Goal: Task Accomplishment & Management: Use online tool/utility

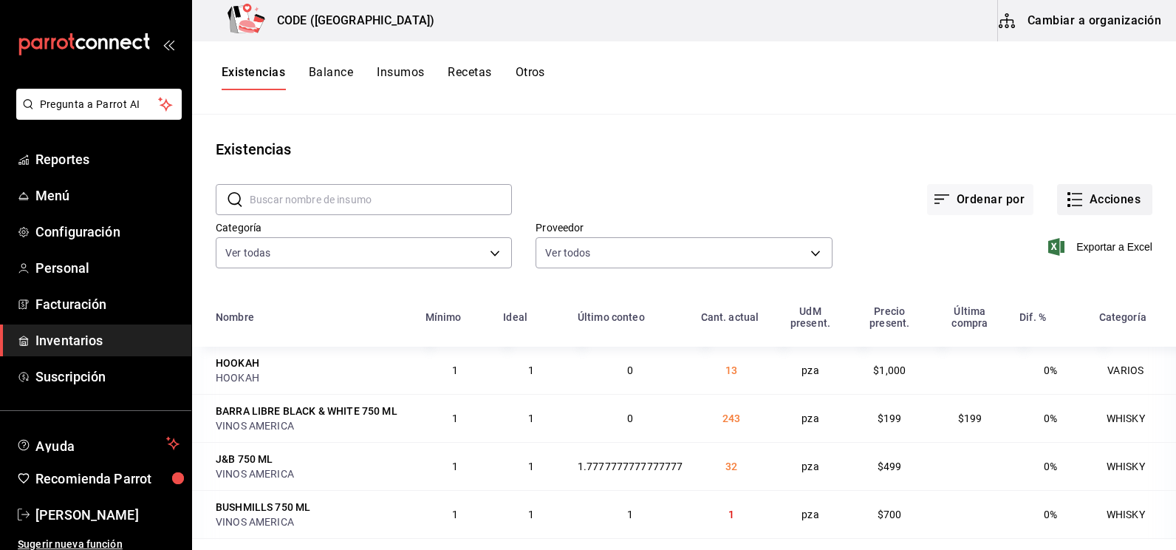
click at [1099, 201] on button "Acciones" at bounding box center [1104, 199] width 95 height 31
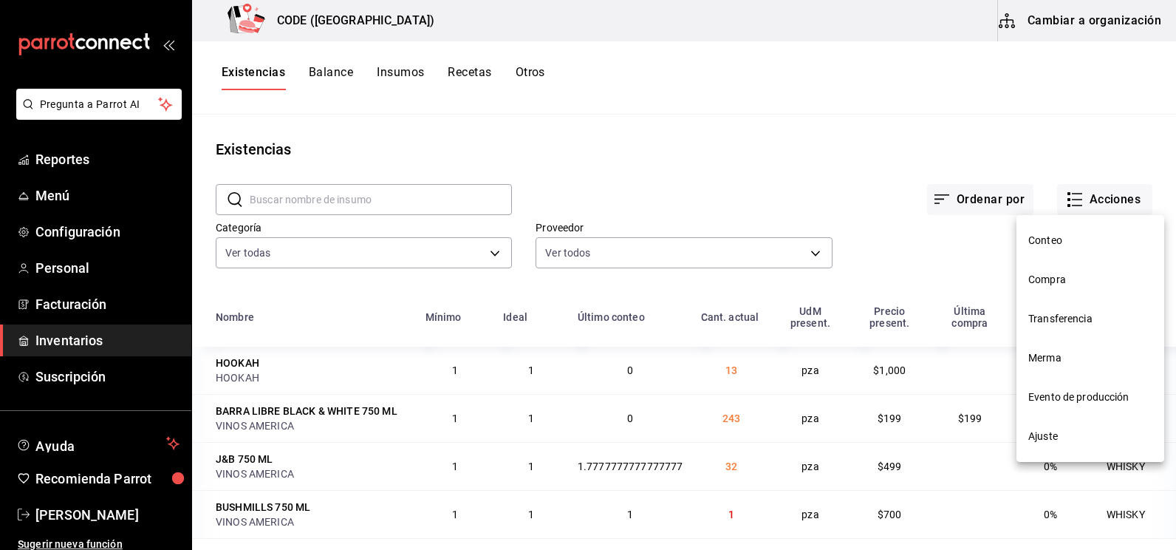
click at [1050, 276] on span "Compra" at bounding box center [1090, 280] width 124 height 16
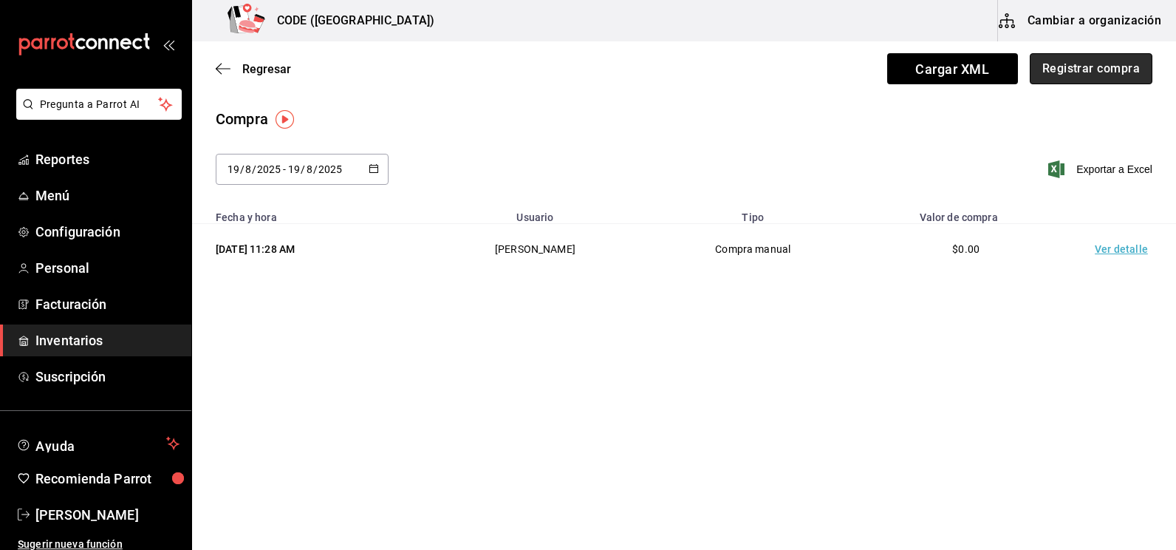
click at [1085, 79] on button "Registrar compra" at bounding box center [1091, 68] width 123 height 31
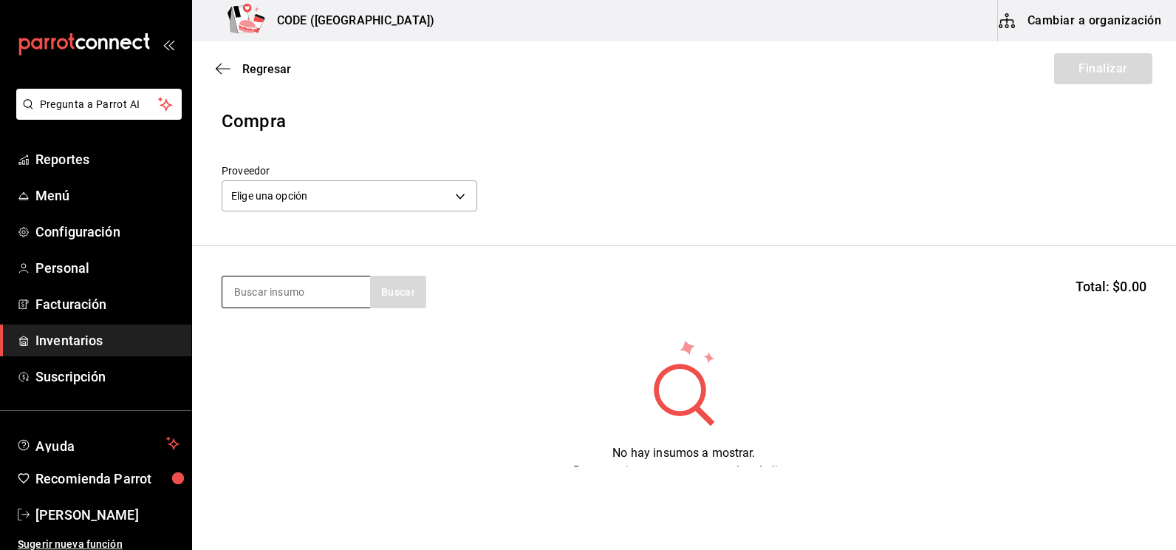
click at [354, 289] on input at bounding box center [296, 291] width 148 height 31
type input "BELU"
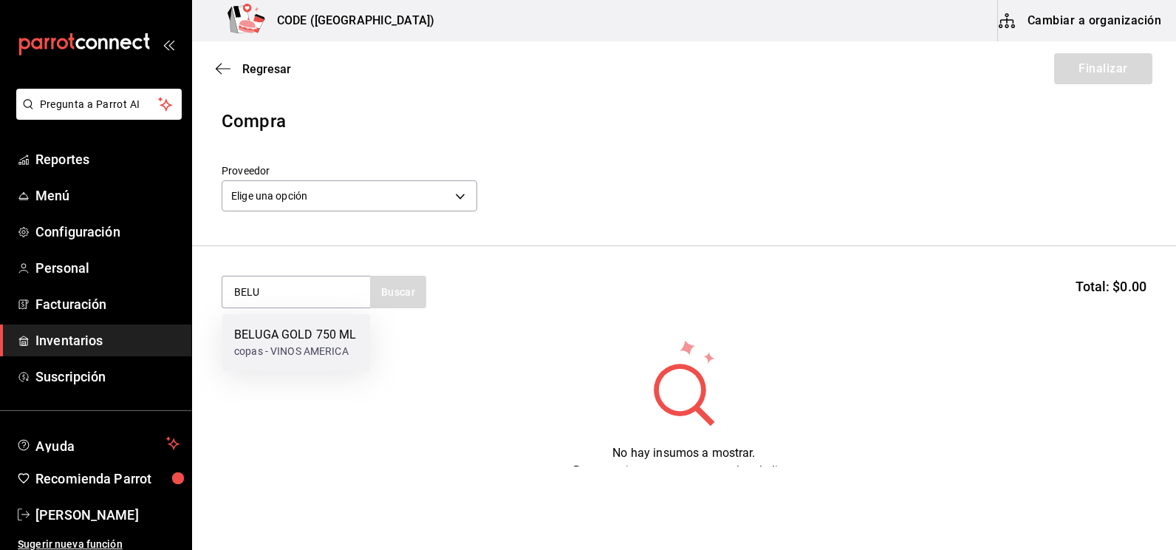
click at [335, 342] on div "BELUGA GOLD 750 ML" at bounding box center [295, 335] width 122 height 18
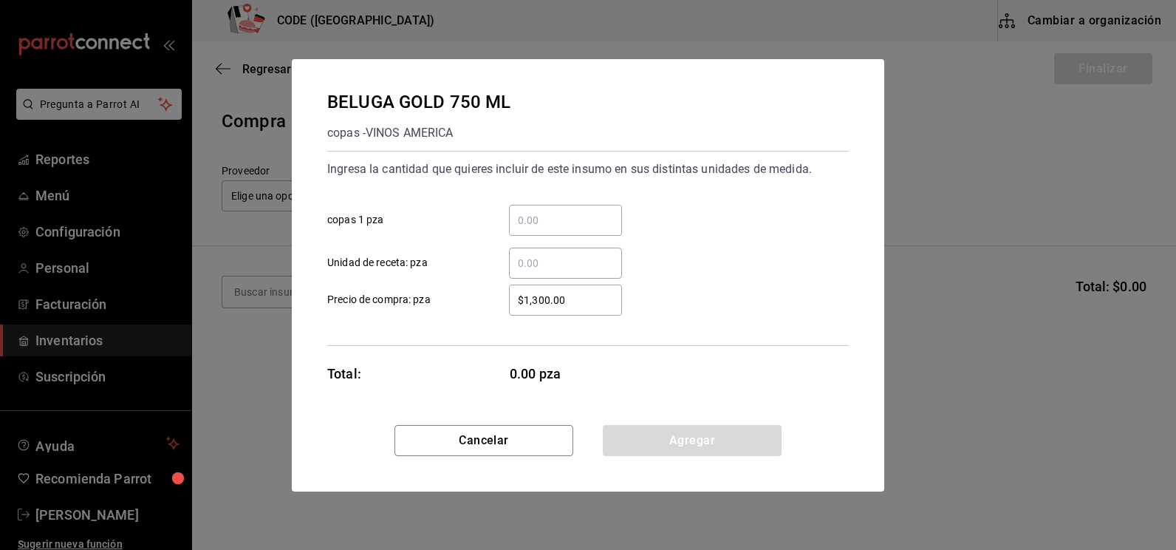
click at [536, 219] on input "​ copas 1 pza" at bounding box center [565, 220] width 113 height 18
type input "1"
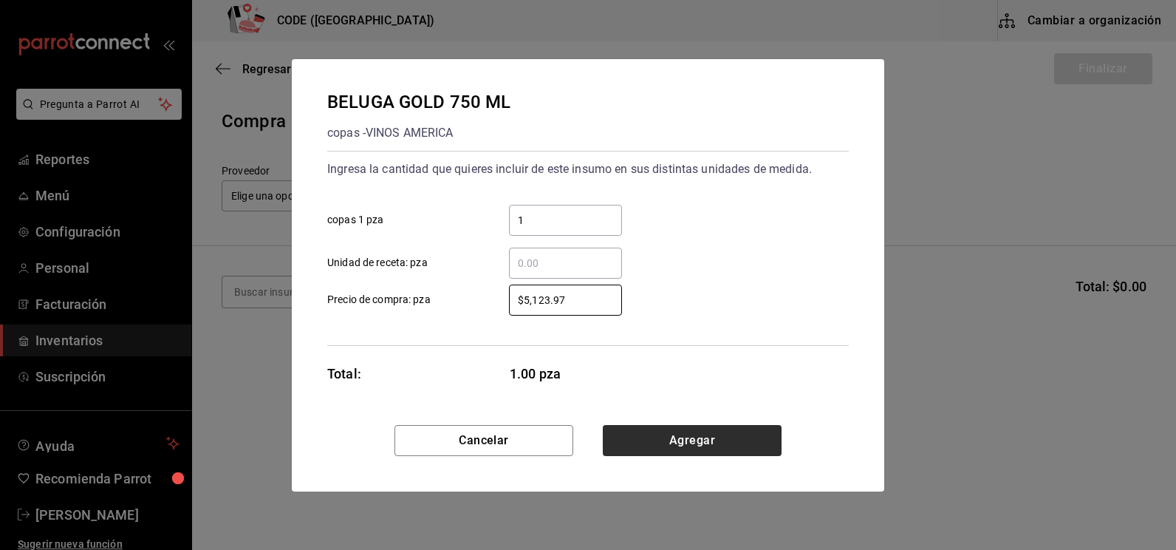
type input "$5,123.97"
drag, startPoint x: 653, startPoint y: 451, endPoint x: 654, endPoint y: 443, distance: 8.2
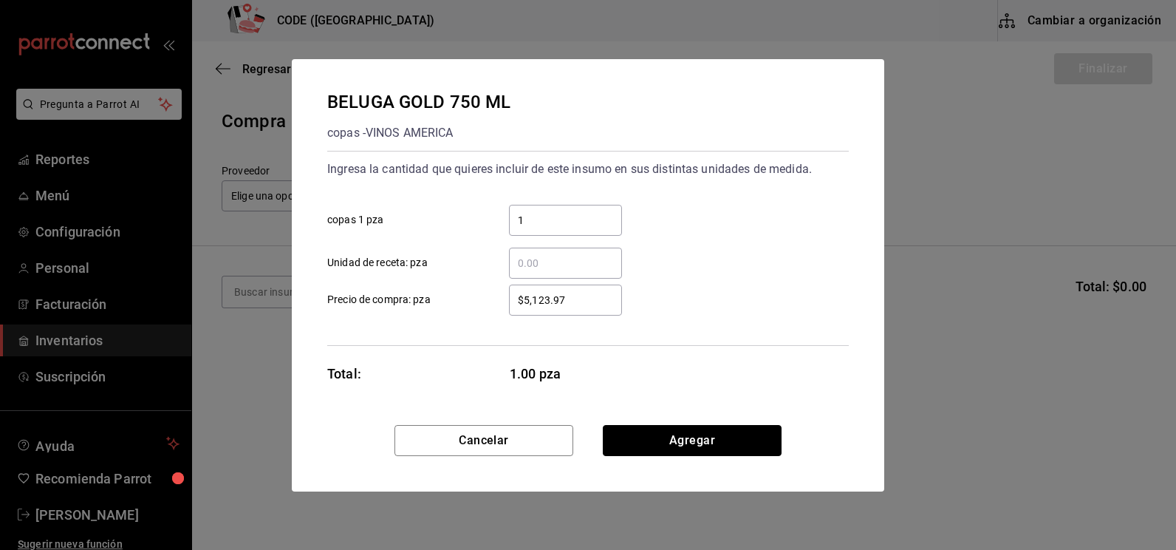
click at [653, 447] on button "Agregar" at bounding box center [692, 440] width 179 height 31
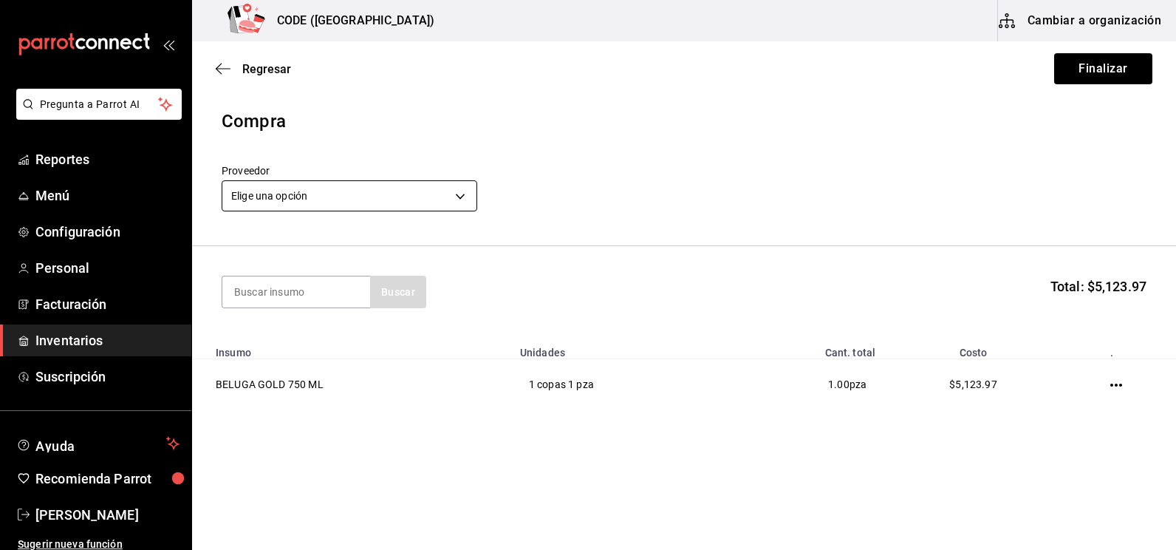
click at [424, 193] on body "Pregunta a Parrot AI Reportes Menú Configuración Personal Facturación Inventari…" at bounding box center [588, 233] width 1176 height 466
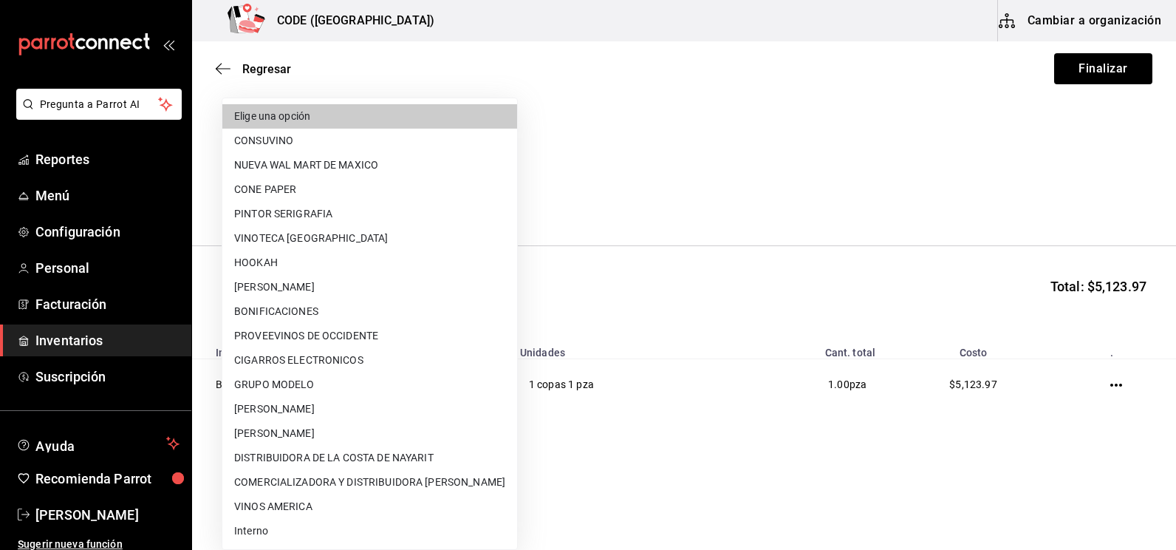
click at [1135, 21] on div at bounding box center [588, 275] width 1176 height 550
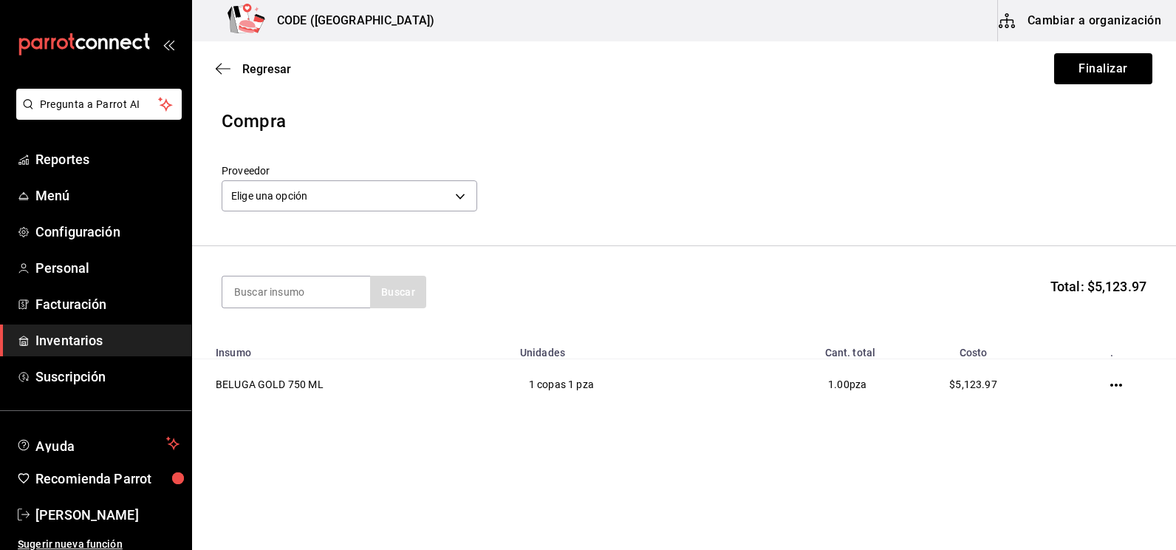
click at [1041, 25] on button "Cambiar a organización" at bounding box center [1081, 20] width 166 height 41
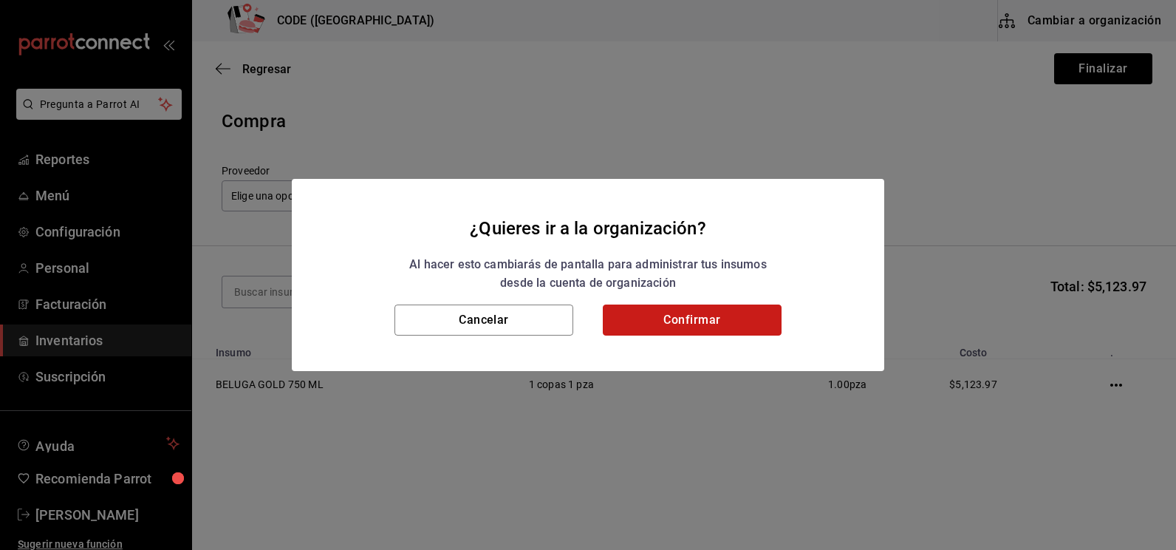
click at [655, 321] on button "Confirmar" at bounding box center [692, 319] width 179 height 31
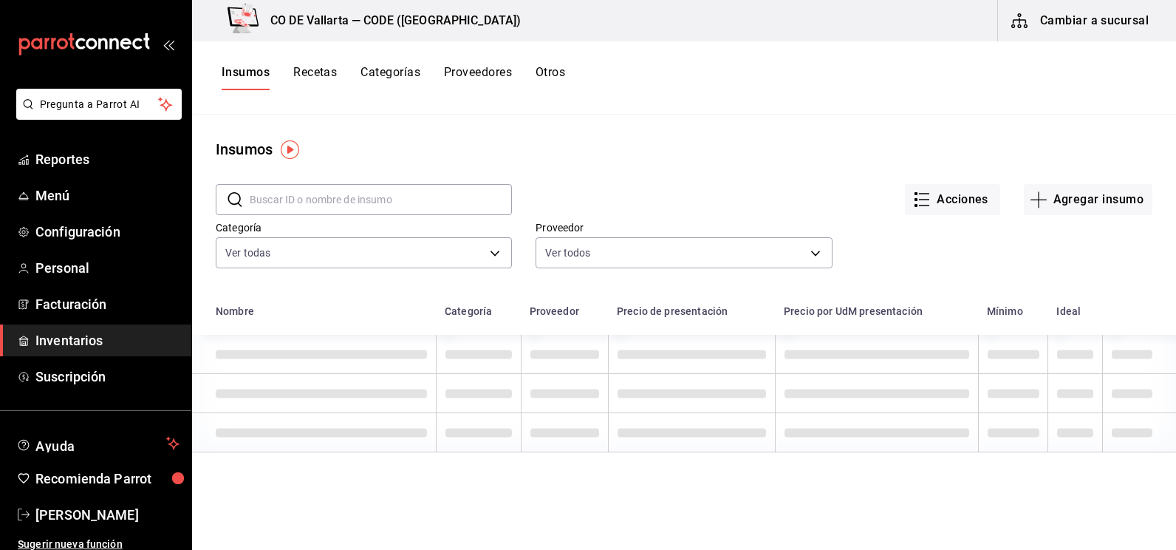
click at [465, 74] on button "Proveedores" at bounding box center [478, 77] width 68 height 25
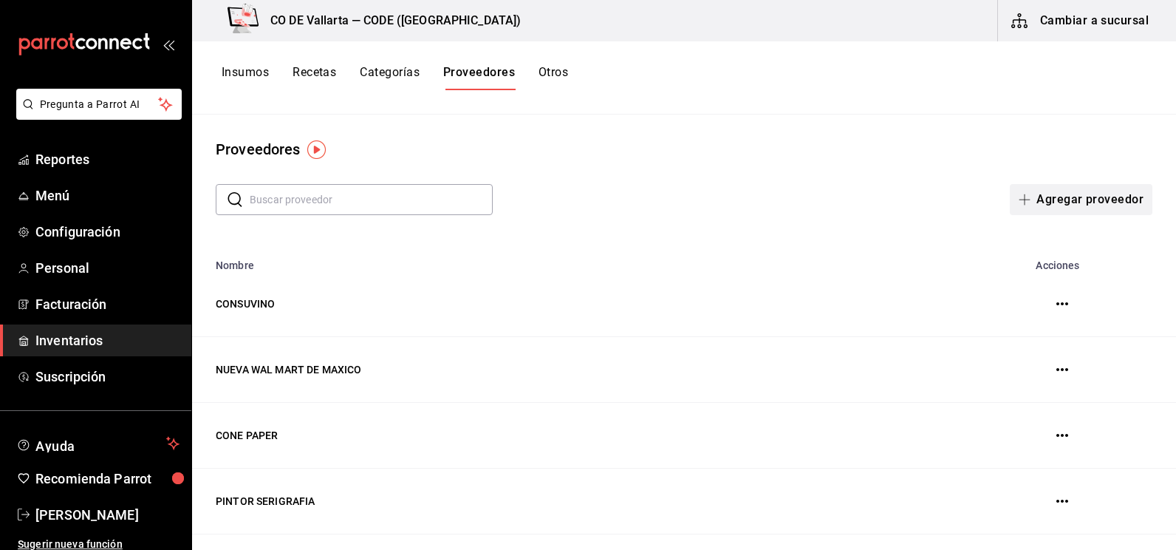
click at [1106, 196] on button "Agregar proveedor" at bounding box center [1081, 199] width 143 height 31
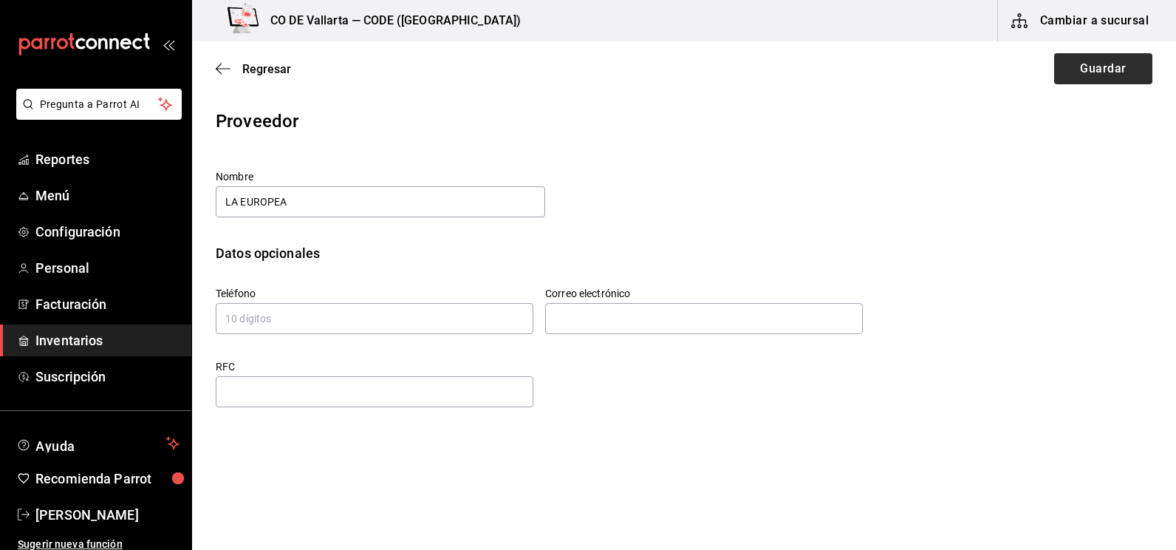
type input "LA EUROPEA"
click at [1117, 72] on button "Guardar" at bounding box center [1103, 68] width 98 height 31
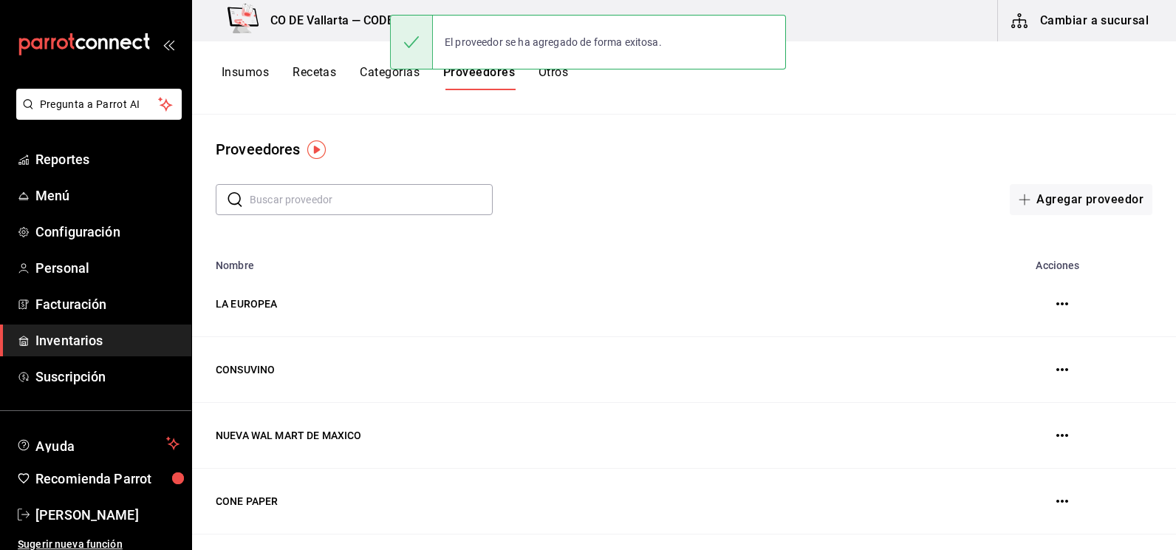
click at [1106, 10] on button "Cambiar a sucursal" at bounding box center [1081, 20] width 166 height 41
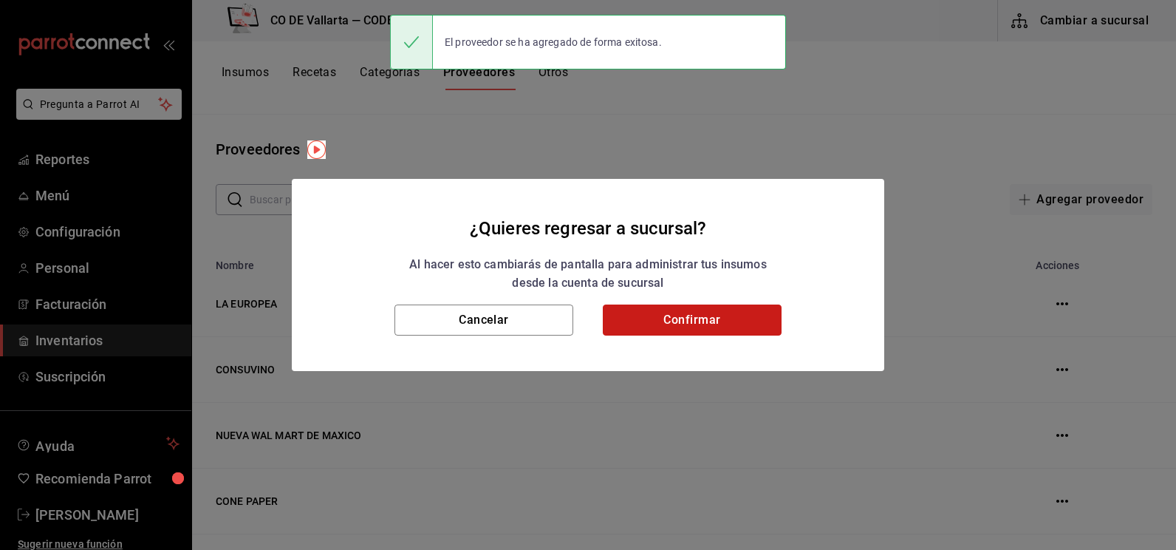
click at [773, 315] on button "Confirmar" at bounding box center [692, 319] width 179 height 31
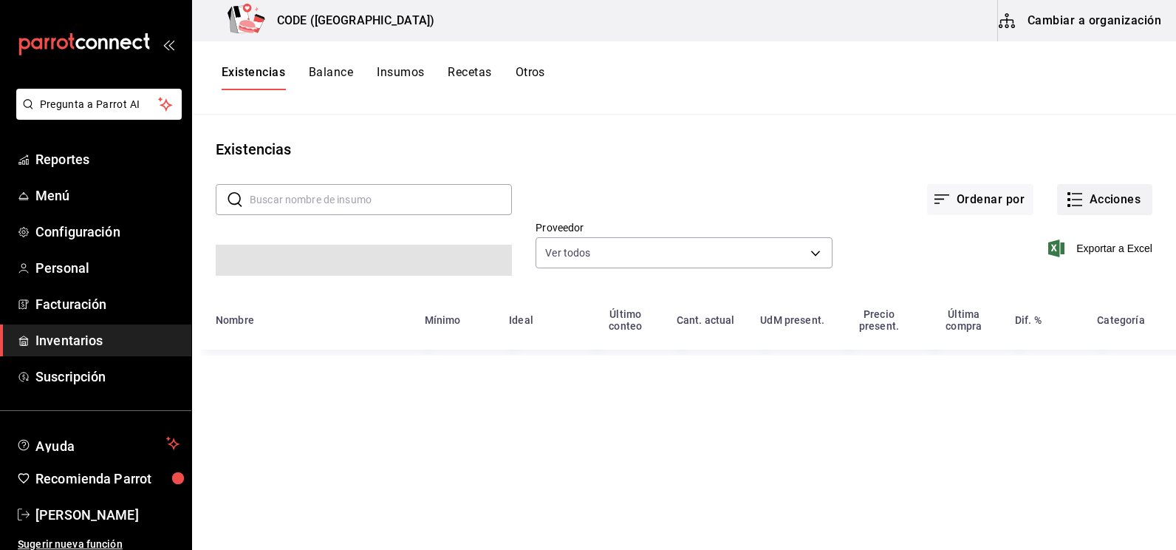
click at [1075, 199] on icon "button" at bounding box center [1077, 199] width 10 height 0
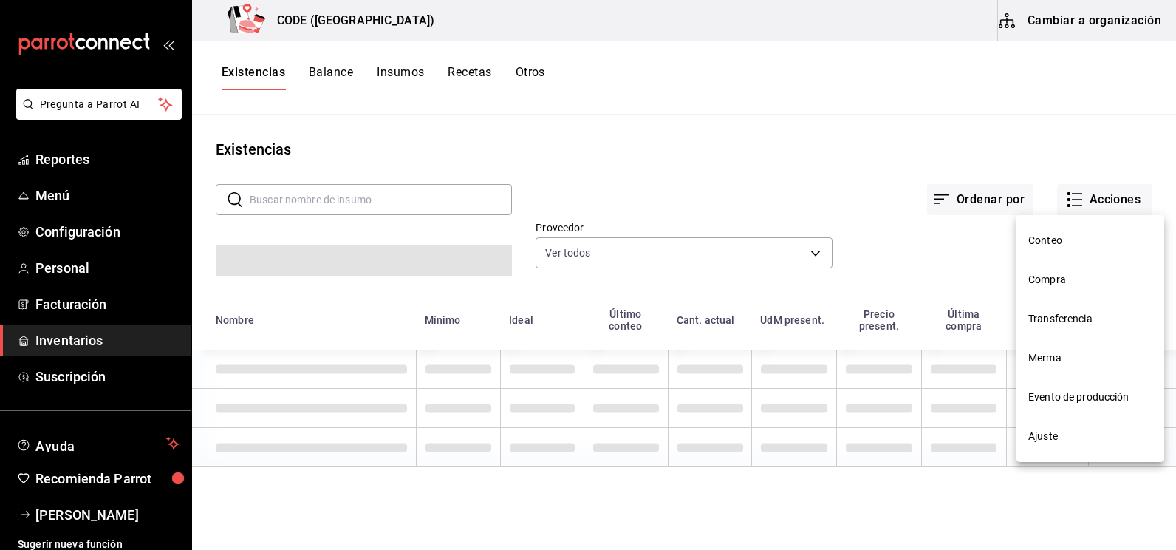
click at [1045, 280] on span "Compra" at bounding box center [1090, 280] width 124 height 16
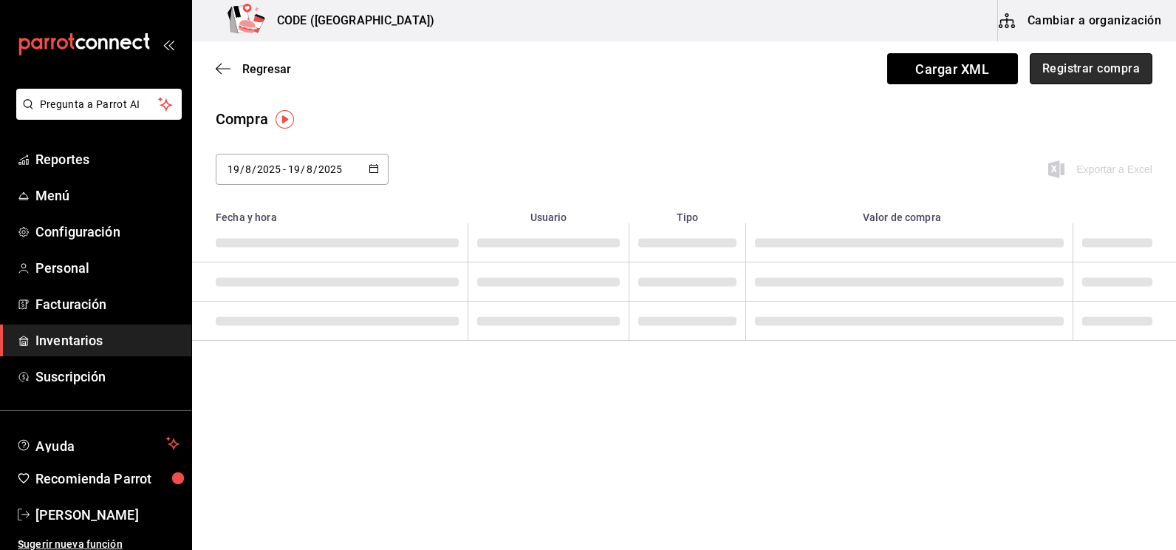
click at [1099, 62] on button "Registrar compra" at bounding box center [1091, 68] width 123 height 31
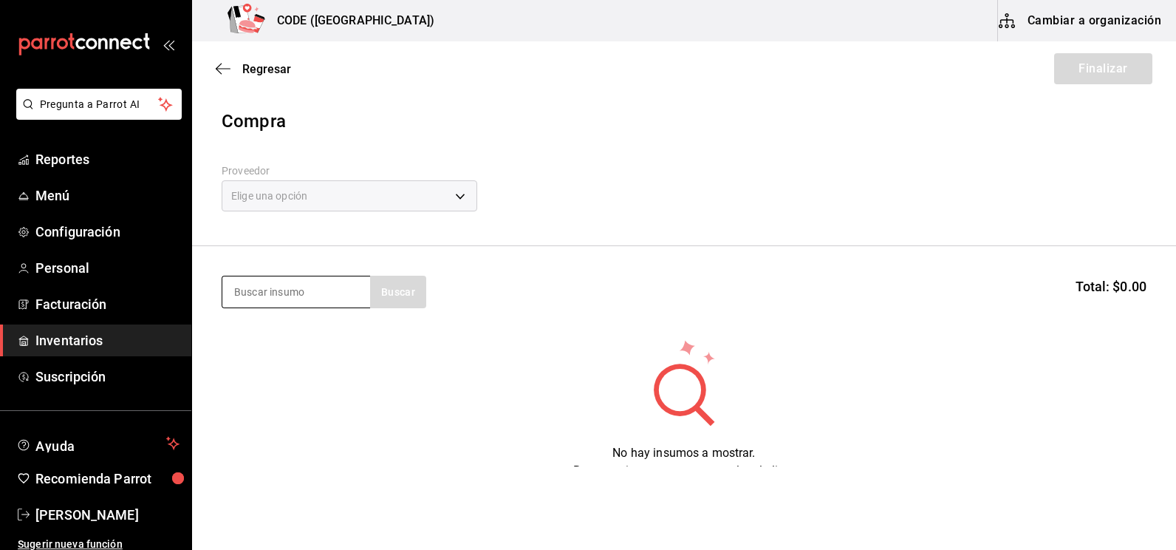
click at [304, 291] on input at bounding box center [296, 291] width 148 height 31
type input "BELU"
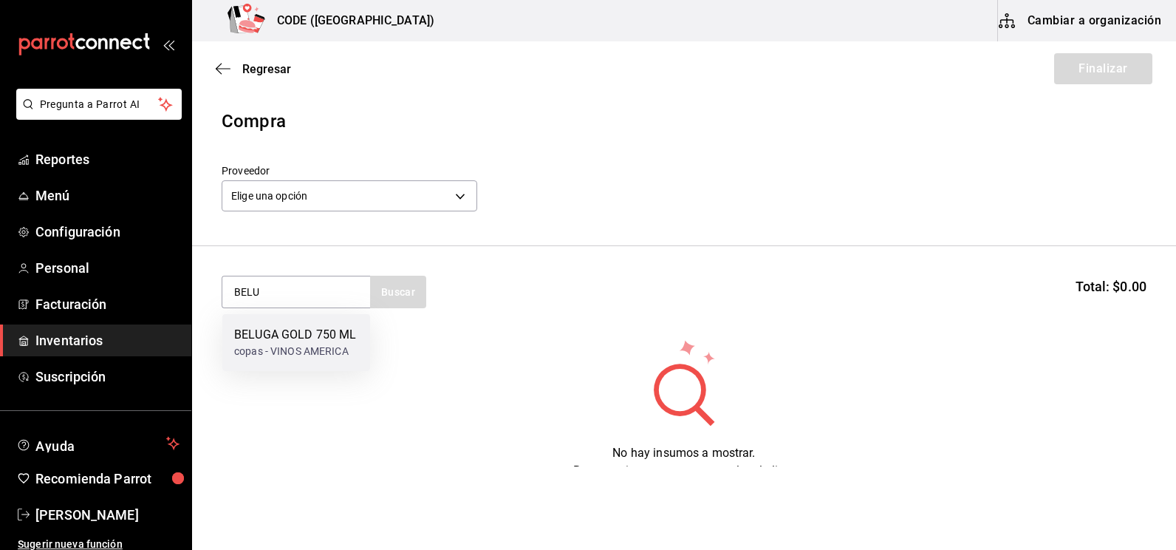
click at [290, 335] on div "BELUGA GOLD 750 ML" at bounding box center [295, 335] width 122 height 18
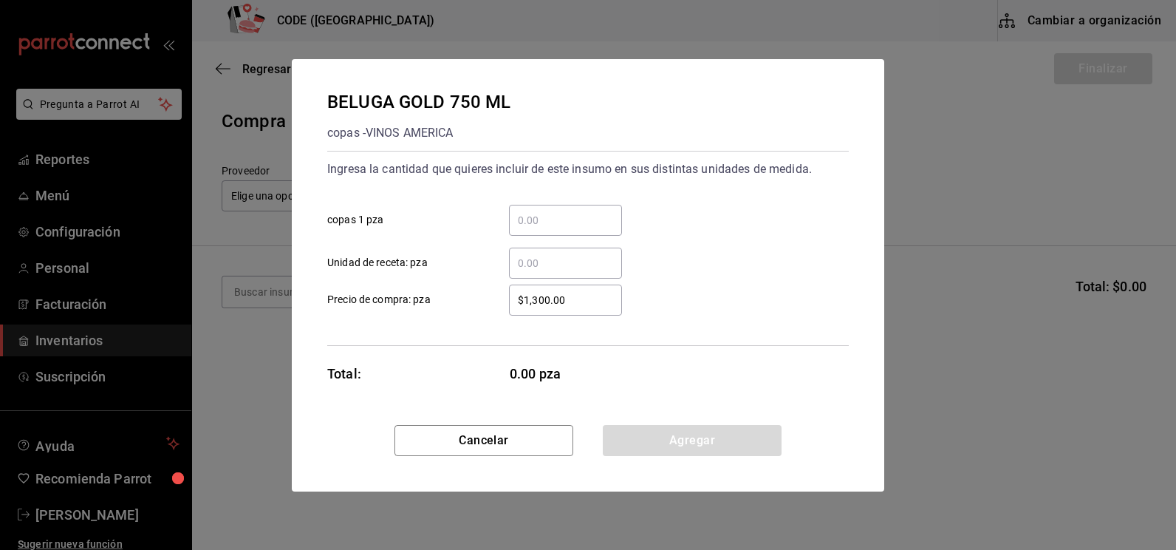
click at [520, 221] on input "​ copas 1 pza" at bounding box center [565, 220] width 113 height 18
type input "1"
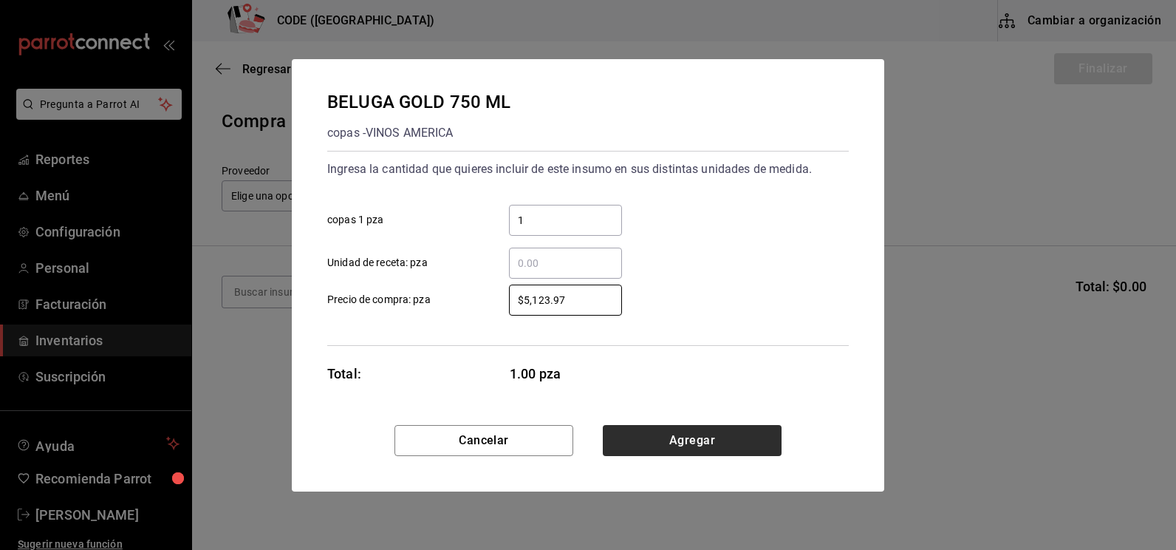
type input "$5,123.97"
click at [702, 443] on button "Agregar" at bounding box center [692, 440] width 179 height 31
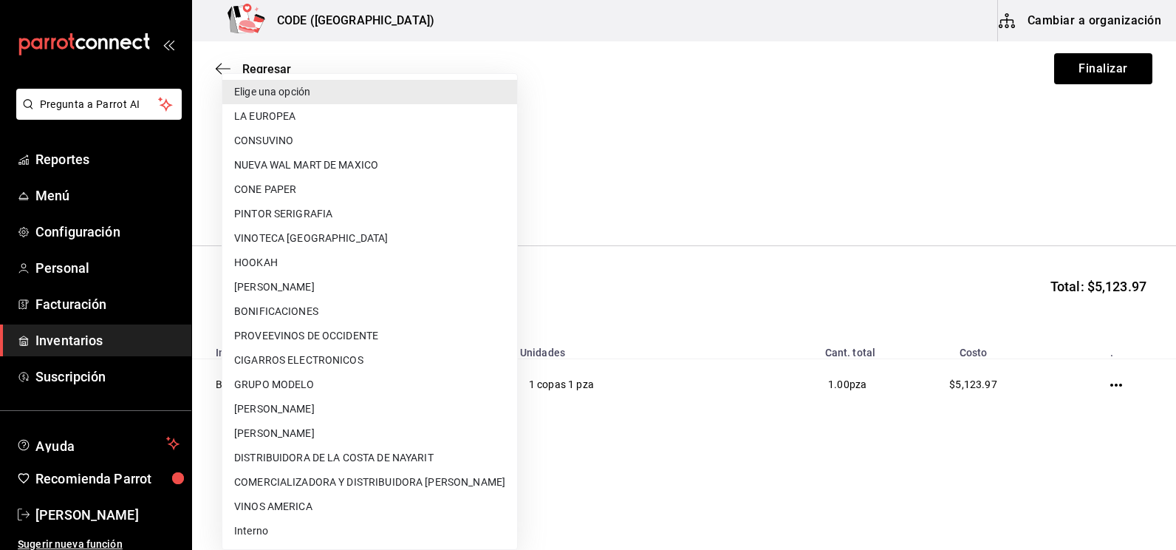
click at [403, 193] on body "Pregunta a Parrot AI Reportes Menú Configuración Personal Facturación Inventari…" at bounding box center [588, 233] width 1176 height 466
click at [326, 119] on li "LA EUROPEA" at bounding box center [369, 116] width 295 height 24
type input "cf601ef5-5577-4fa3-8395-e239c8361651"
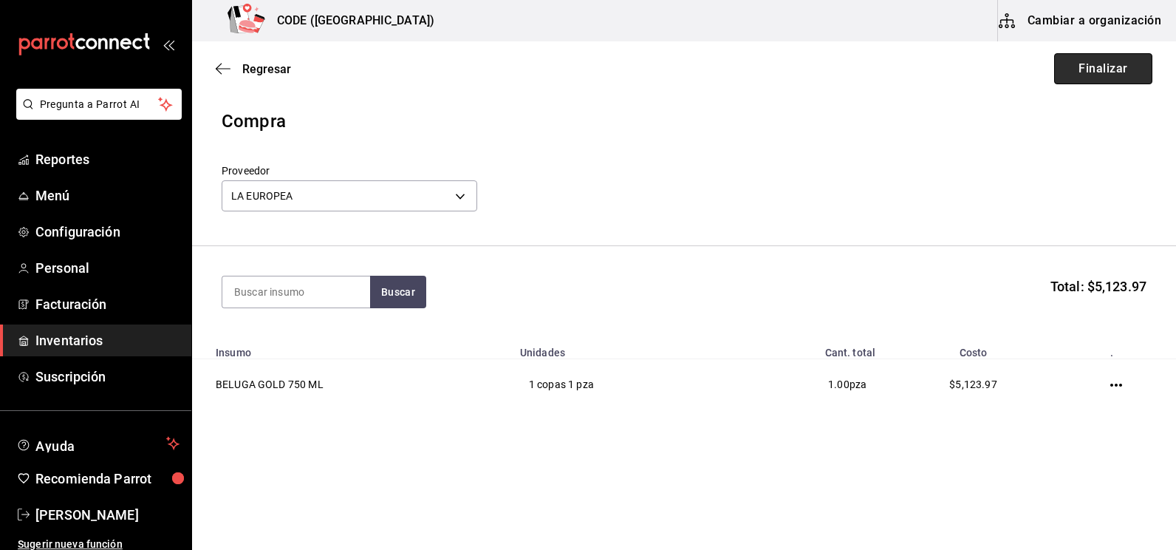
click at [1129, 77] on button "Finalizar" at bounding box center [1103, 68] width 98 height 31
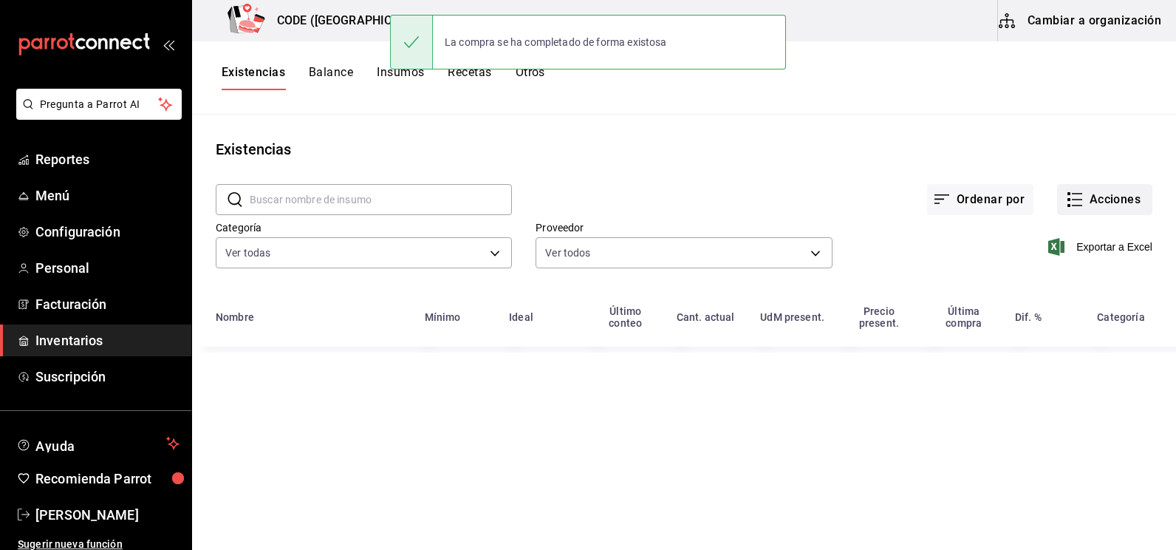
click at [1109, 194] on button "Acciones" at bounding box center [1104, 199] width 95 height 31
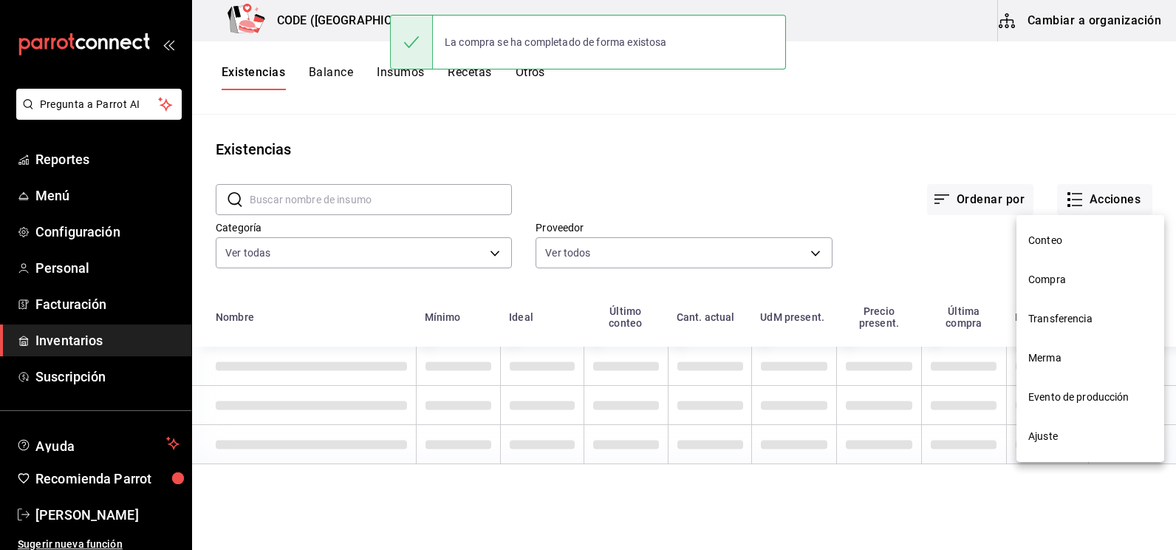
click at [1047, 281] on span "Compra" at bounding box center [1090, 280] width 124 height 16
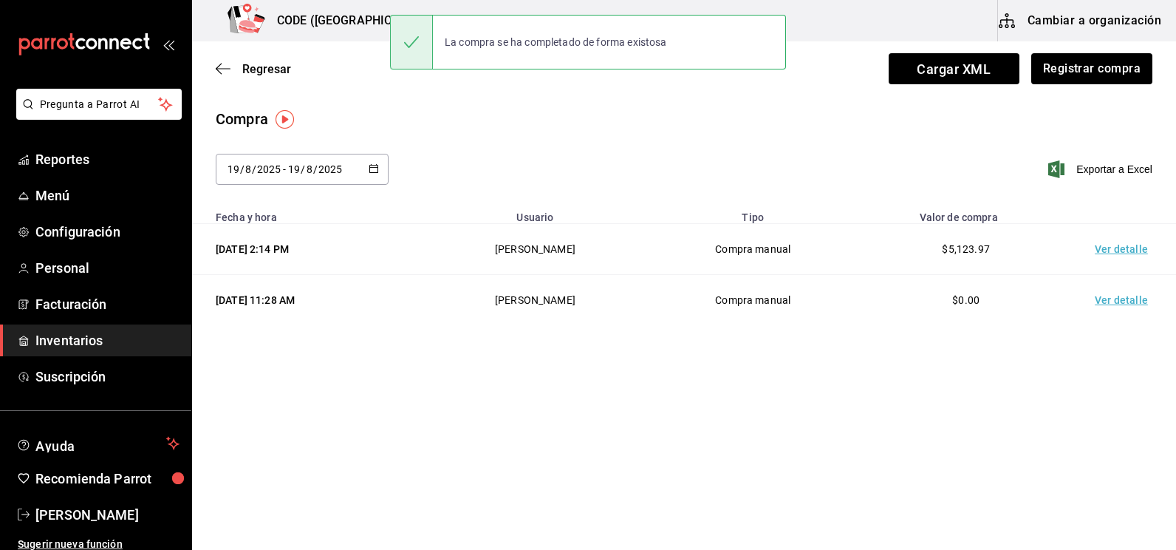
click at [1112, 249] on td "Ver detalle" at bounding box center [1123, 249] width 103 height 51
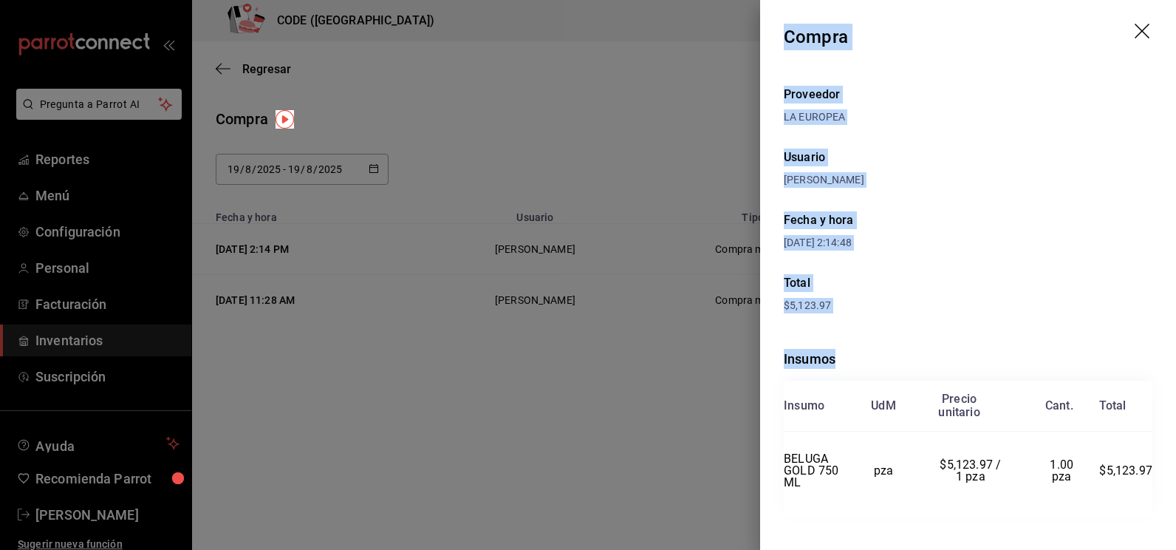
drag, startPoint x: 788, startPoint y: 35, endPoint x: 1161, endPoint y: 469, distance: 571.9
click at [1161, 469] on div "Compra Proveedor LA EUROPEA Usuario [PERSON_NAME] y hora [DATE] 2:14:48 Total $…" at bounding box center [968, 275] width 416 height 550
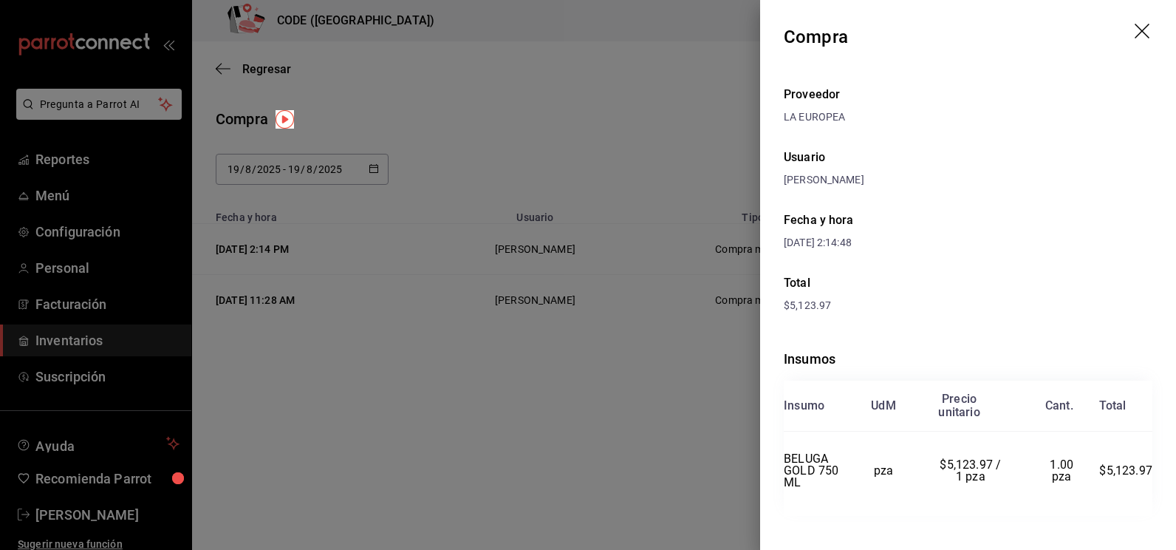
click at [625, 244] on div at bounding box center [588, 275] width 1176 height 550
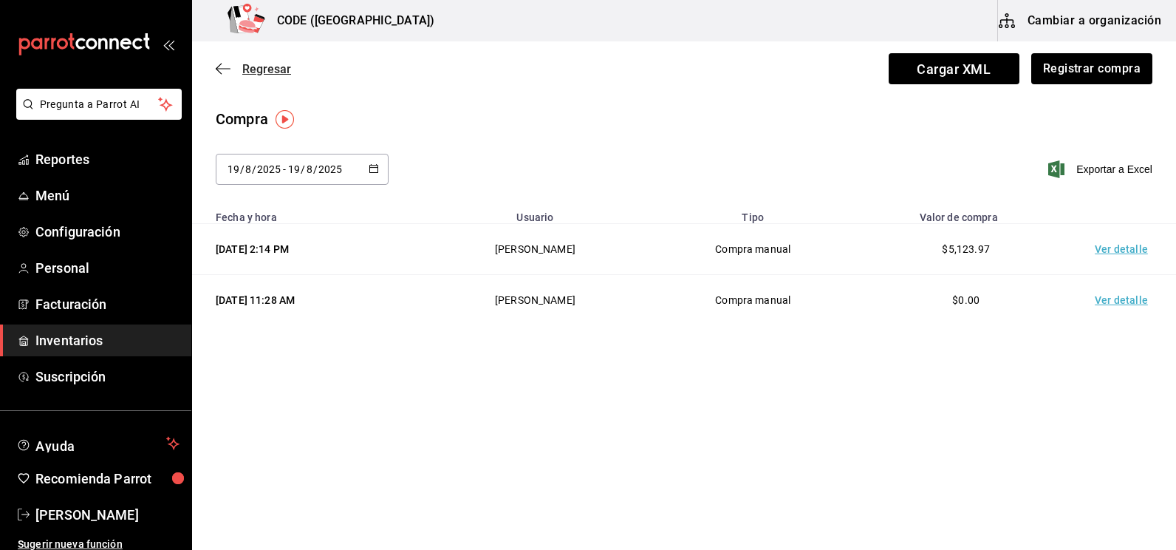
click at [259, 67] on span "Regresar" at bounding box center [266, 69] width 49 height 14
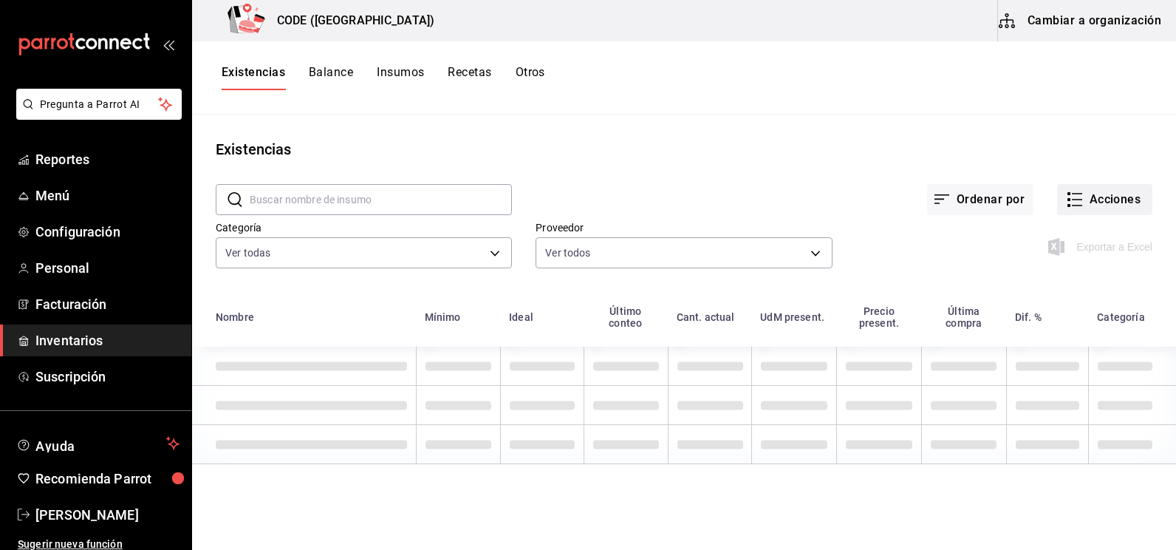
click at [1095, 204] on button "Acciones" at bounding box center [1104, 199] width 95 height 31
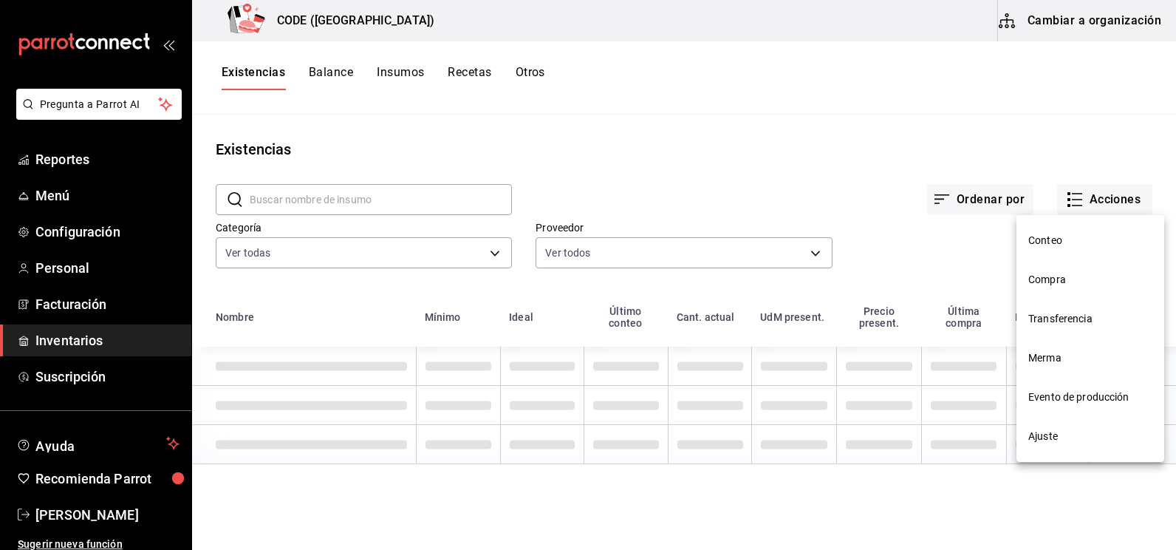
click at [1051, 350] on span "Merma" at bounding box center [1090, 358] width 124 height 16
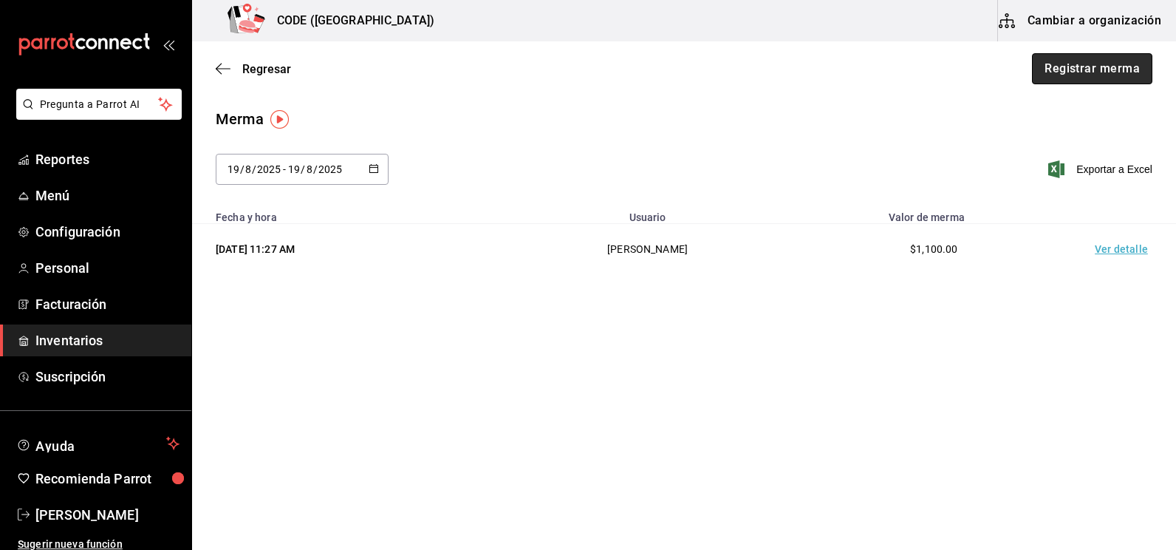
click at [1061, 76] on button "Registrar merma" at bounding box center [1092, 68] width 120 height 31
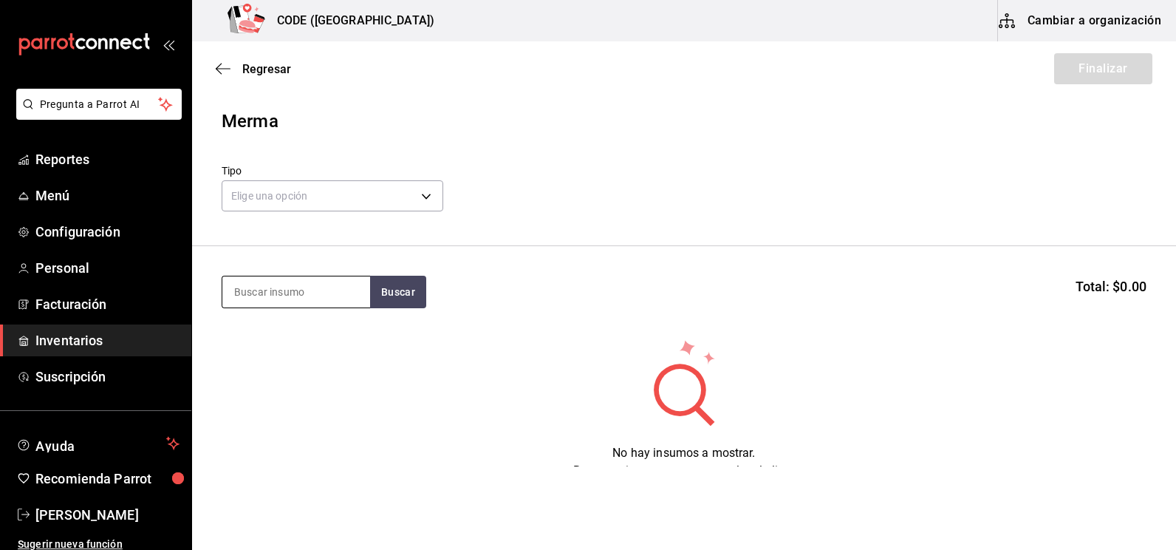
click at [273, 290] on input at bounding box center [296, 291] width 148 height 31
type input "R"
type input "BELU"
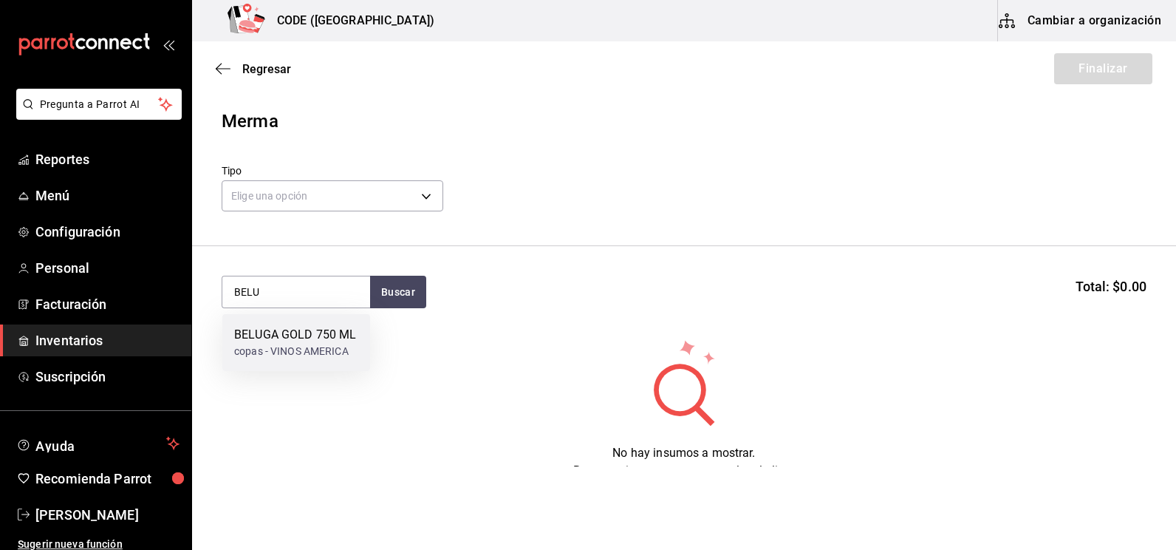
click at [256, 332] on div "BELUGA GOLD 750 ML" at bounding box center [295, 335] width 122 height 18
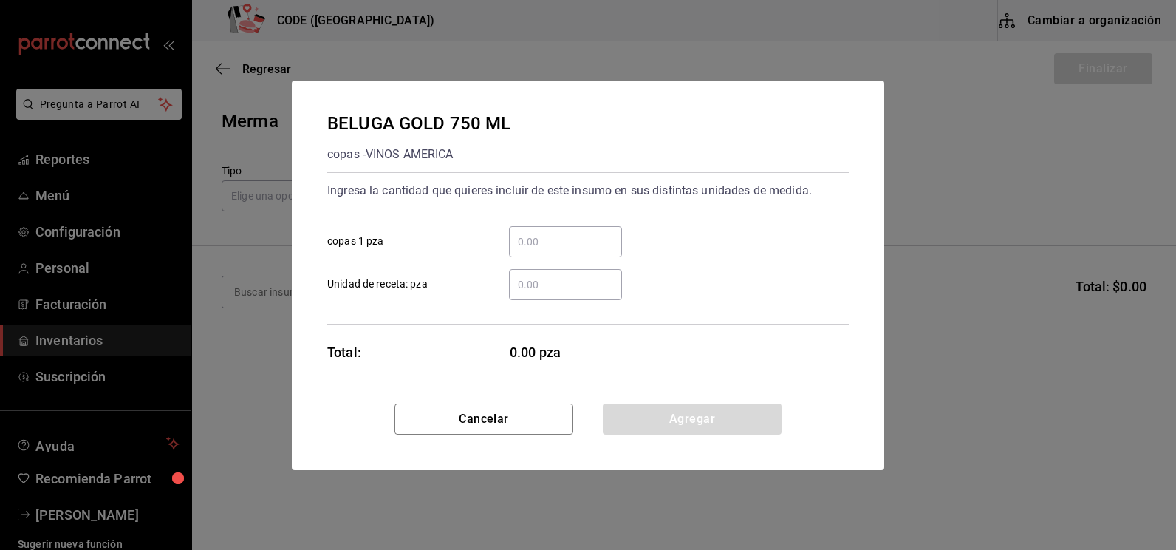
click at [527, 241] on input "​ copas 1 pza" at bounding box center [565, 242] width 113 height 18
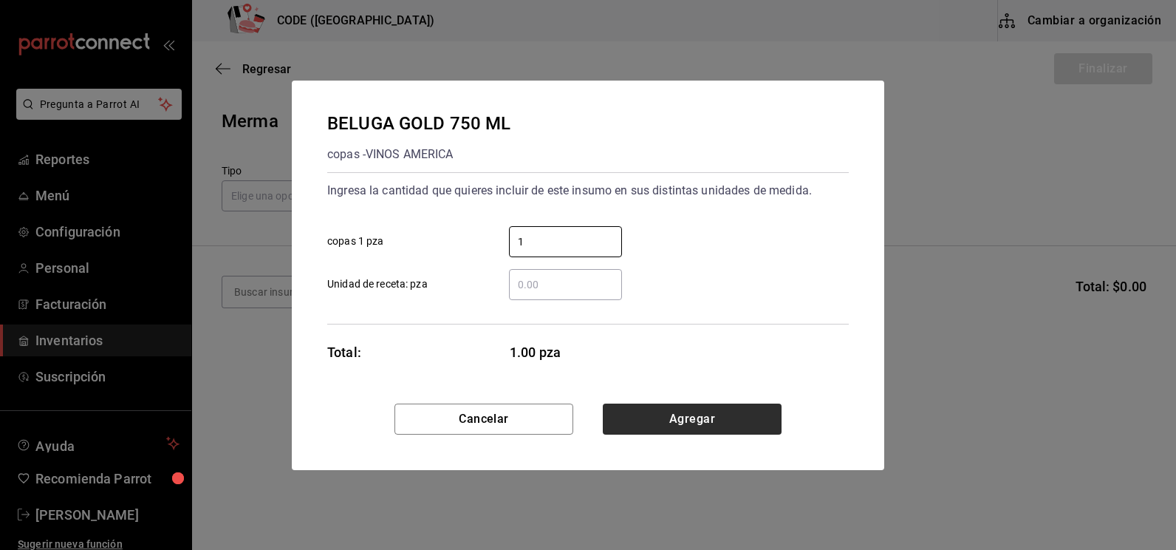
type input "1"
click at [652, 422] on button "Agregar" at bounding box center [692, 418] width 179 height 31
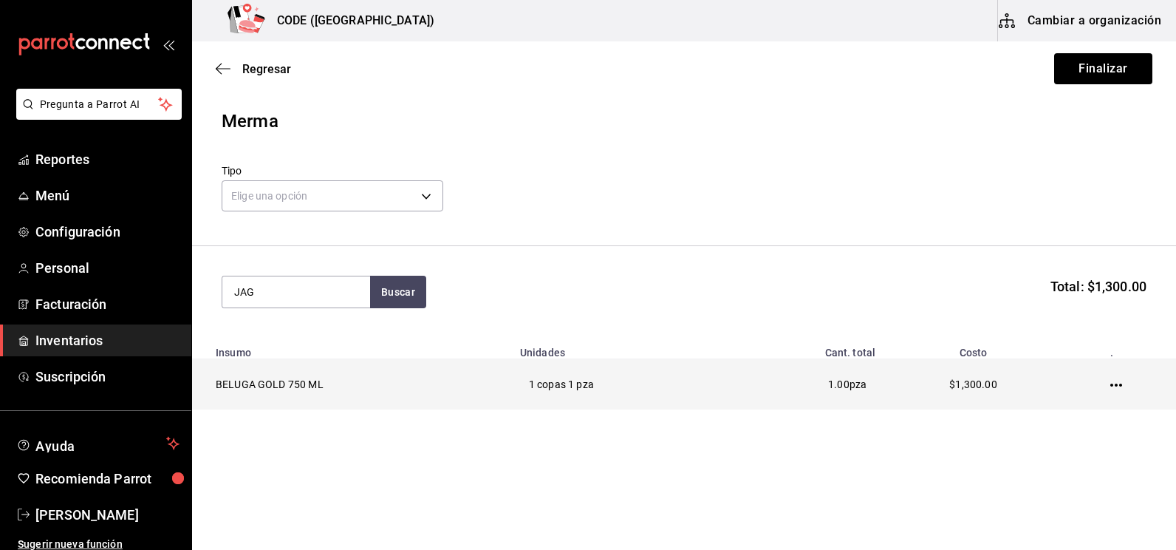
type input "JAG"
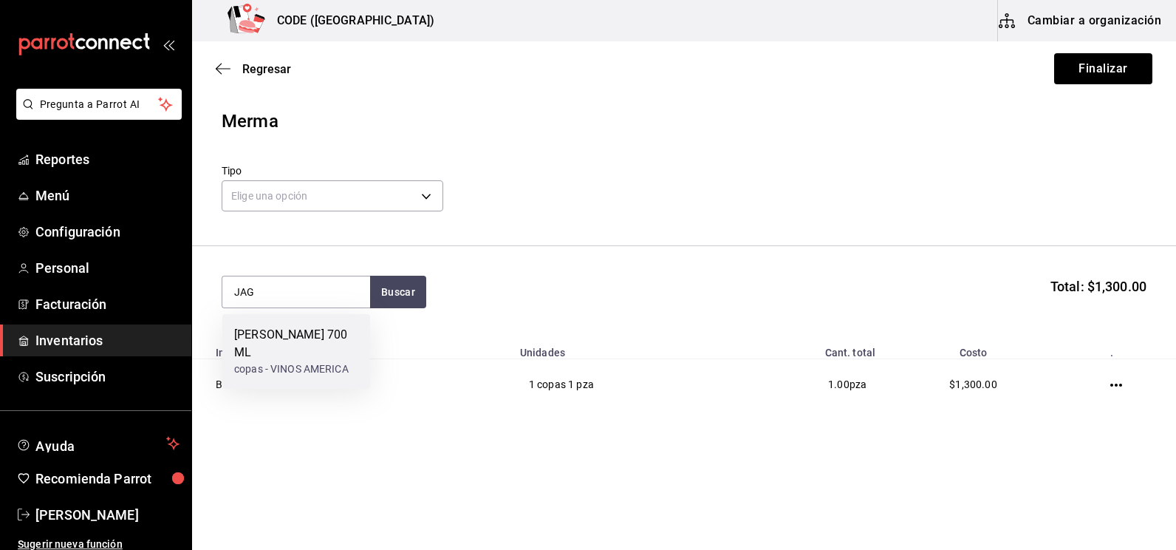
click at [316, 328] on div "[PERSON_NAME] 700 ML" at bounding box center [296, 343] width 124 height 35
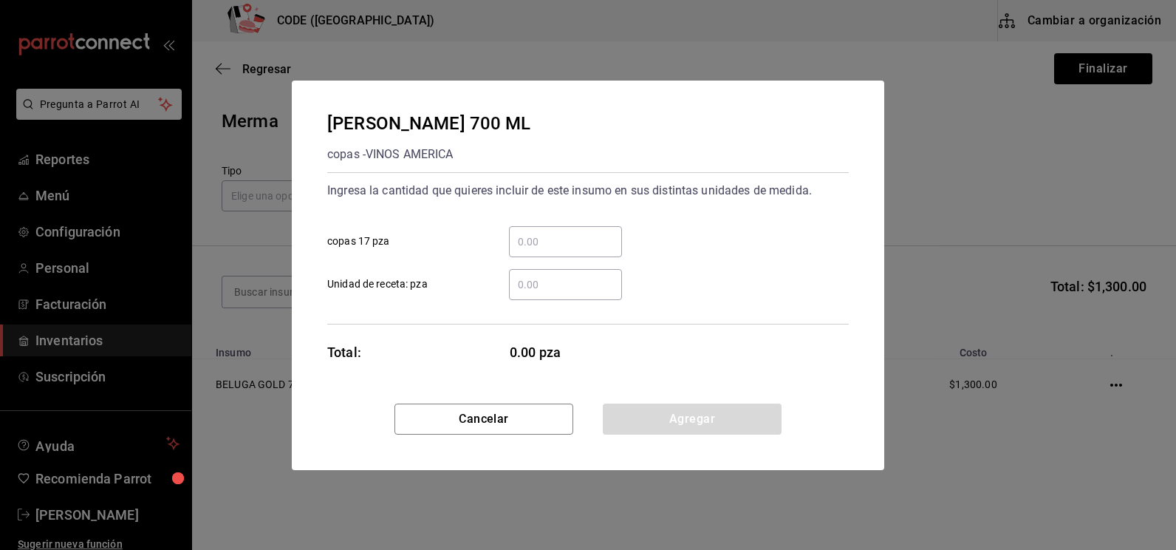
click at [541, 236] on input "​ copas 17 pza" at bounding box center [565, 242] width 113 height 18
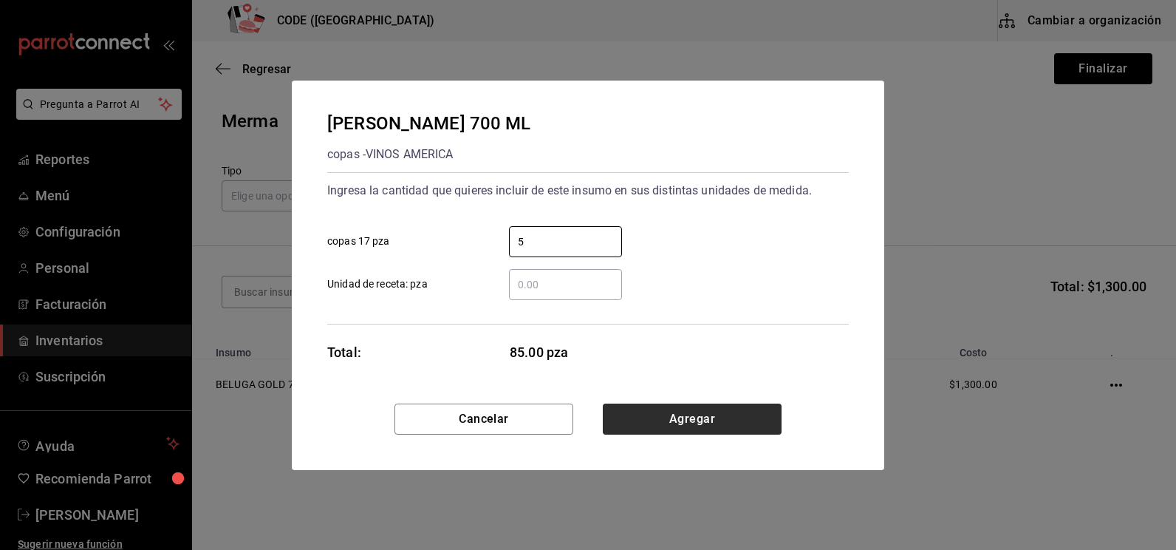
type input "5"
click at [623, 414] on button "Agregar" at bounding box center [692, 418] width 179 height 31
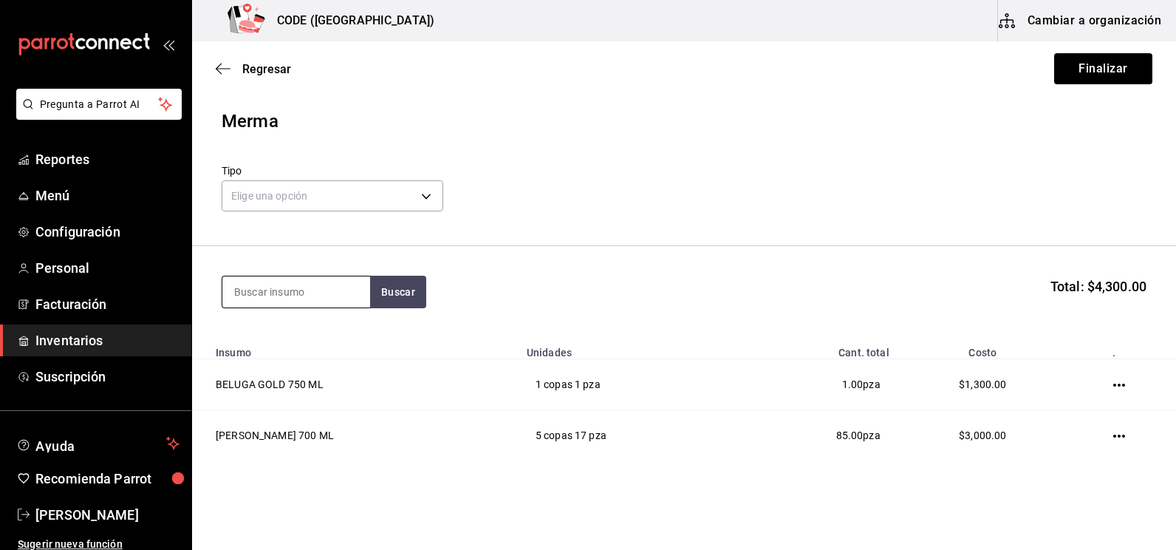
click at [318, 289] on input at bounding box center [296, 291] width 148 height 31
type input "DOBE"
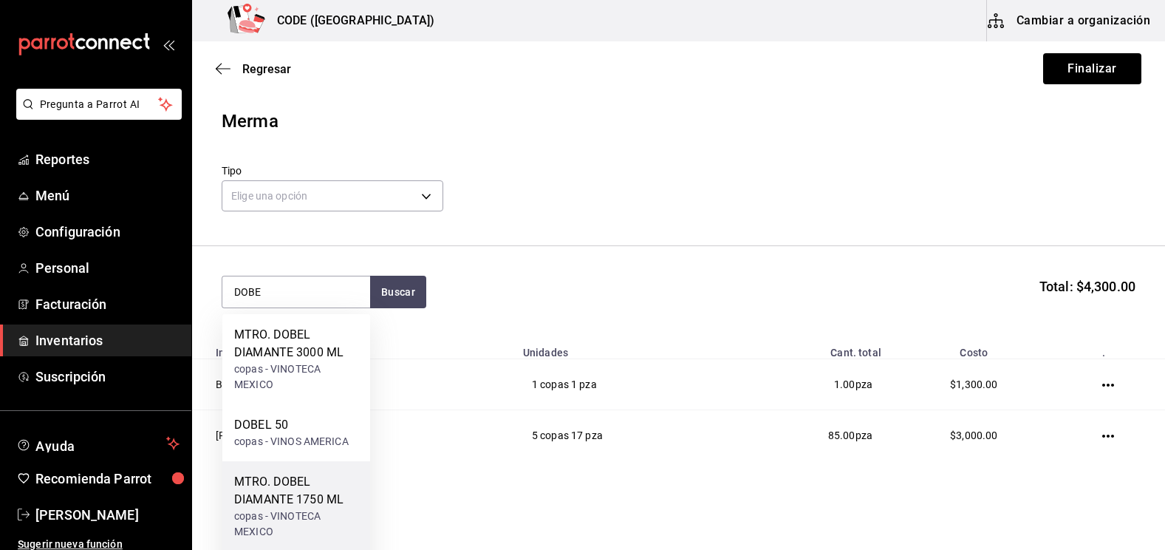
click at [294, 482] on div "MTRO. DOBEL DIAMANTE 1750 ML" at bounding box center [296, 490] width 124 height 35
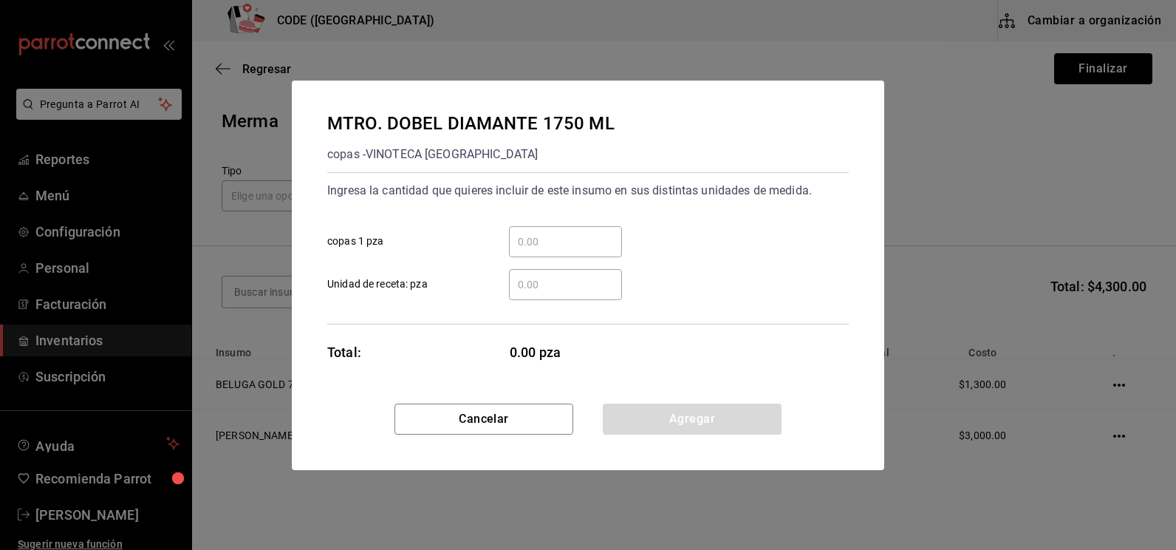
click at [559, 233] on input "​ copas 1 pza" at bounding box center [565, 242] width 113 height 18
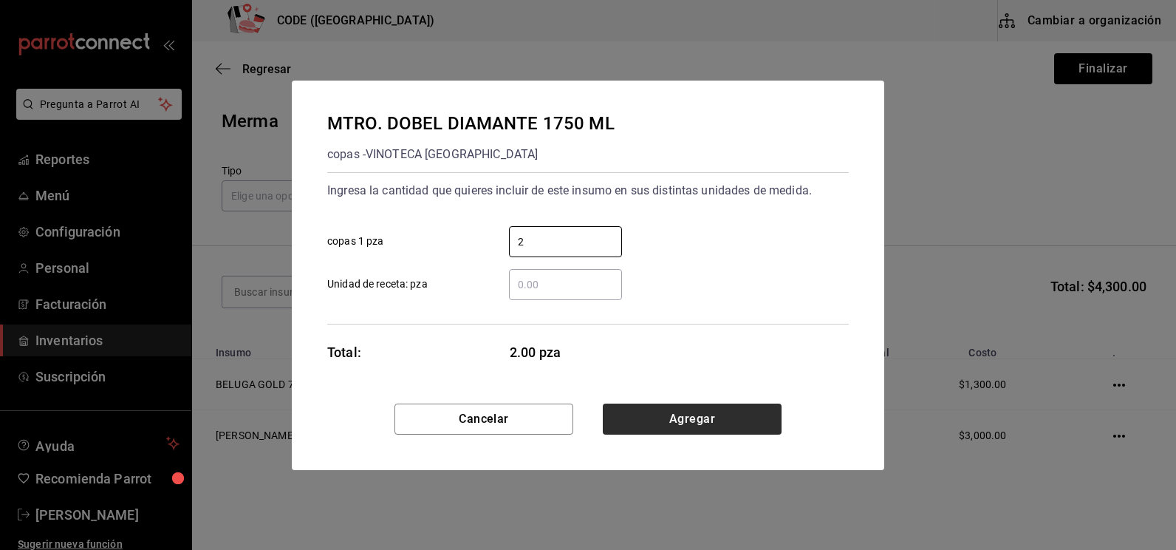
type input "2"
click at [643, 414] on button "Agregar" at bounding box center [692, 418] width 179 height 31
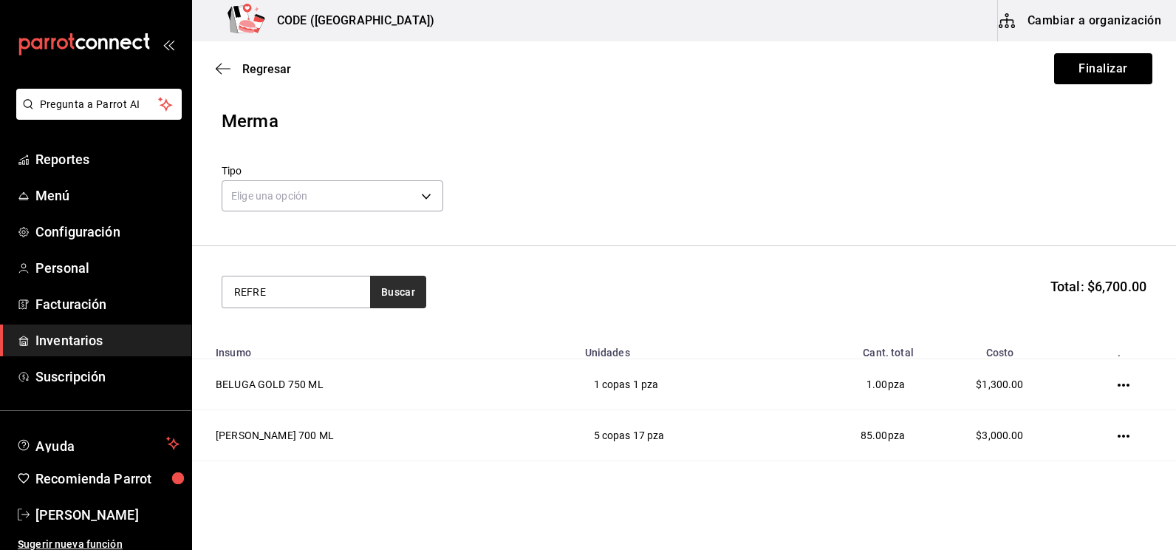
type input "REFRE"
click at [395, 292] on button "Buscar" at bounding box center [398, 292] width 56 height 32
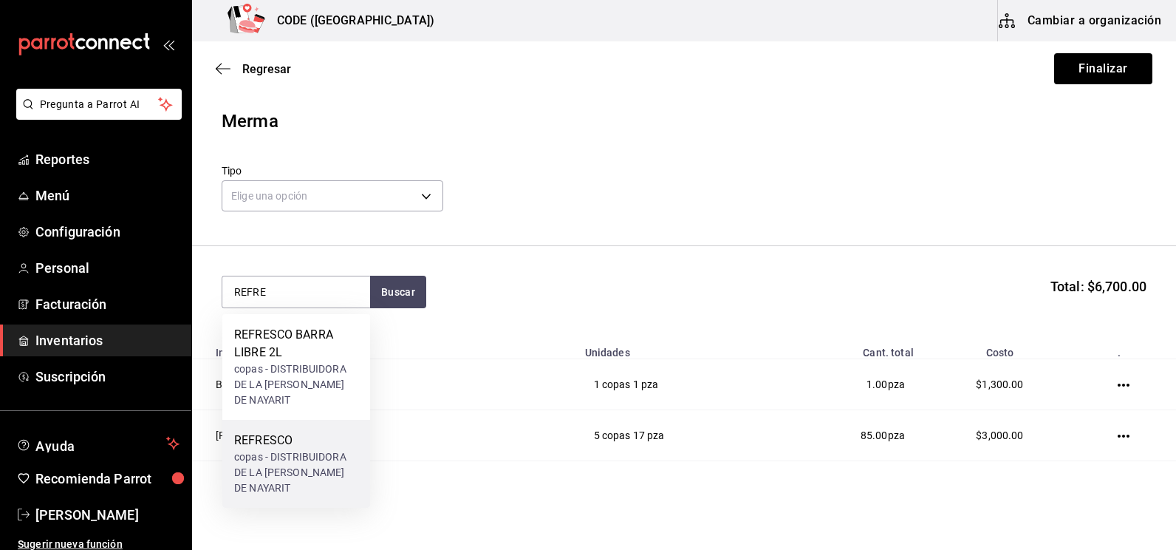
click at [310, 432] on div "REFRESCO" at bounding box center [296, 440] width 124 height 18
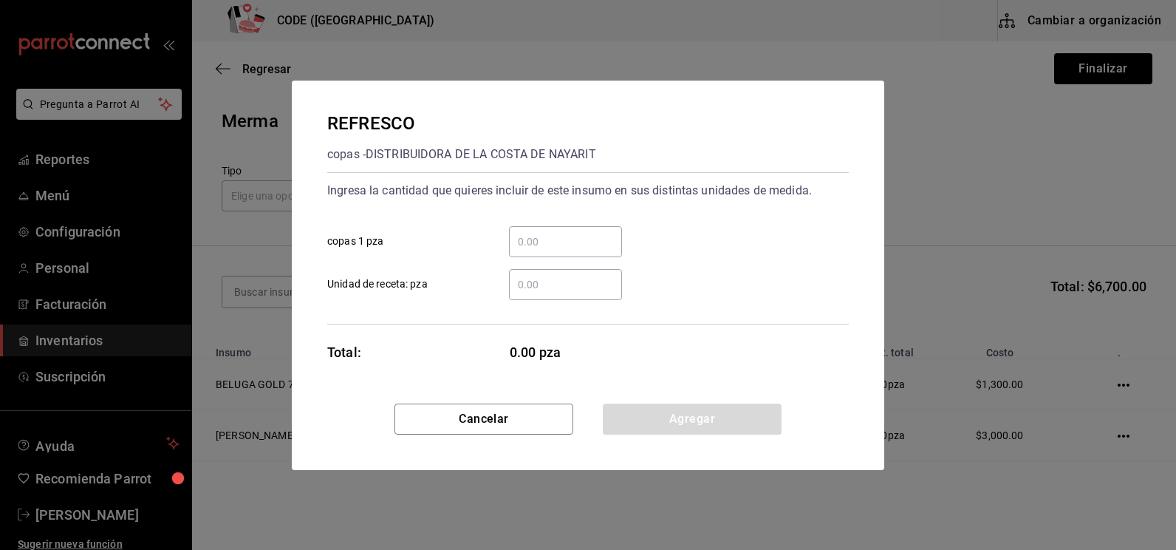
click at [578, 231] on div "​" at bounding box center [565, 241] width 113 height 31
click at [578, 233] on input "​ copas 1 pza" at bounding box center [565, 242] width 113 height 18
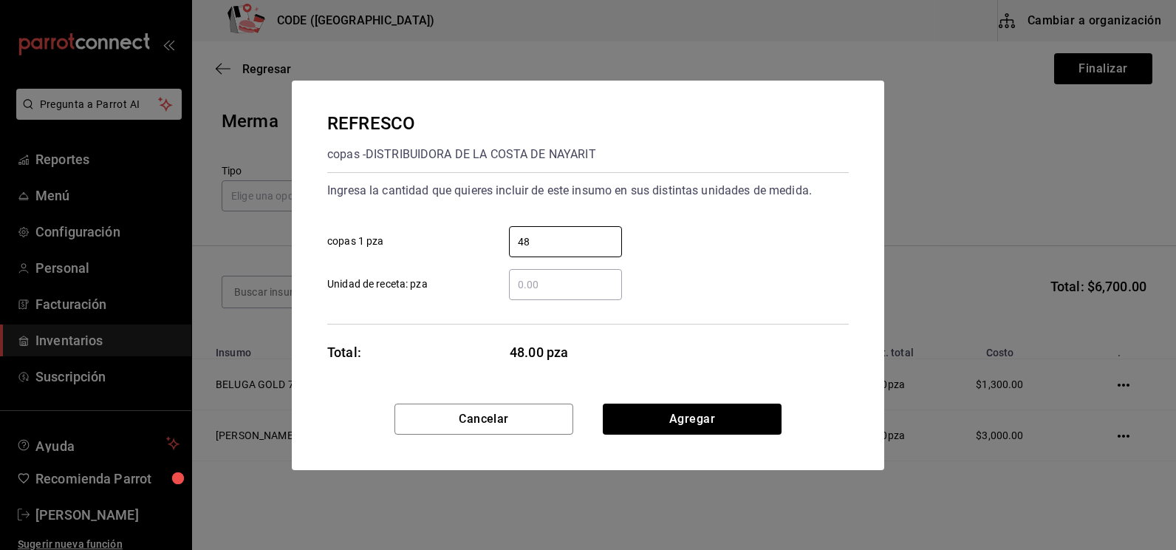
type input "48"
click at [625, 401] on div "REFRESCO copas - DISTRIBUIDORA DE LA [PERSON_NAME] DE NAYARIT Ingresa la cantid…" at bounding box center [588, 242] width 592 height 323
click at [625, 417] on button "Agregar" at bounding box center [692, 418] width 179 height 31
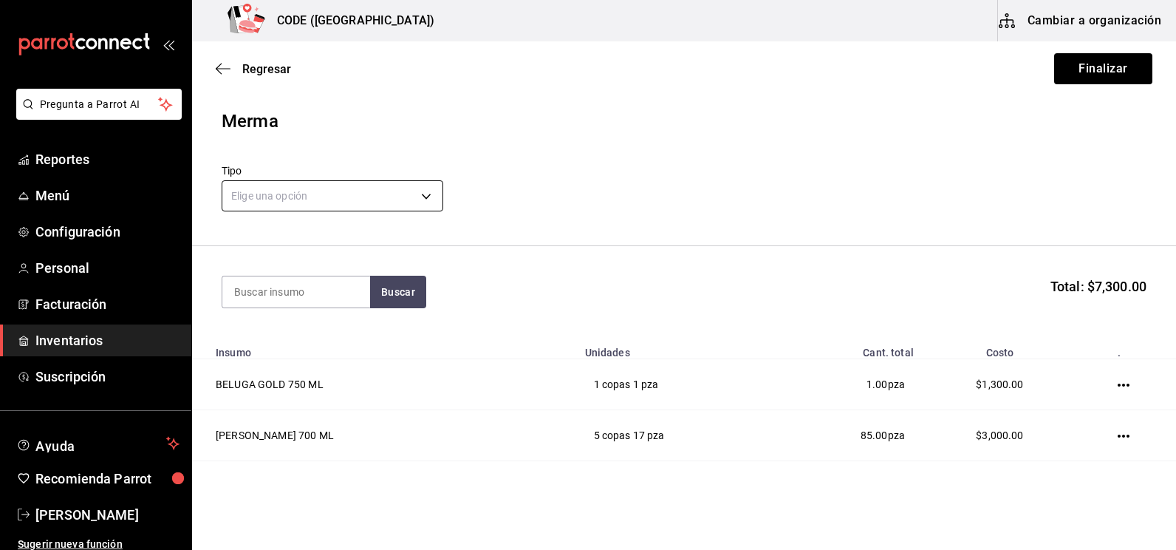
click at [273, 188] on body "Pregunta a Parrot AI Reportes Menú Configuración Personal Facturación Inventari…" at bounding box center [588, 233] width 1176 height 466
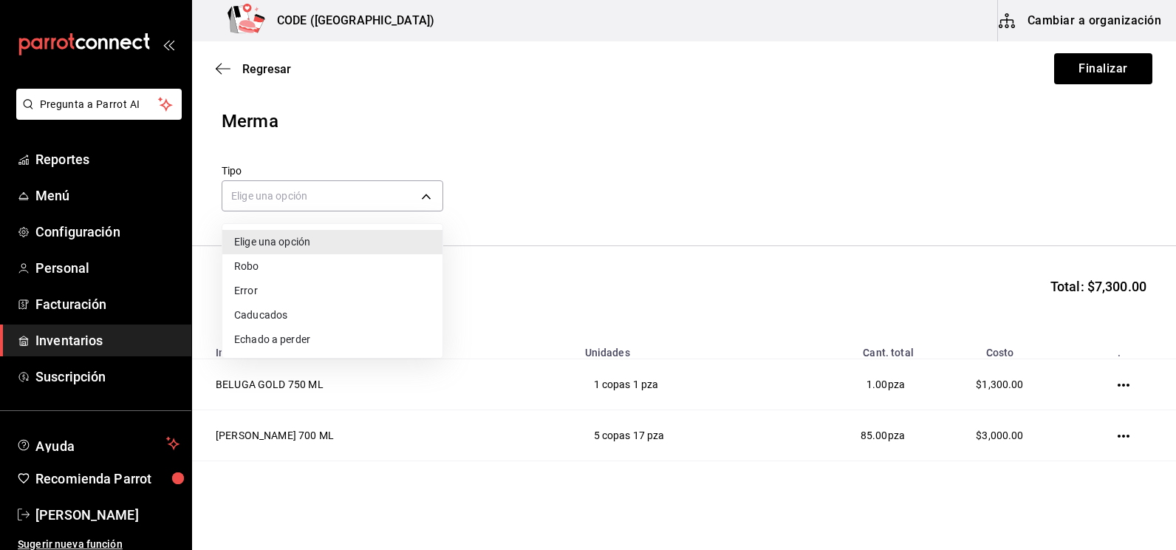
click at [261, 264] on li "Robo" at bounding box center [332, 266] width 220 height 24
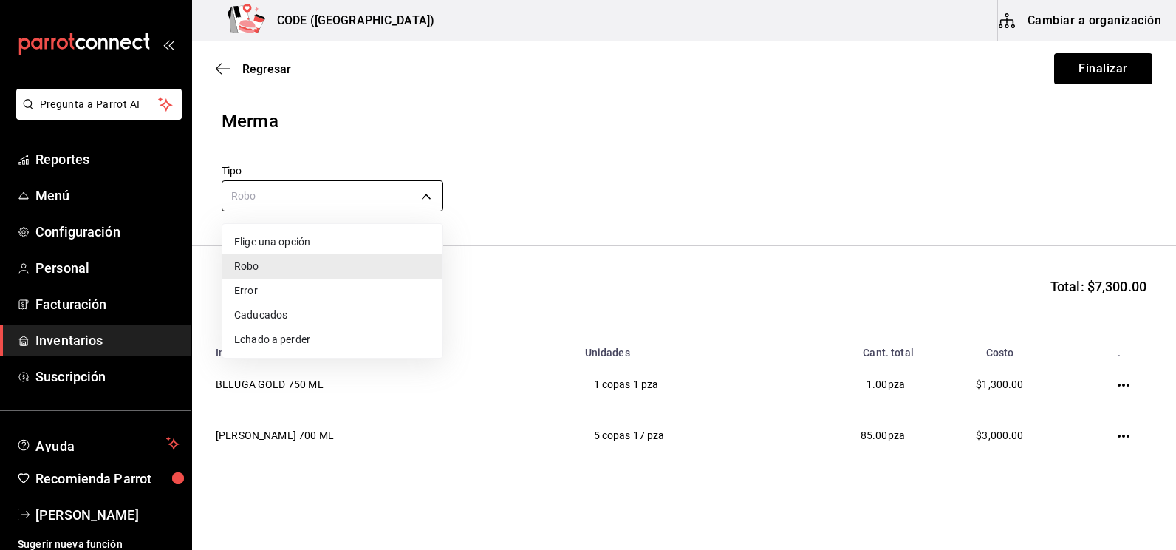
click at [264, 202] on body "Pregunta a Parrot AI Reportes Menú Configuración Personal Facturación Inventari…" at bounding box center [588, 233] width 1176 height 466
click at [259, 287] on li "Error" at bounding box center [332, 290] width 220 height 24
type input "ERROR"
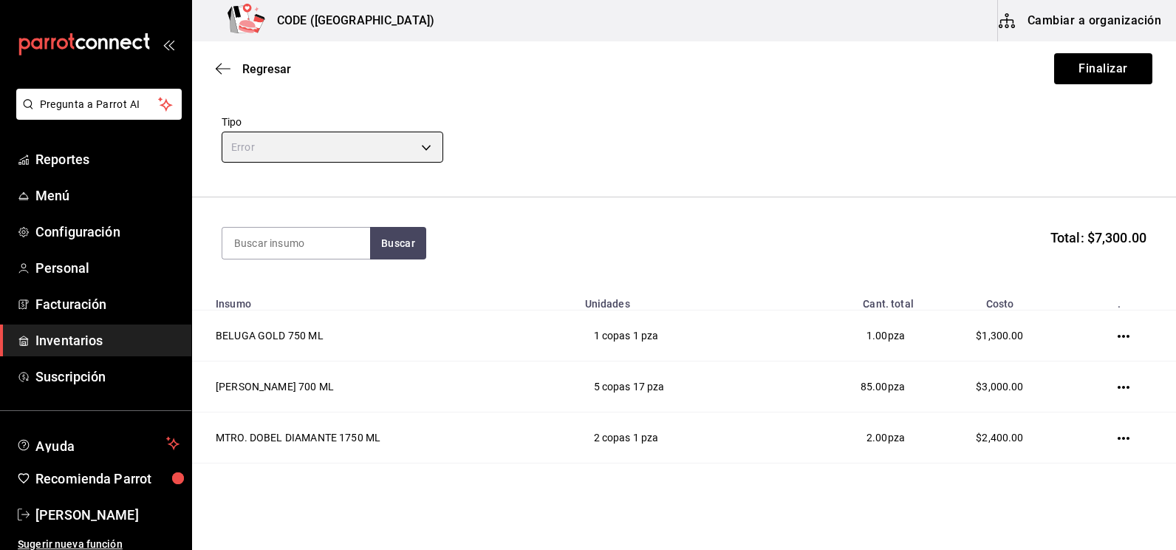
scroll to position [144, 0]
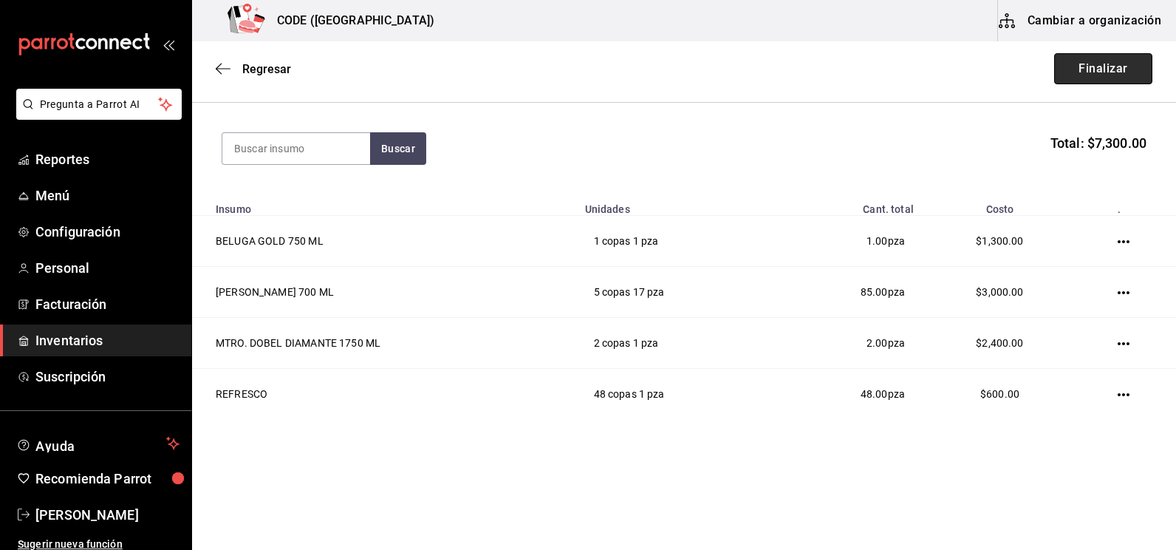
click at [1095, 78] on button "Finalizar" at bounding box center [1103, 68] width 98 height 31
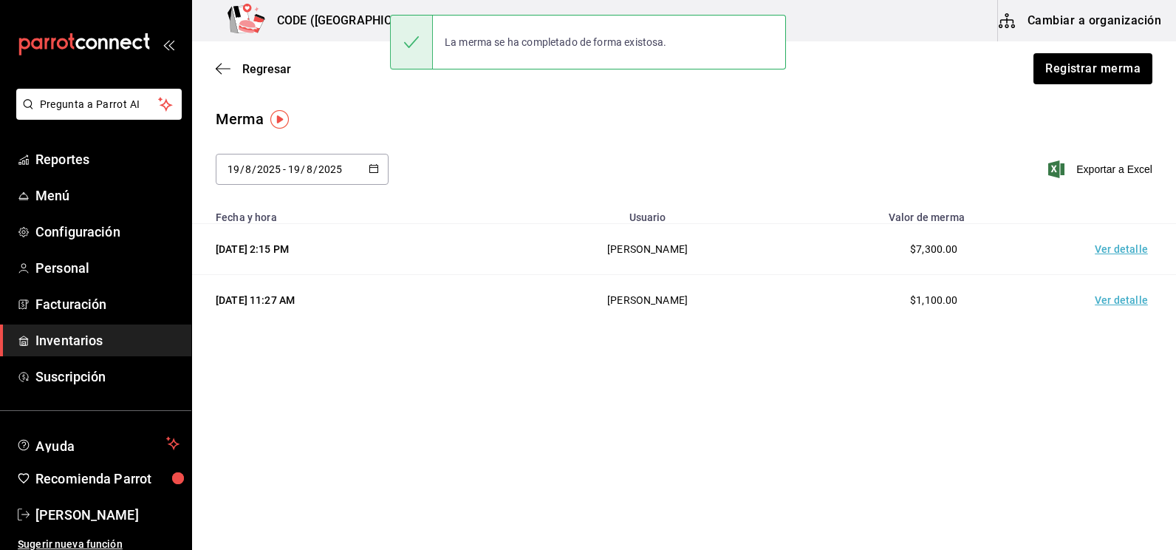
click at [1134, 251] on td "Ver detalle" at bounding box center [1123, 249] width 103 height 51
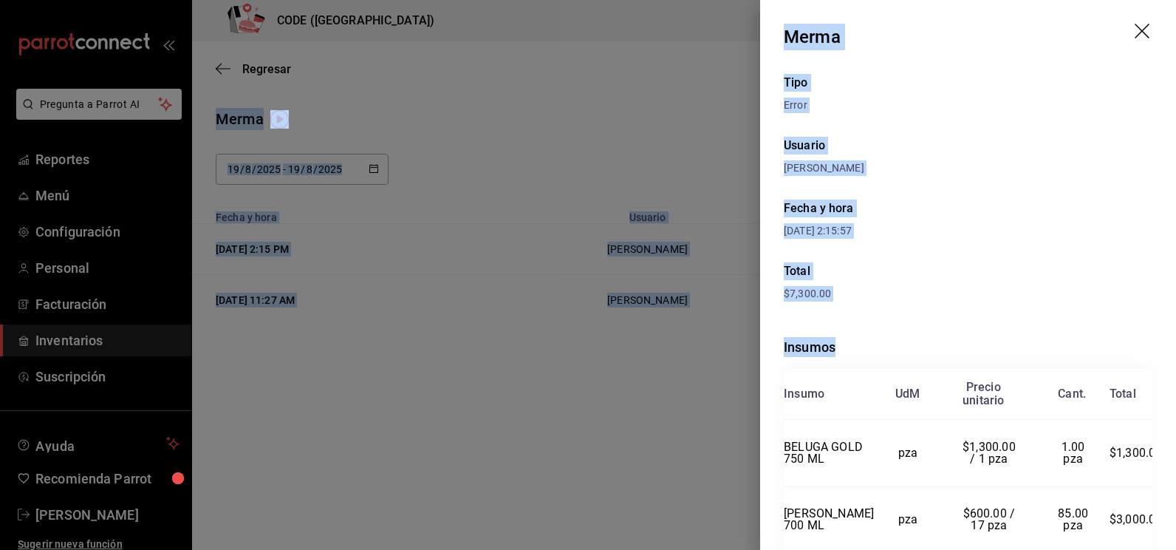
drag, startPoint x: 1146, startPoint y: 465, endPoint x: 825, endPoint y: -24, distance: 585.3
click at [825, 0] on html "Pregunta a Parrot AI Reportes Menú Configuración Personal Facturación Inventari…" at bounding box center [588, 233] width 1176 height 466
click at [594, 380] on div at bounding box center [588, 275] width 1176 height 550
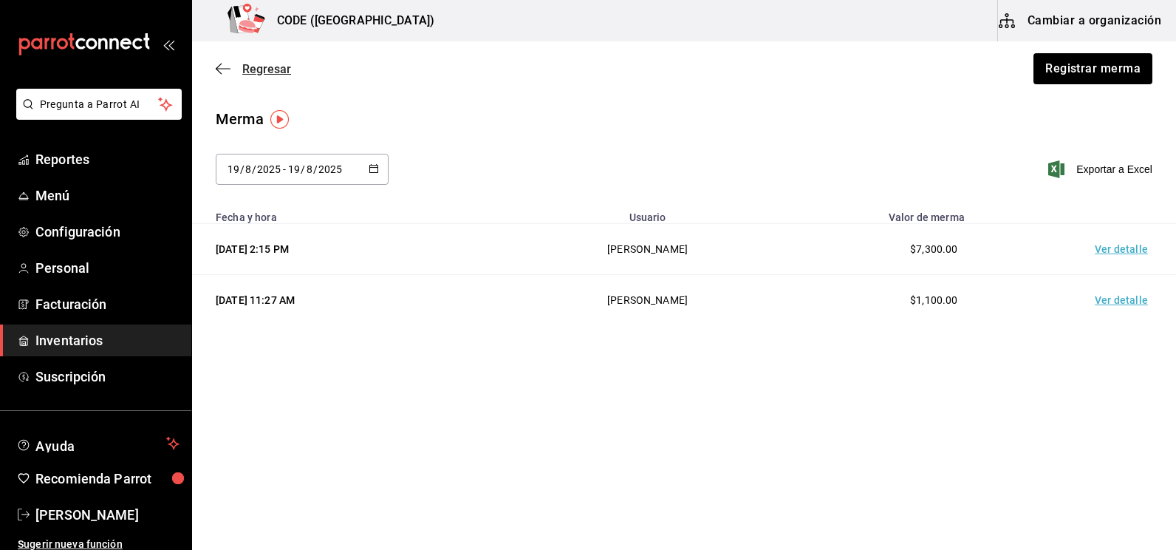
click at [273, 66] on span "Regresar" at bounding box center [266, 69] width 49 height 14
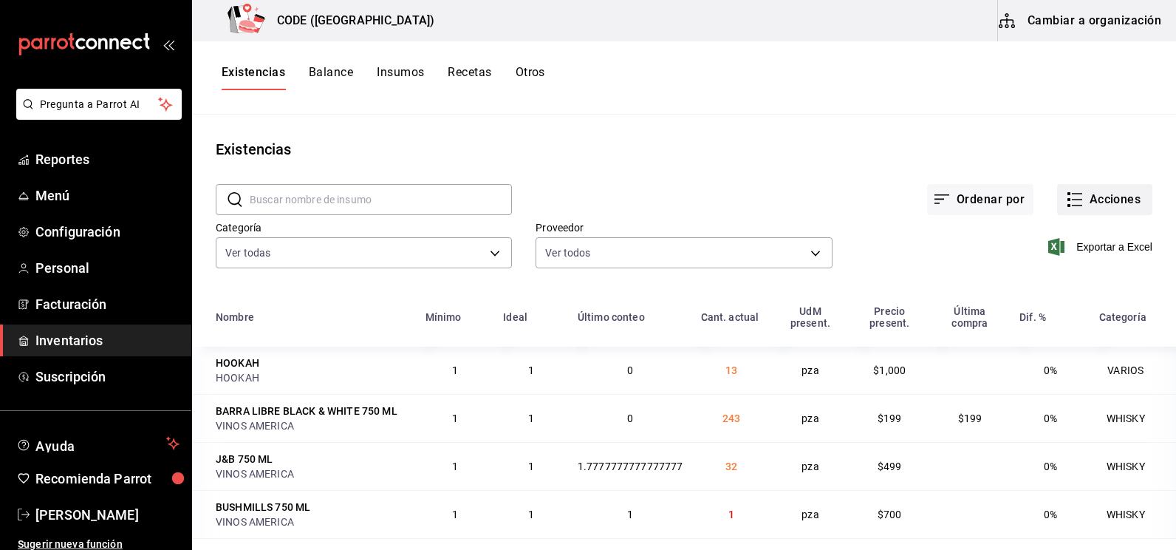
click at [1074, 208] on button "Acciones" at bounding box center [1104, 199] width 95 height 31
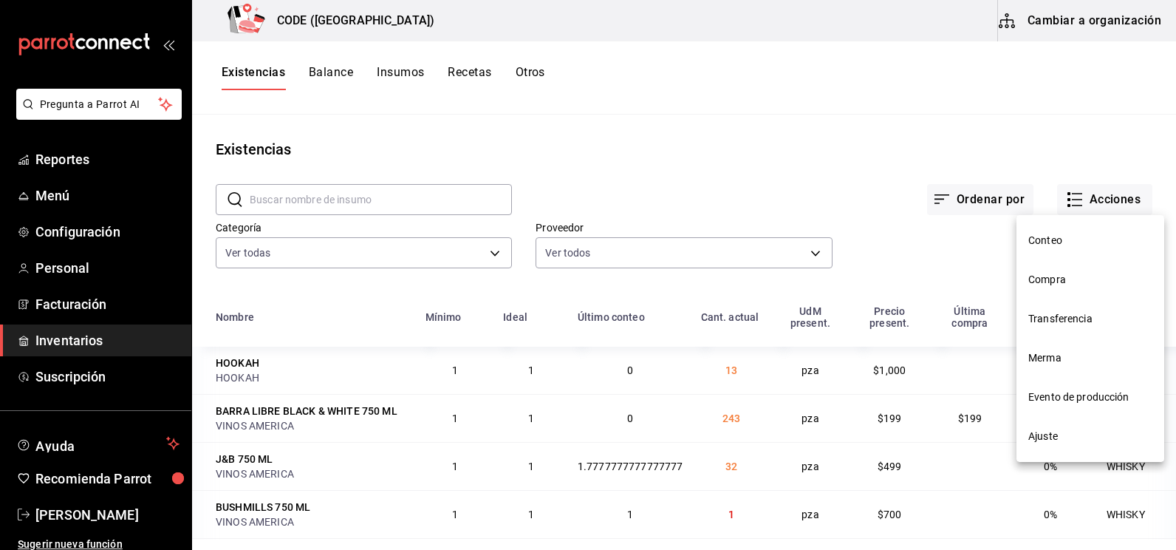
click at [1051, 353] on span "Merma" at bounding box center [1090, 358] width 124 height 16
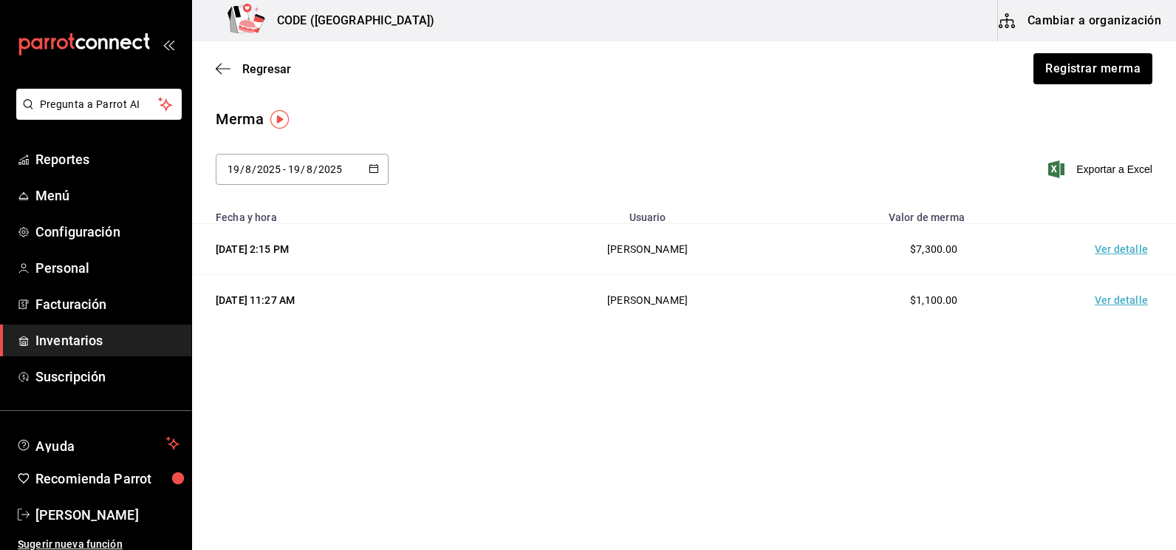
click at [1119, 250] on td "Ver detalle" at bounding box center [1123, 249] width 103 height 51
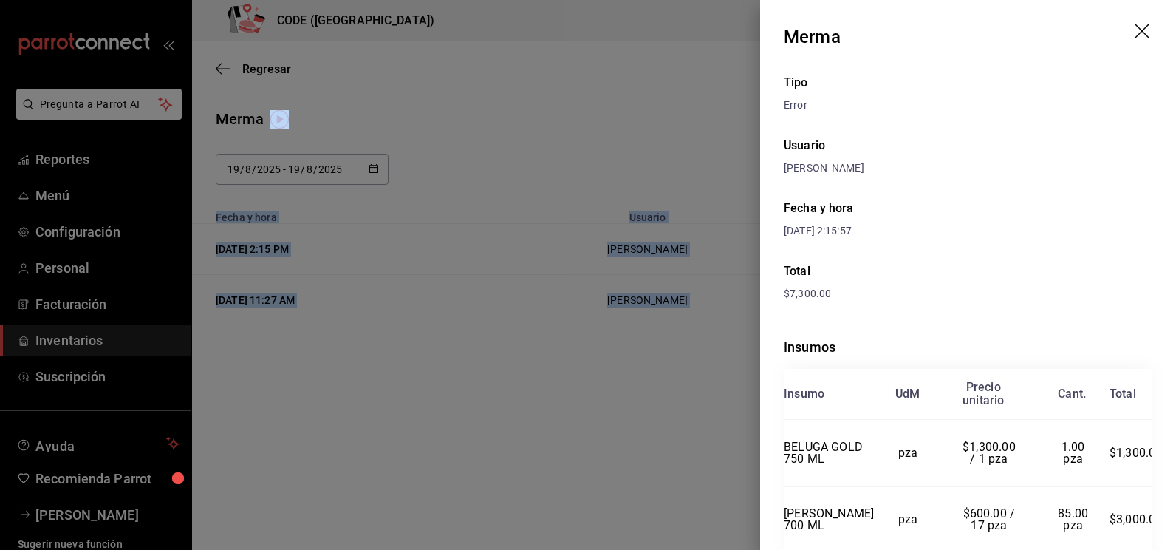
scroll to position [225, 0]
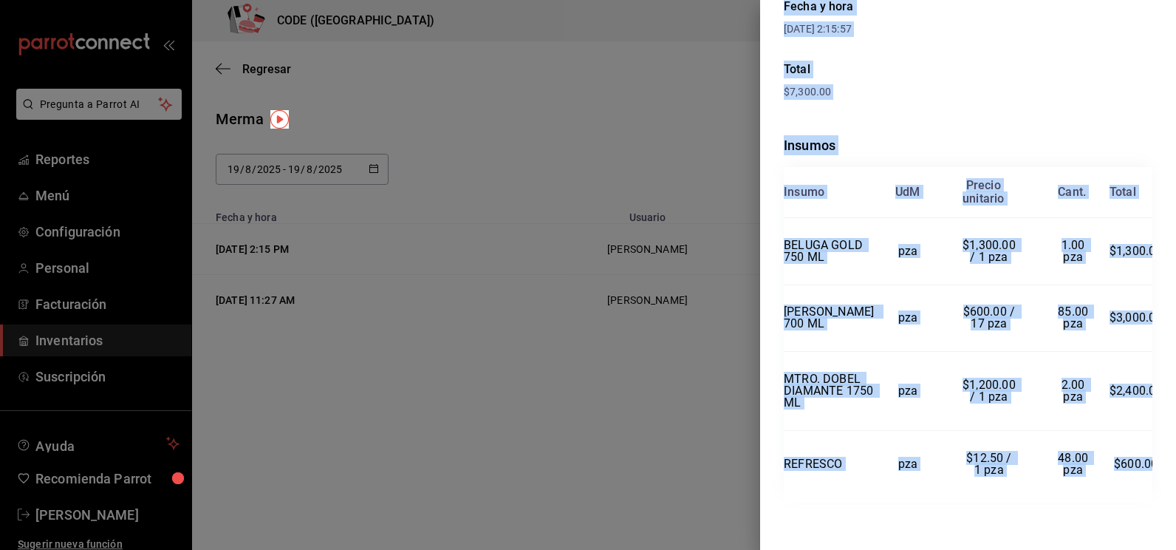
drag, startPoint x: 780, startPoint y: 30, endPoint x: 1137, endPoint y: 468, distance: 564.3
click at [1137, 468] on div "Merma Tipo Error Usuario [PERSON_NAME] y hora [DATE] 2:15:57 Total $7,300.00 In…" at bounding box center [968, 275] width 416 height 550
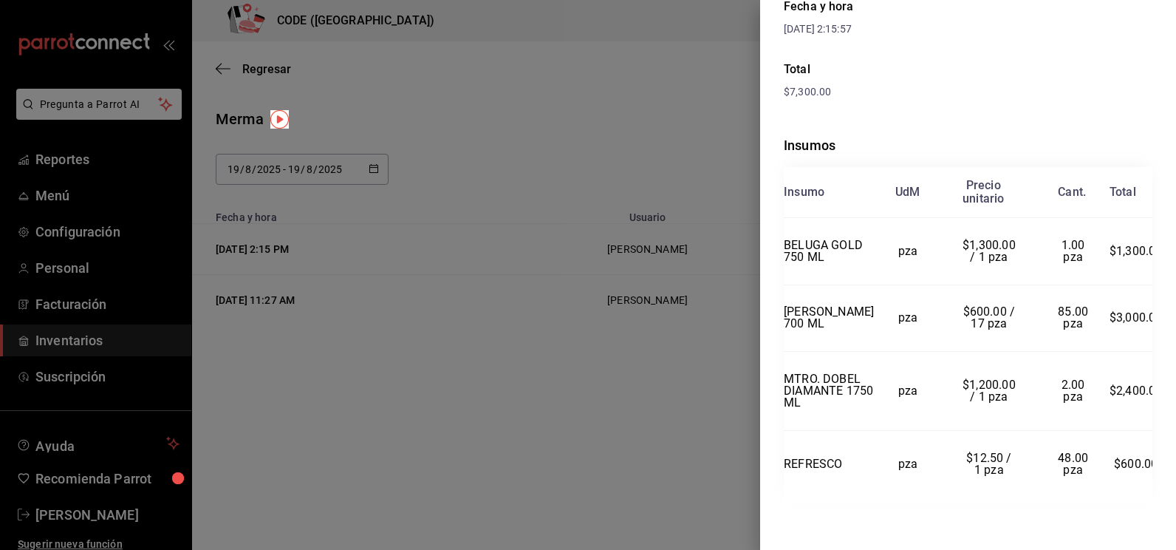
click at [382, 360] on div at bounding box center [588, 275] width 1176 height 550
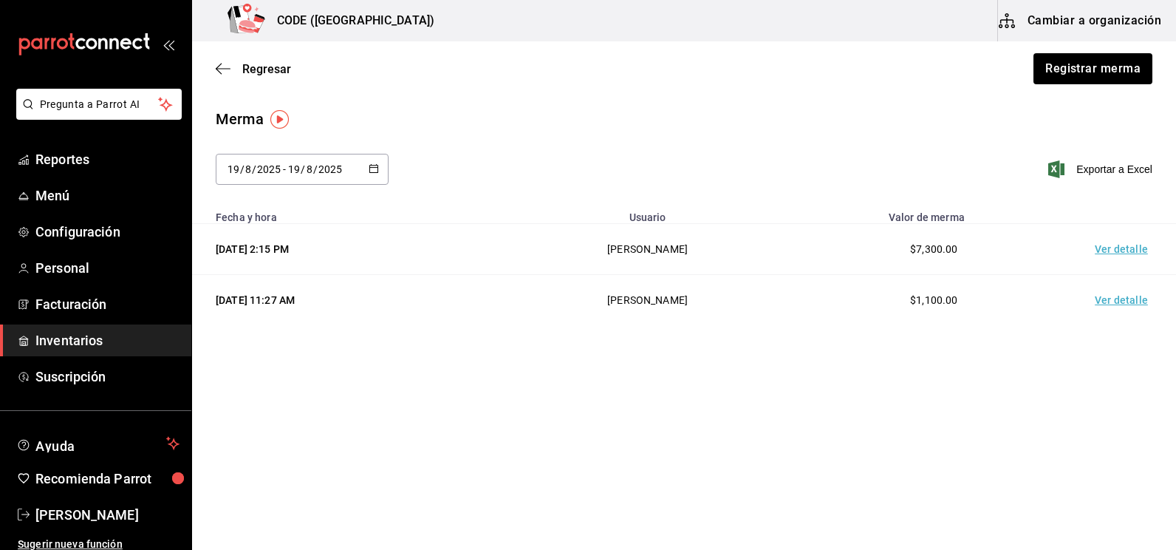
click at [685, 466] on html "Pregunta a Parrot AI Reportes Menú Configuración Personal Facturación Inventari…" at bounding box center [588, 233] width 1176 height 466
click at [266, 66] on span "Regresar" at bounding box center [266, 69] width 49 height 14
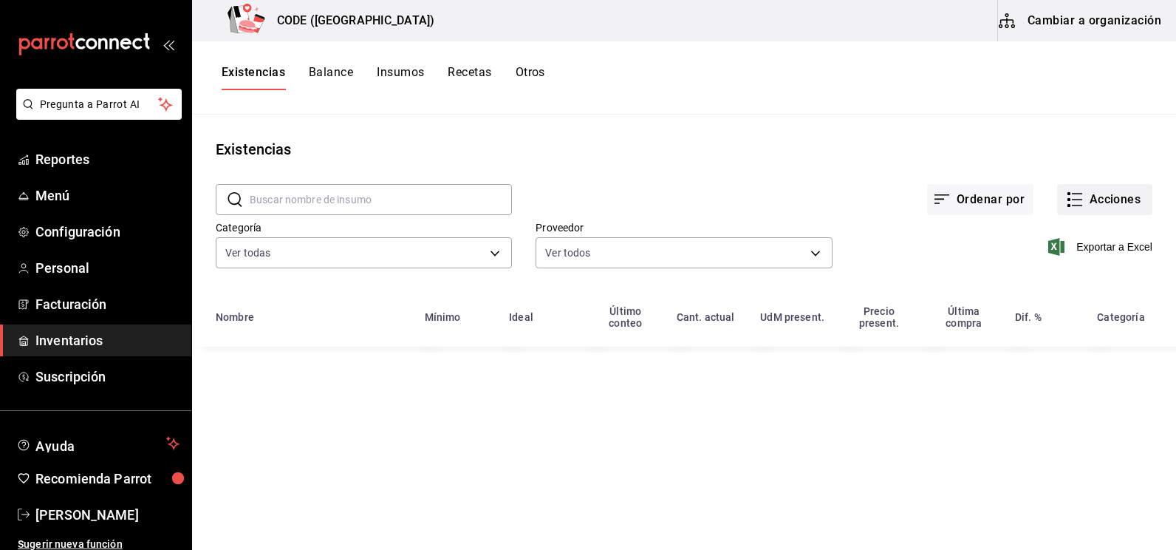
click at [1097, 199] on button "Acciones" at bounding box center [1104, 199] width 95 height 31
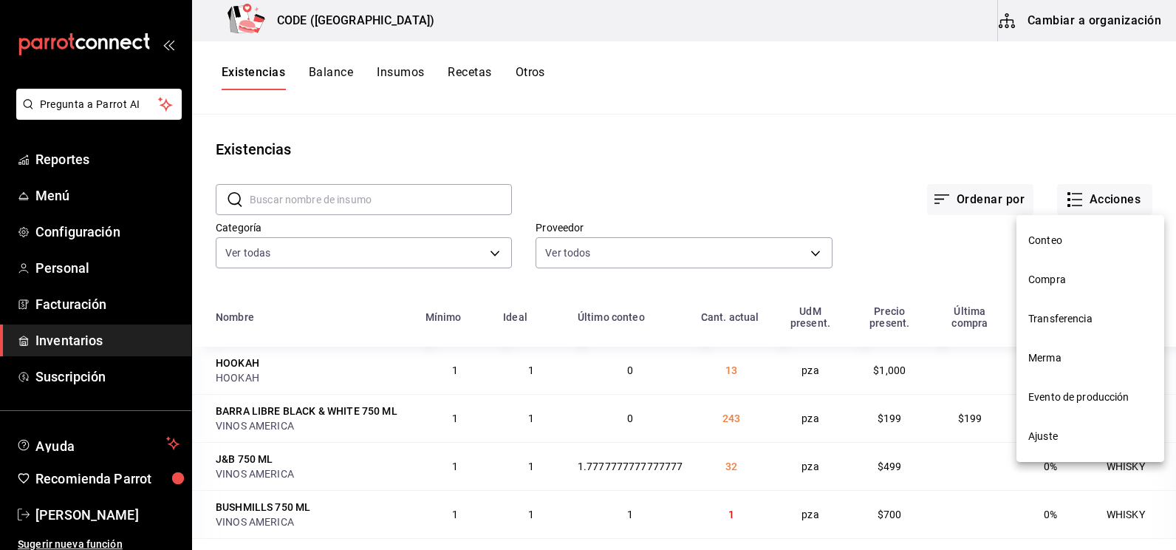
click at [1059, 271] on li "Compra" at bounding box center [1090, 279] width 148 height 39
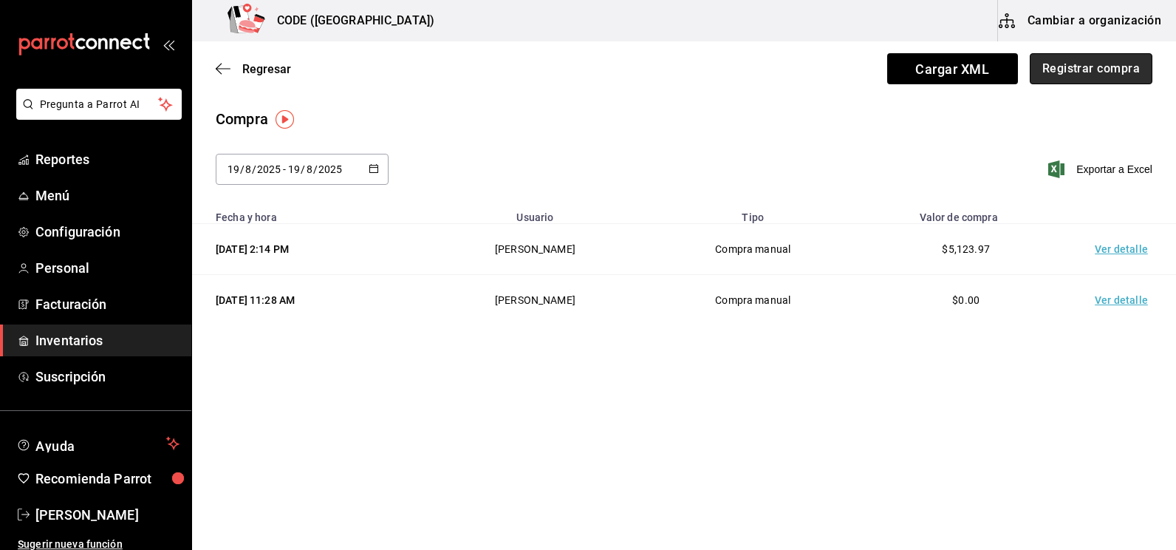
click at [1085, 78] on button "Registrar compra" at bounding box center [1091, 68] width 123 height 31
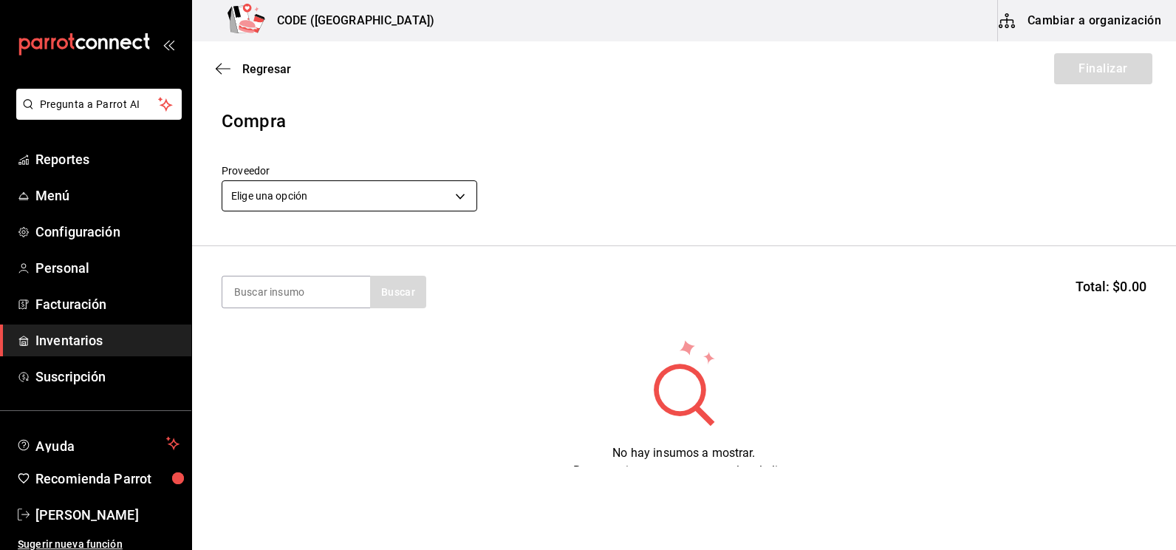
click at [370, 199] on body "Pregunta a Parrot AI Reportes Menú Configuración Personal Facturación Inventari…" at bounding box center [588, 233] width 1176 height 466
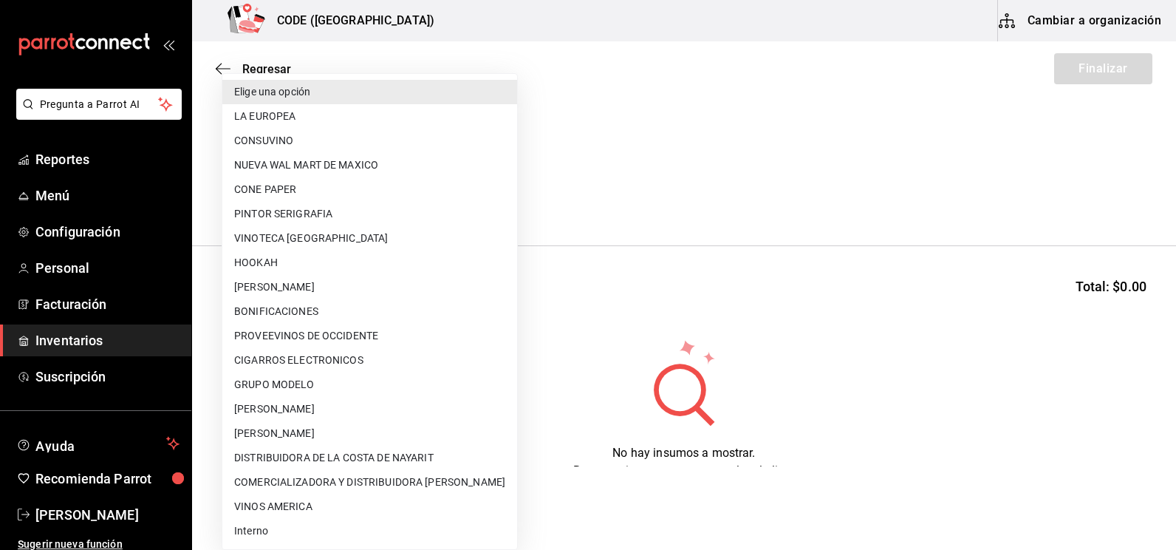
click at [609, 263] on div at bounding box center [588, 275] width 1176 height 550
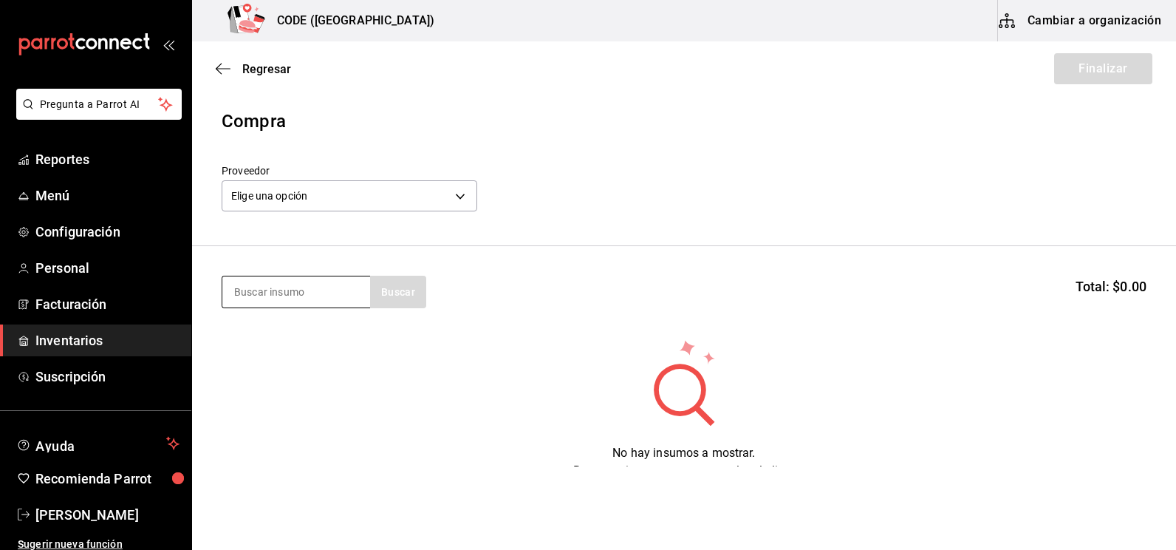
click at [318, 295] on input at bounding box center [296, 291] width 148 height 31
type input "flam"
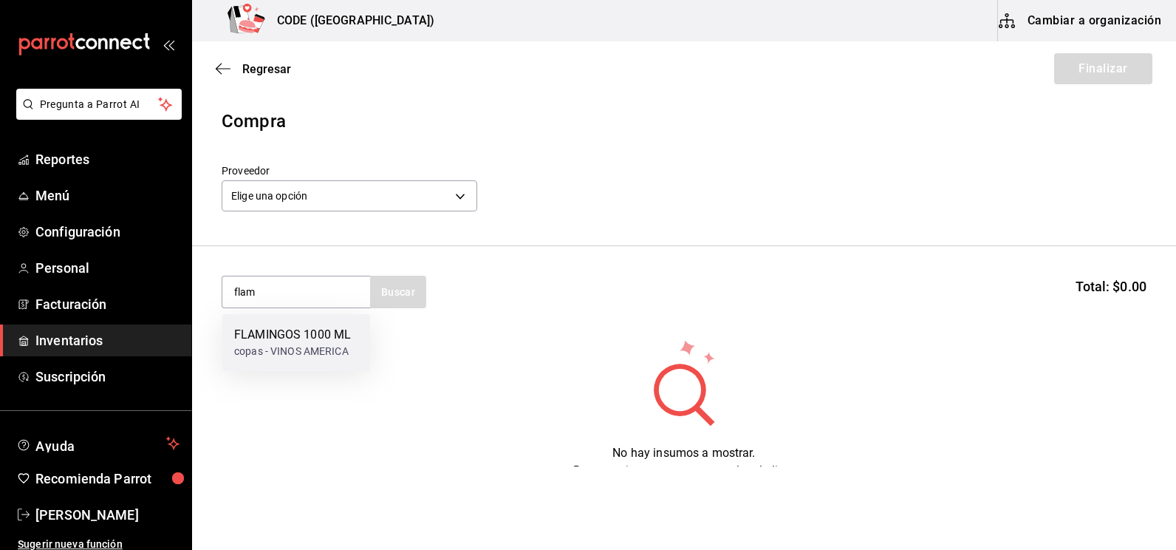
click at [309, 332] on div "FLAMINGOS 1000 ML" at bounding box center [292, 335] width 117 height 18
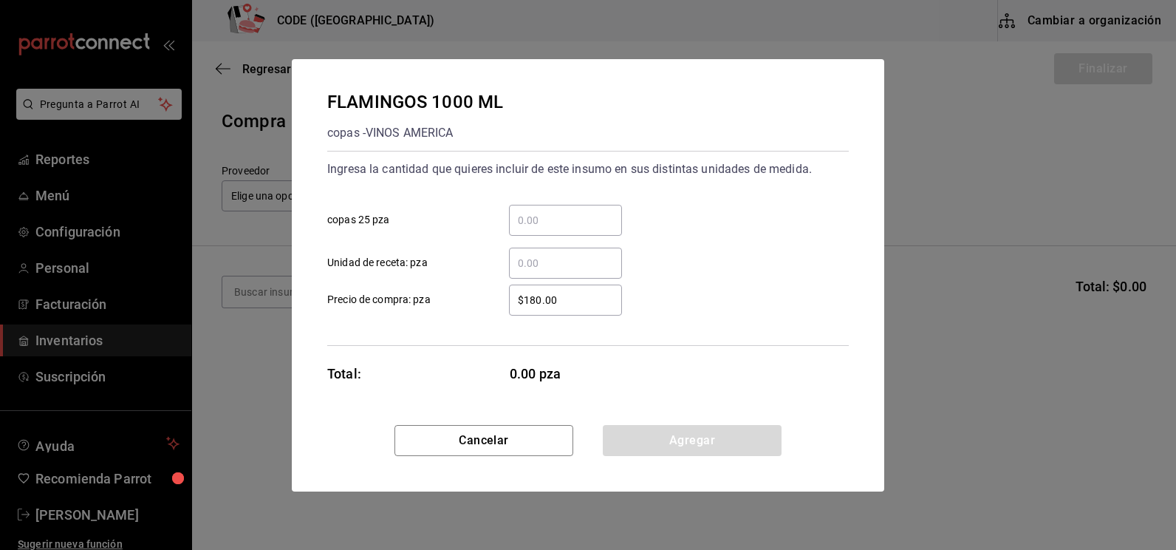
click at [532, 261] on input "​ Unidad de receta: pza" at bounding box center [565, 263] width 113 height 18
type input "2"
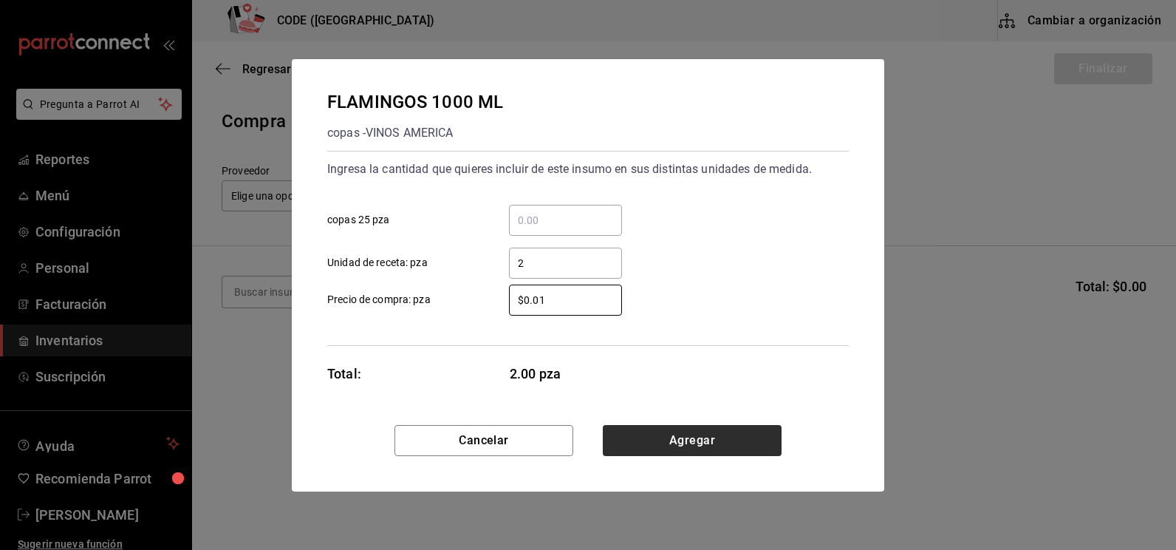
type input "$0.01"
click at [681, 440] on button "Agregar" at bounding box center [692, 440] width 179 height 31
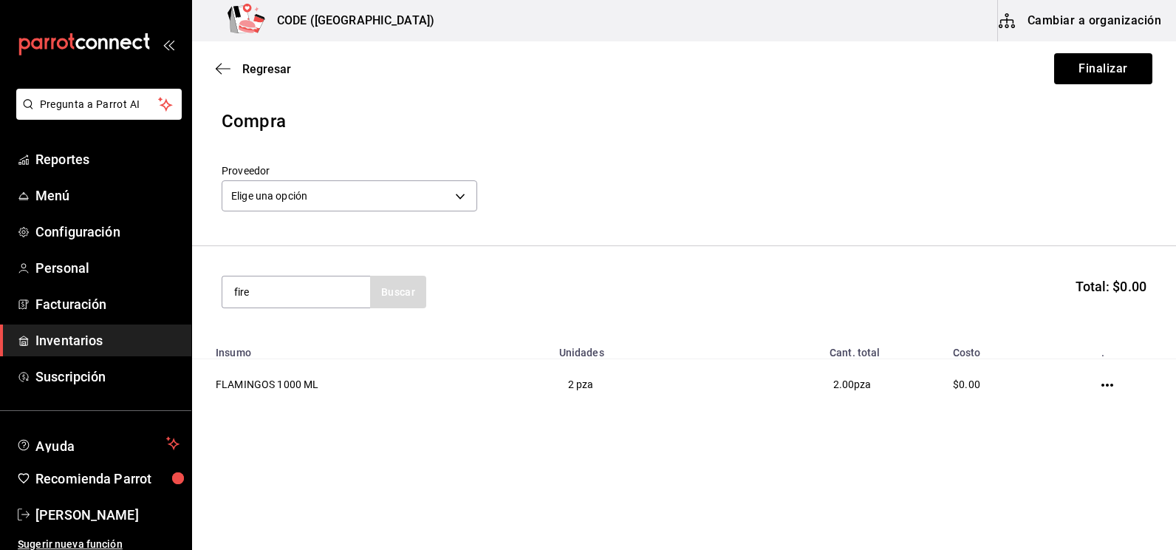
type input "fire"
click at [345, 343] on div "FIREBALL 750 ML" at bounding box center [291, 335] width 114 height 18
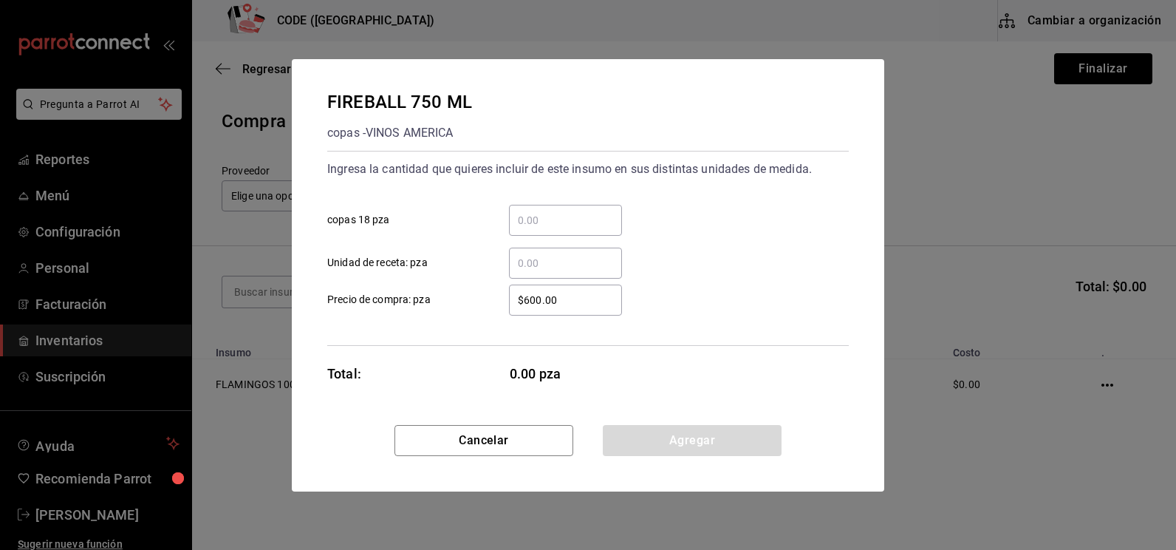
click at [551, 254] on input "​ Unidad de receta: pza" at bounding box center [565, 263] width 113 height 18
type input "1"
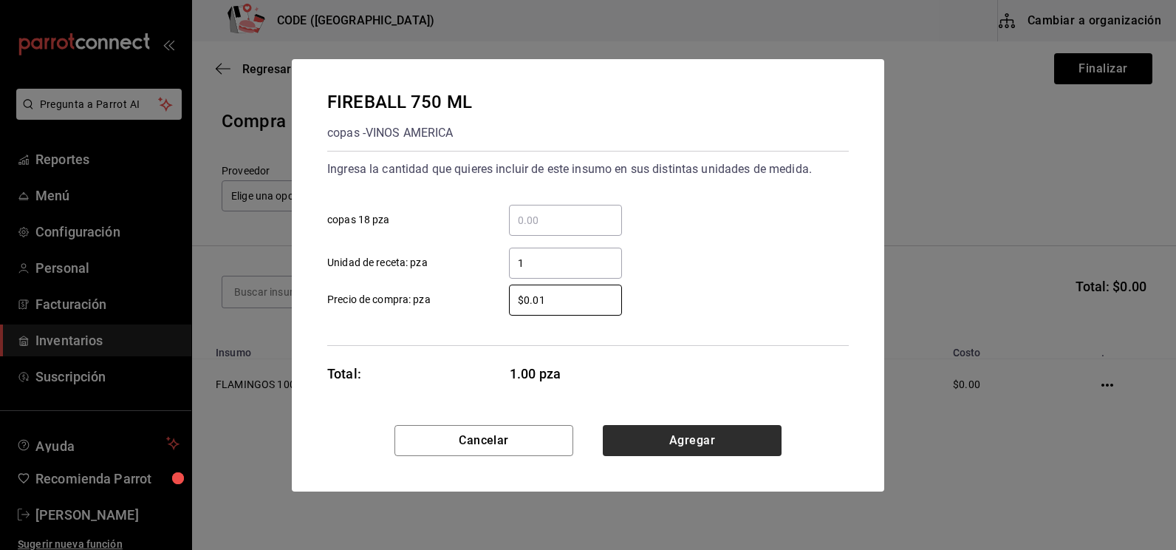
type input "$0.01"
click at [641, 440] on button "Agregar" at bounding box center [692, 440] width 179 height 31
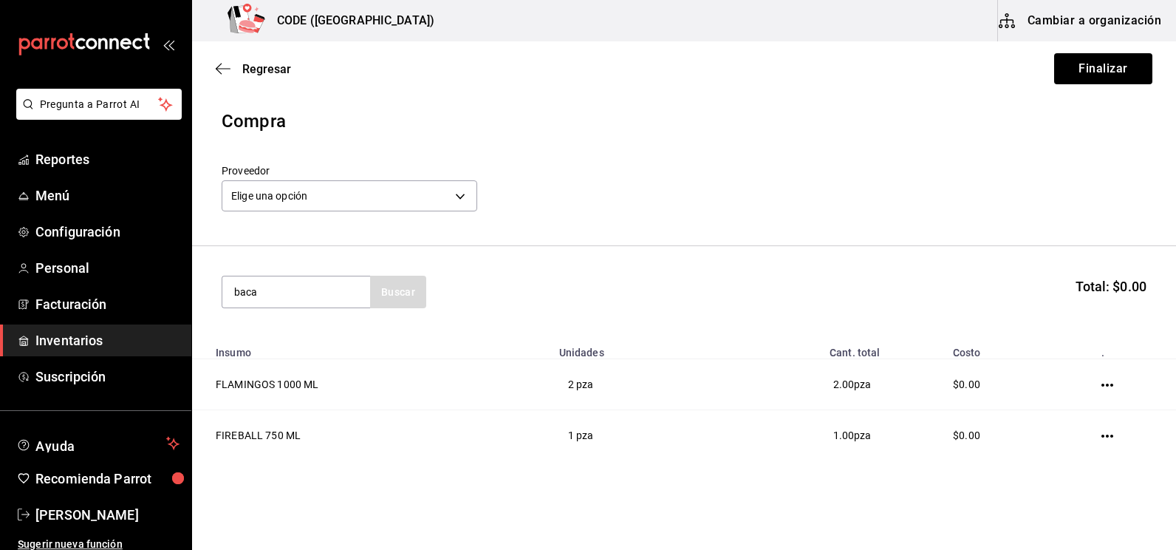
type input "baca"
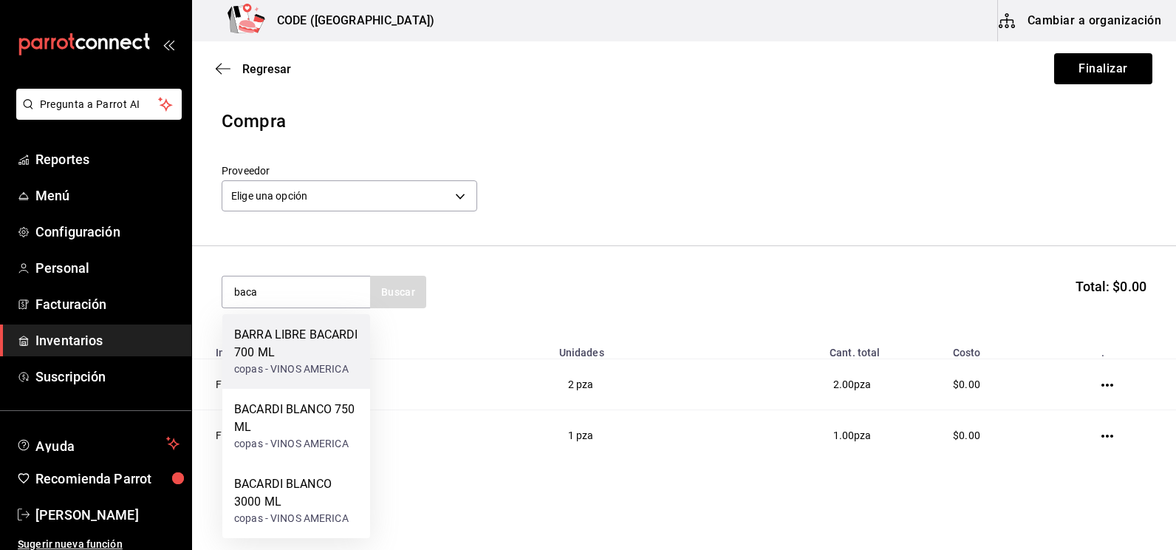
click at [287, 349] on div "BARRA LIBRE BACARDI 700 ML" at bounding box center [296, 343] width 124 height 35
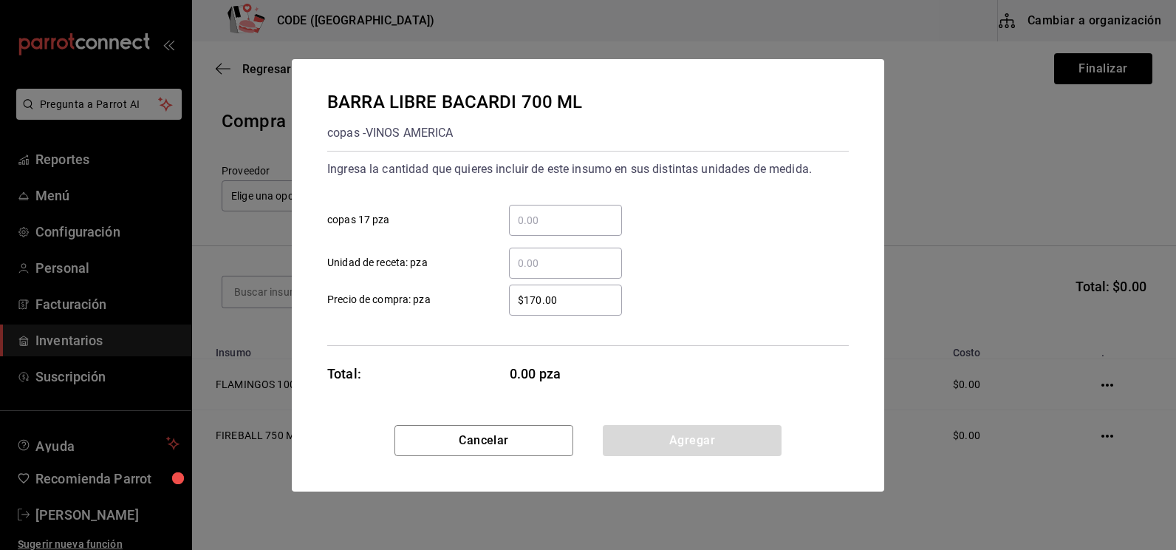
click at [546, 257] on input "​ Unidad de receta: pza" at bounding box center [565, 263] width 113 height 18
type input "2"
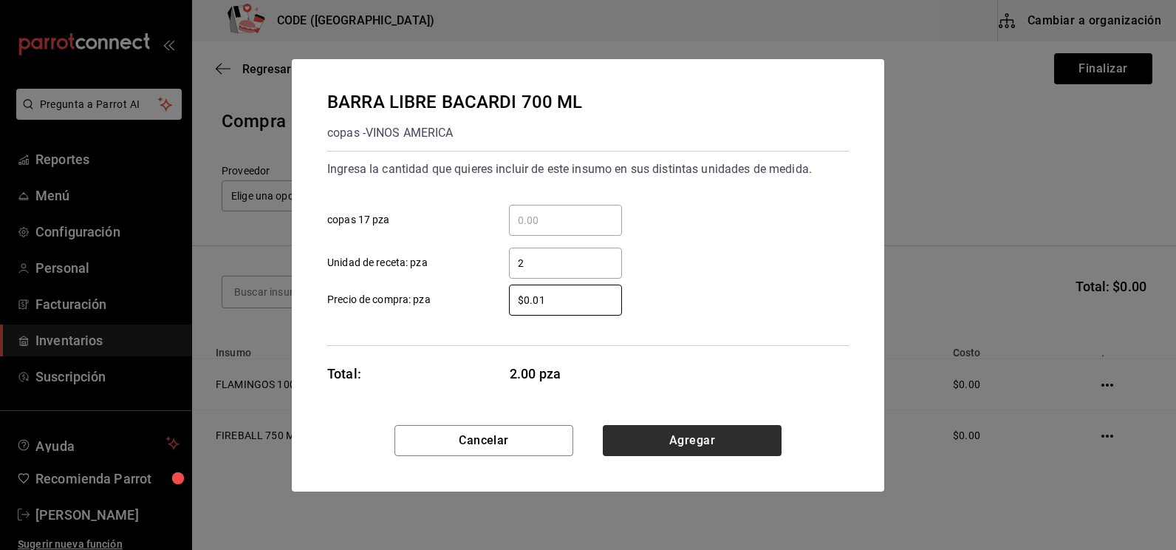
type input "$0.01"
click at [633, 442] on button "Agregar" at bounding box center [692, 440] width 179 height 31
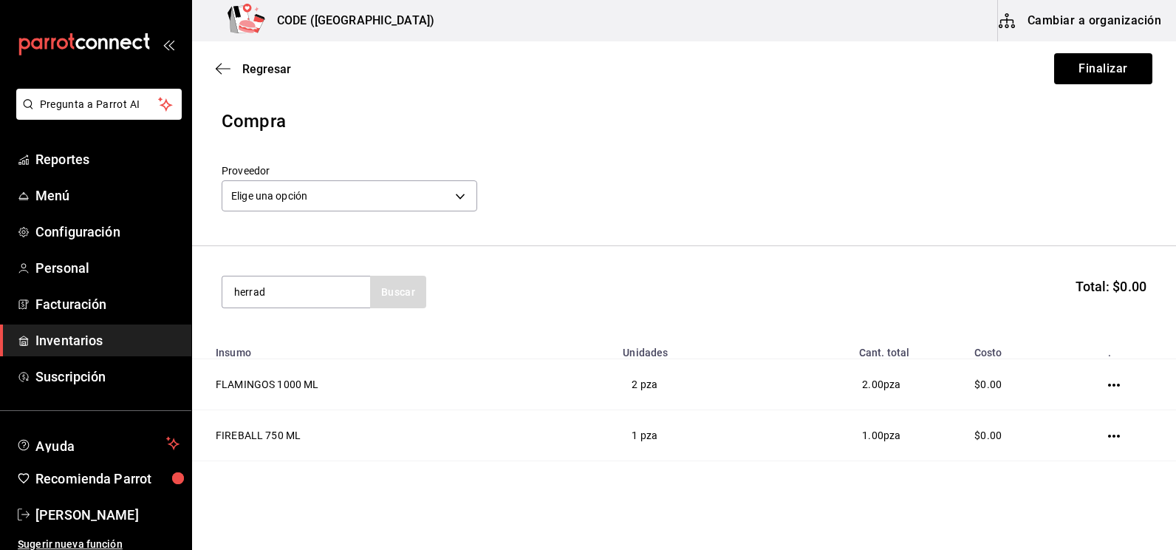
type input "herrad"
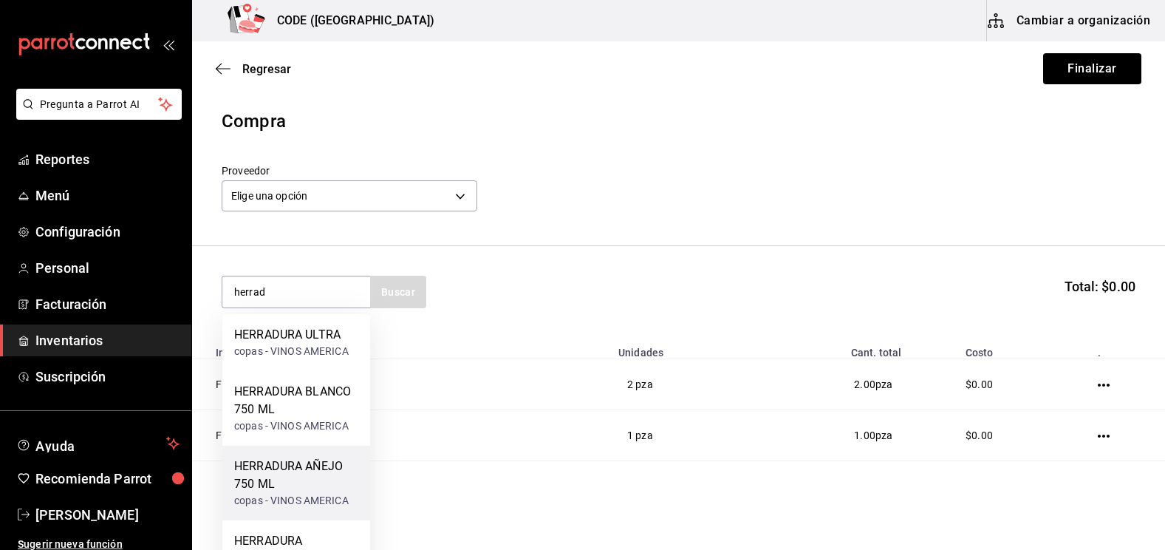
click at [310, 478] on div "HERRADURA AÑEJO 750 ML" at bounding box center [296, 474] width 124 height 35
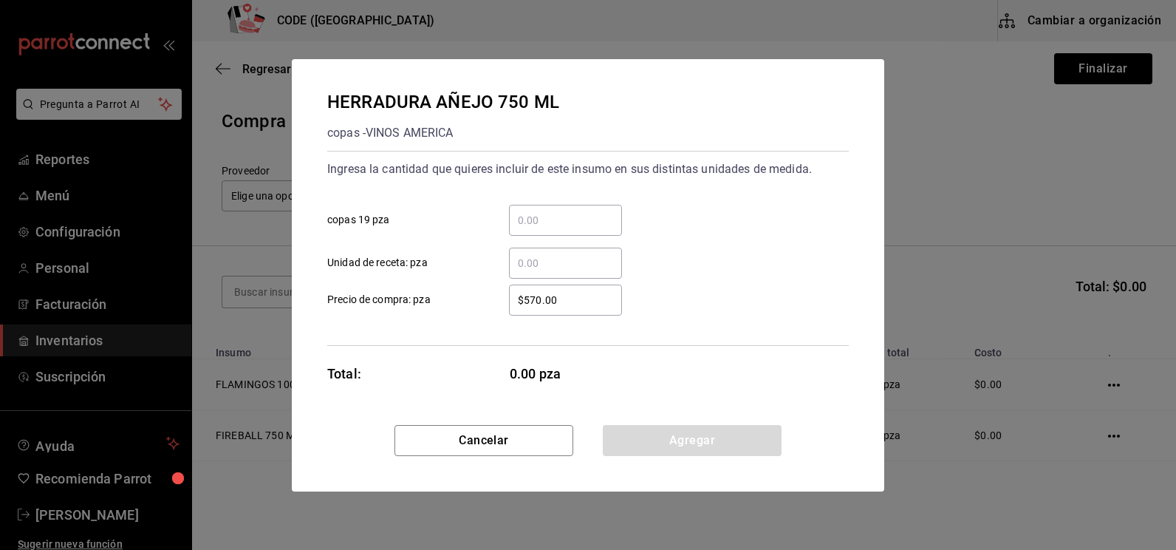
click at [547, 259] on input "​ Unidad de receta: pza" at bounding box center [565, 263] width 113 height 18
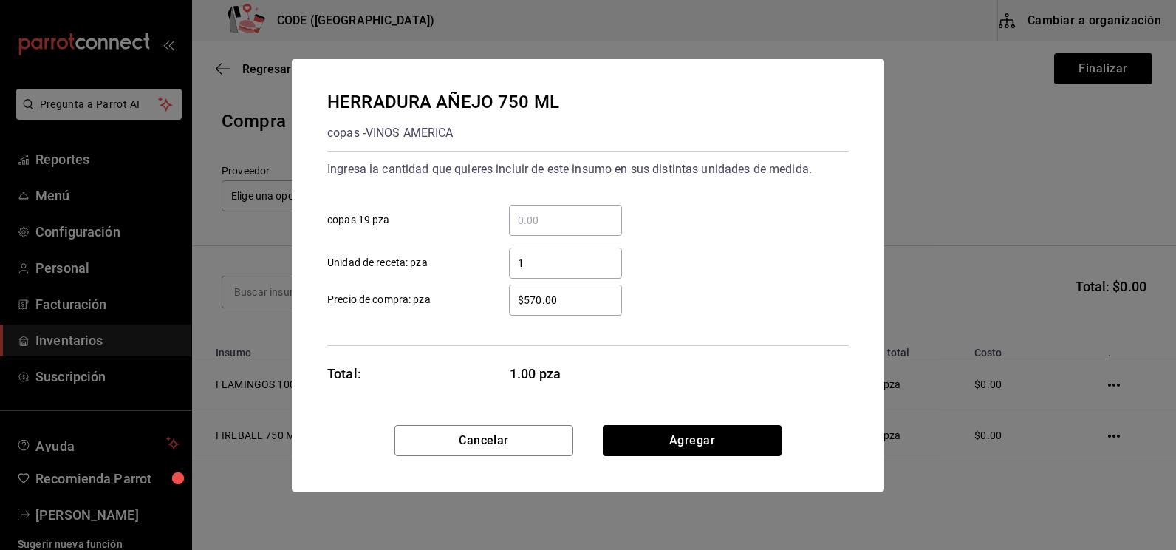
type input "1"
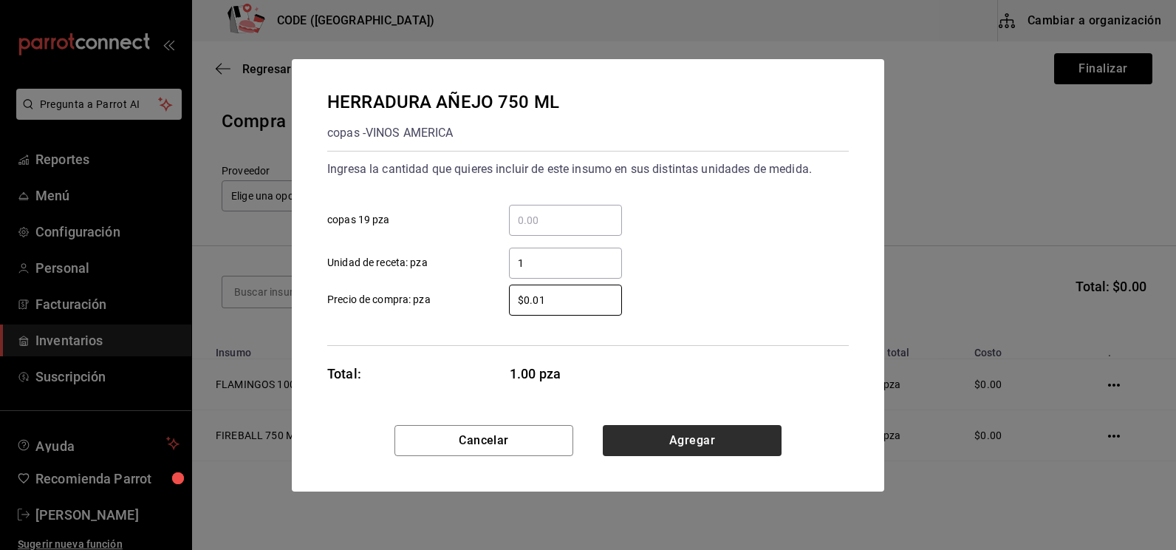
type input "$0.01"
click at [641, 448] on button "Agregar" at bounding box center [692, 440] width 179 height 31
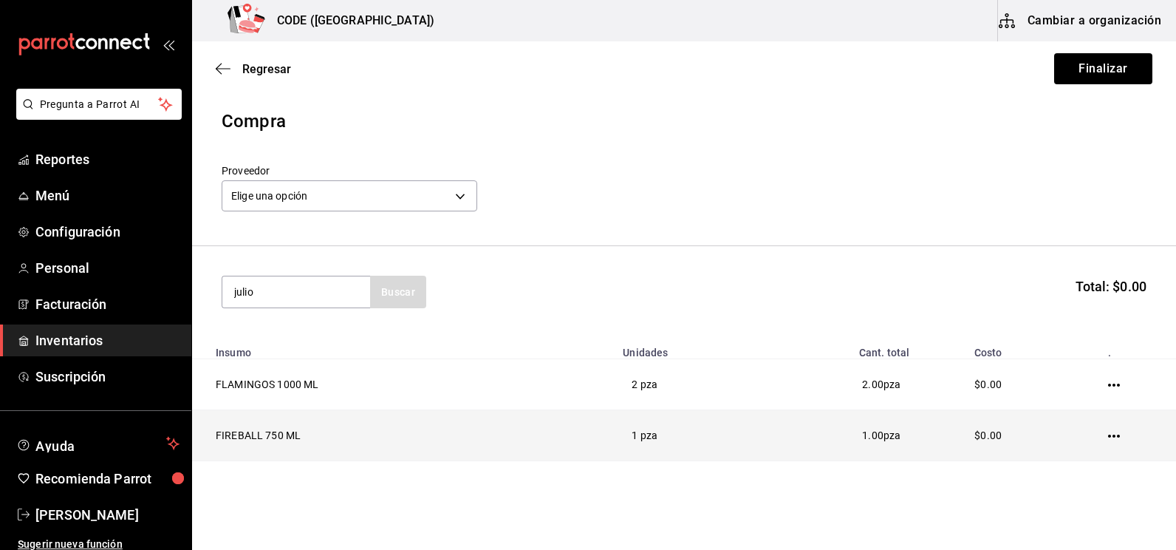
type input "julio"
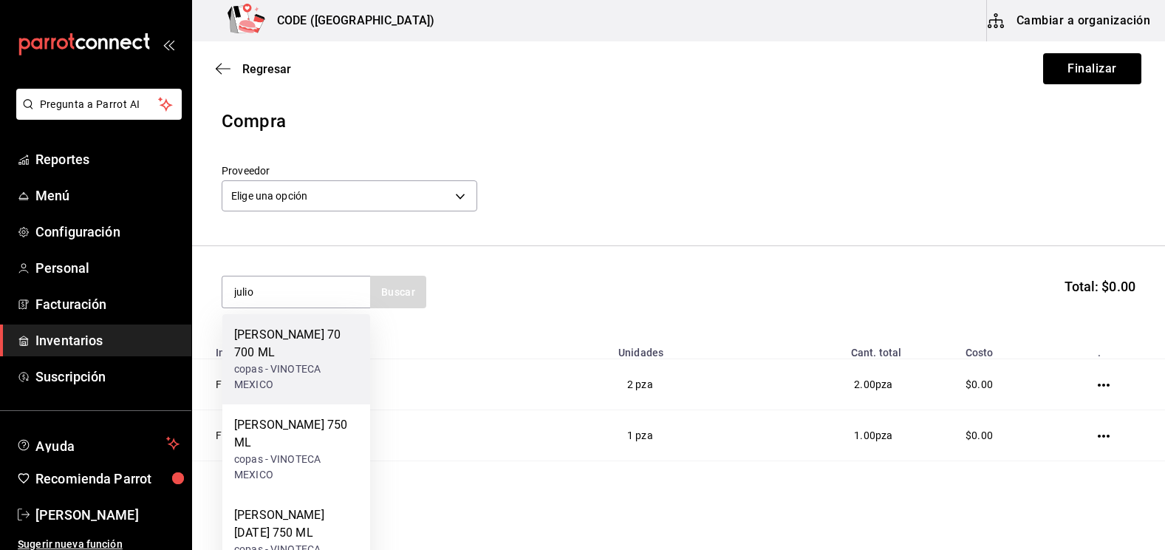
click at [313, 361] on div "copas - VINOTECA MEXICO" at bounding box center [296, 376] width 124 height 31
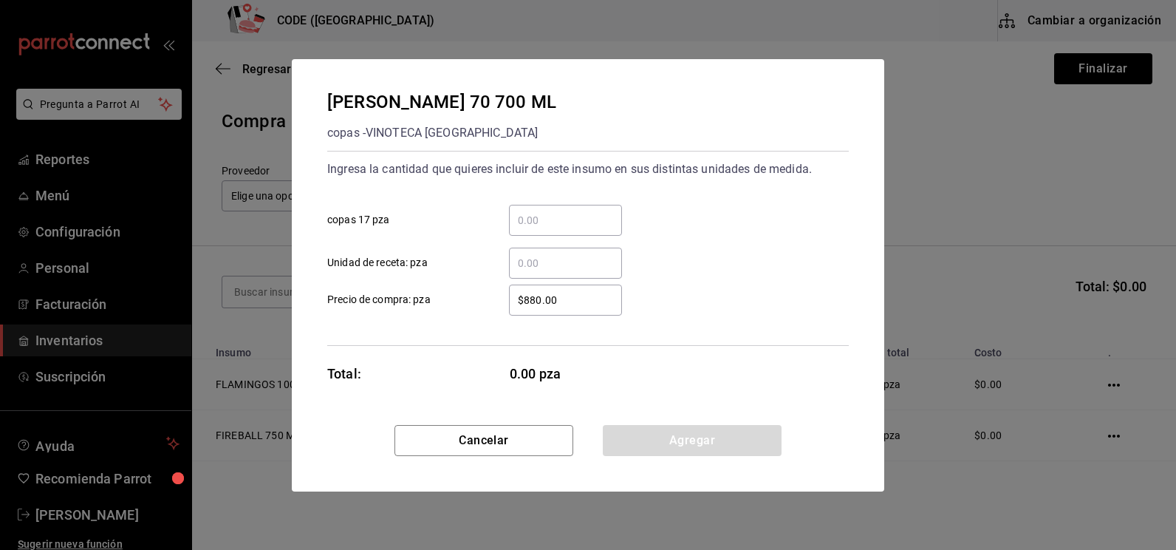
click at [560, 252] on div "​" at bounding box center [565, 262] width 113 height 31
click at [560, 254] on input "​ Unidad de receta: pza" at bounding box center [565, 263] width 113 height 18
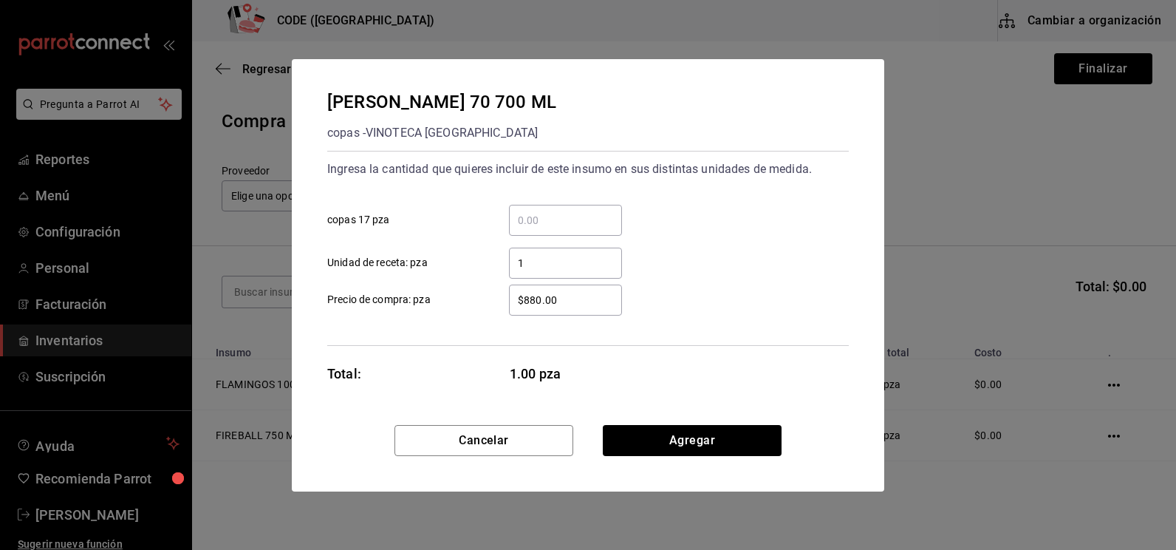
type input "1"
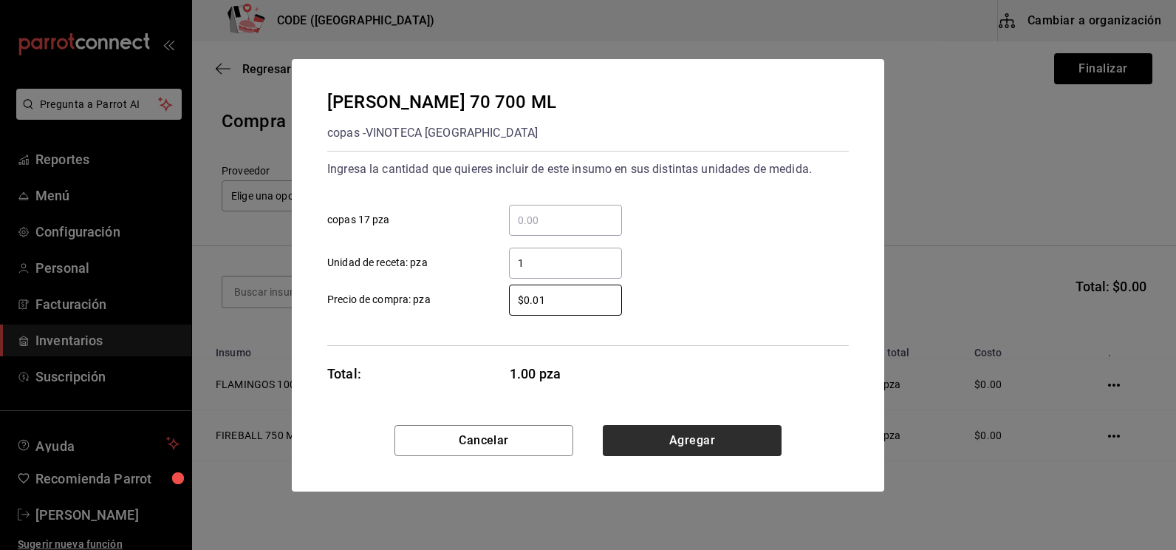
type input "$0.01"
click at [637, 437] on button "Agregar" at bounding box center [692, 440] width 179 height 31
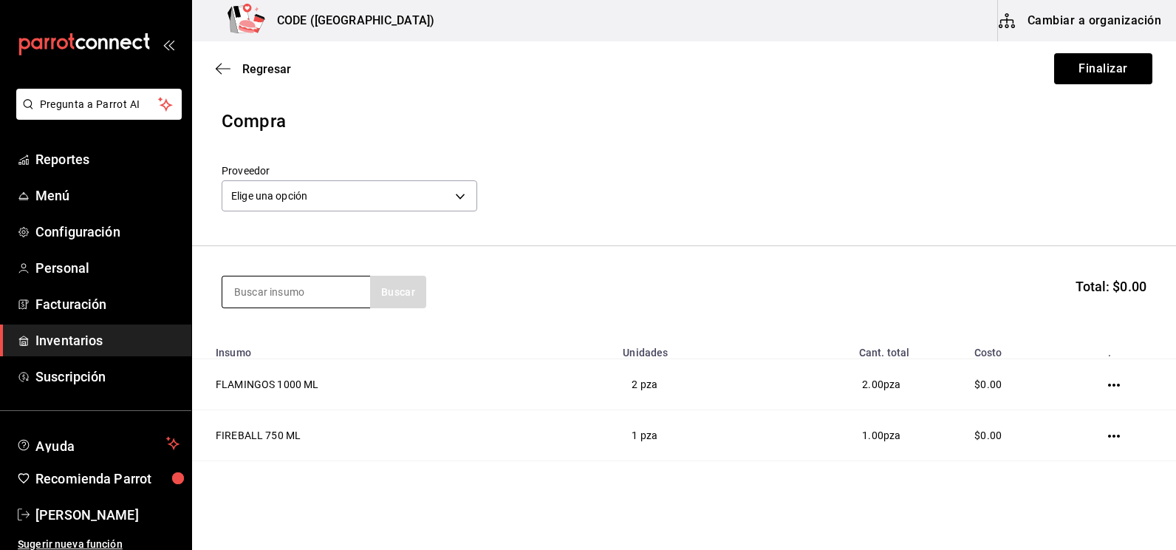
type input "e"
type input "refre"
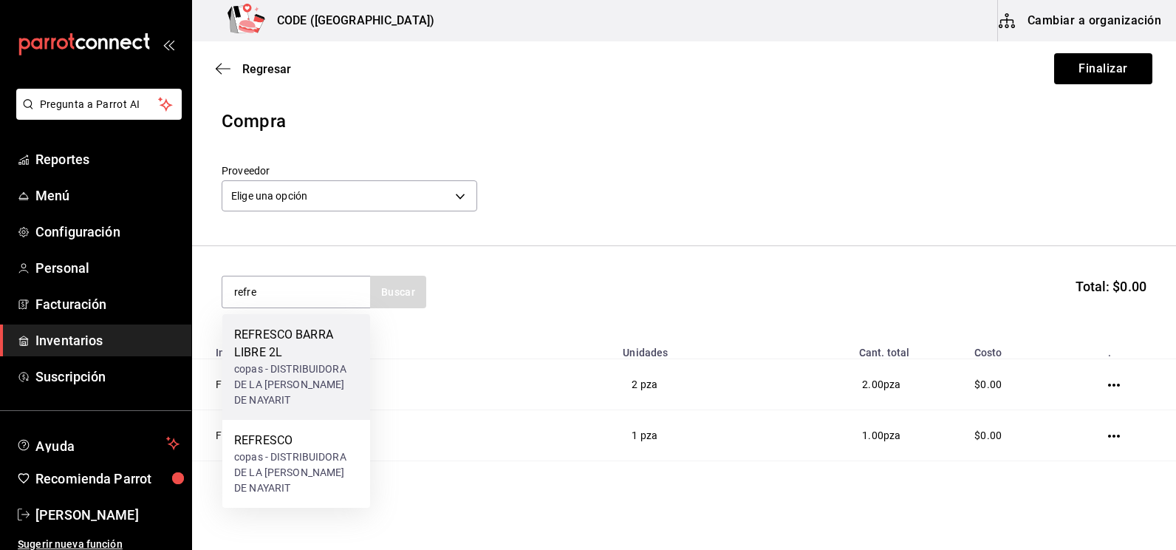
click at [313, 360] on div "REFRESCO BARRA LIBRE 2L" at bounding box center [296, 343] width 124 height 35
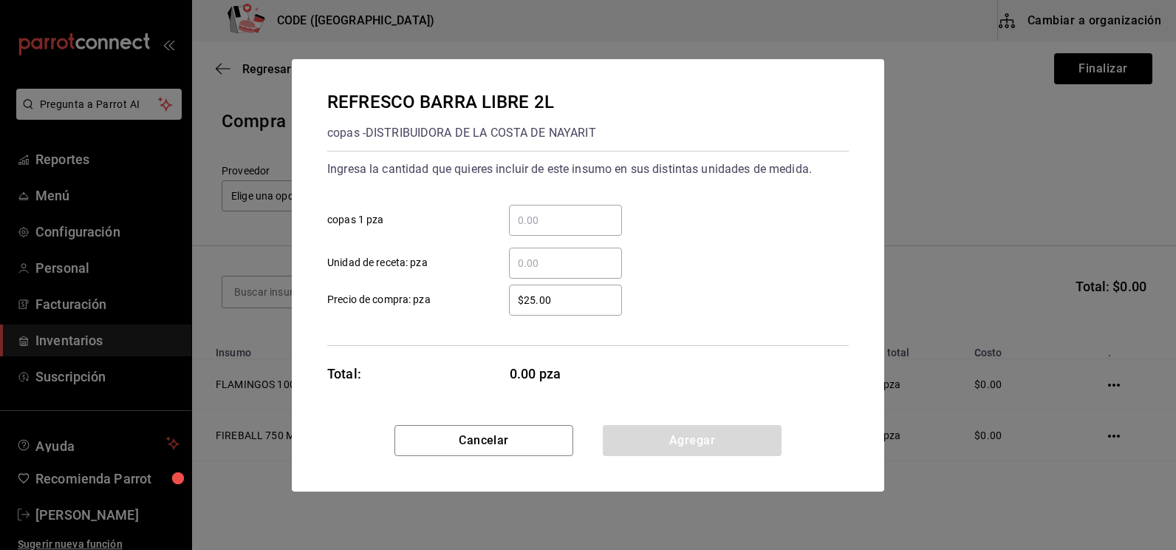
click at [538, 227] on input "​ copas 1 pza" at bounding box center [565, 220] width 113 height 18
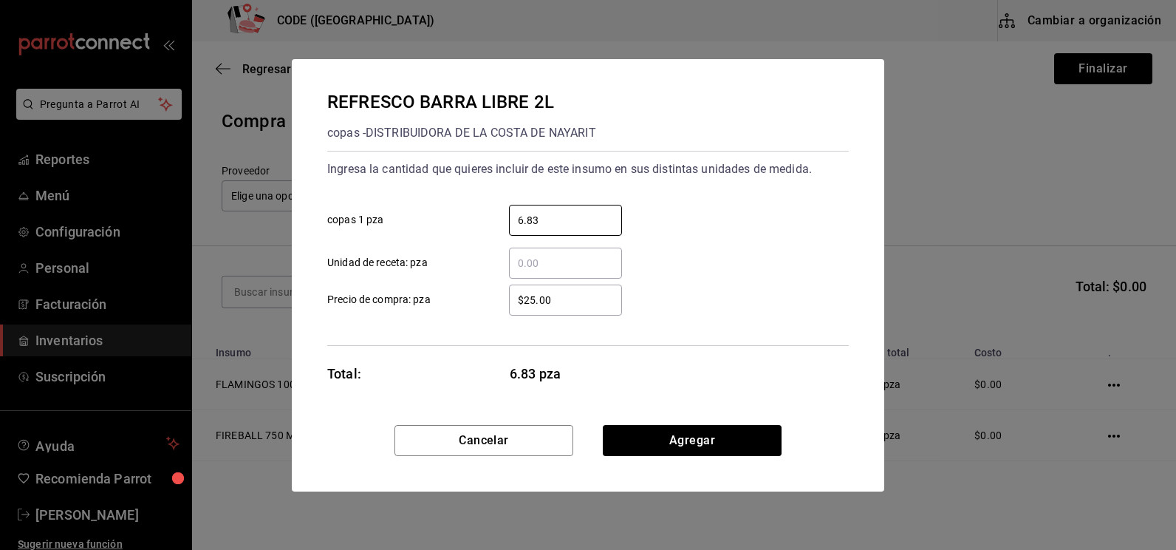
type input "6.83"
click at [589, 298] on input "$25.00" at bounding box center [565, 300] width 113 height 18
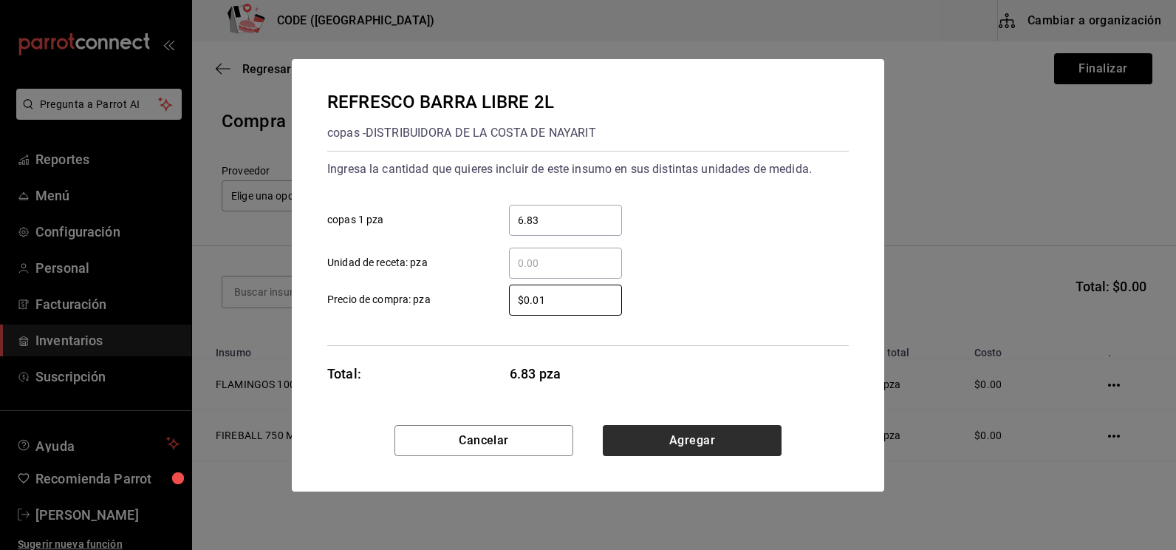
type input "$0.01"
click at [612, 443] on button "Agregar" at bounding box center [692, 440] width 179 height 31
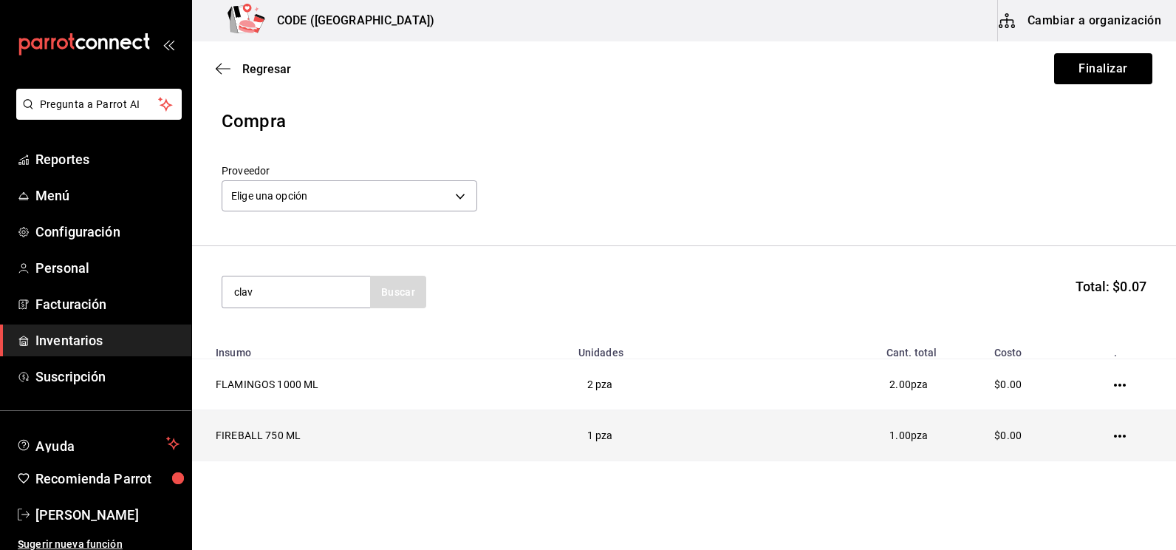
type input "clav"
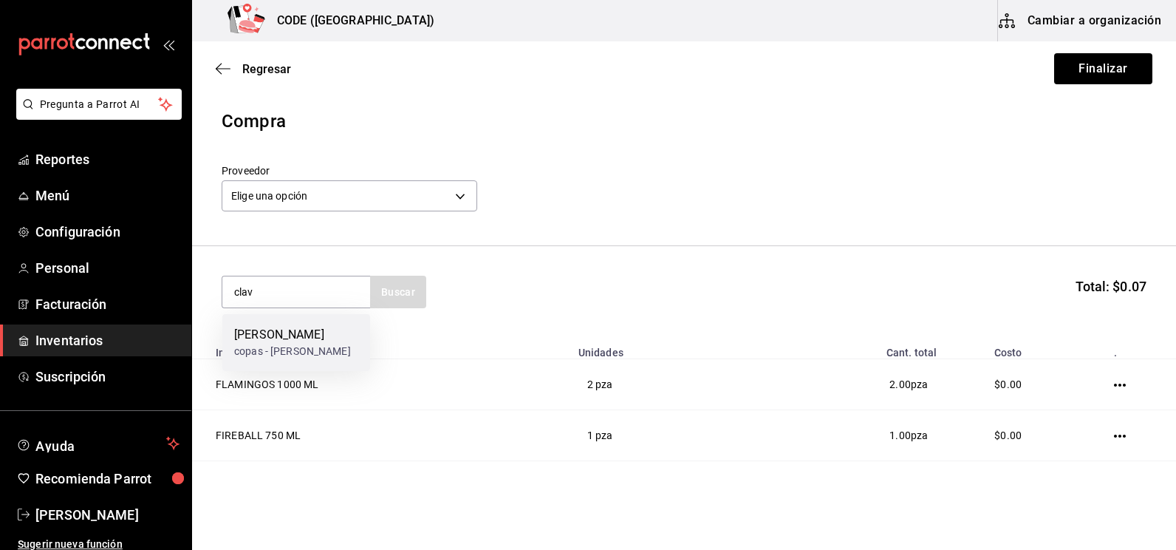
click at [275, 346] on div "copas - [PERSON_NAME]" at bounding box center [292, 351] width 117 height 16
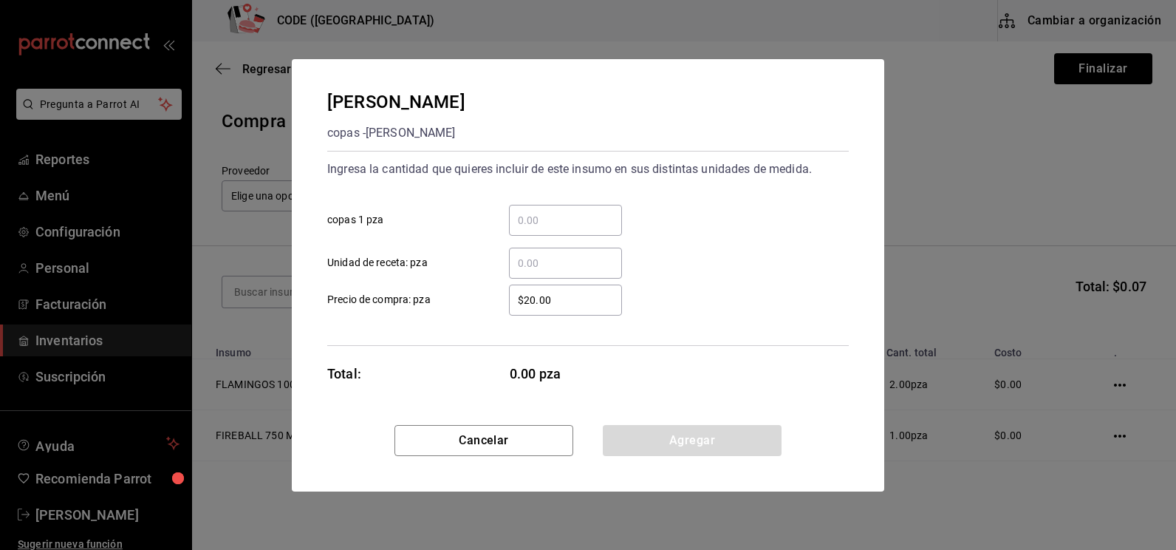
click at [561, 227] on input "​ copas 1 pza" at bounding box center [565, 220] width 113 height 18
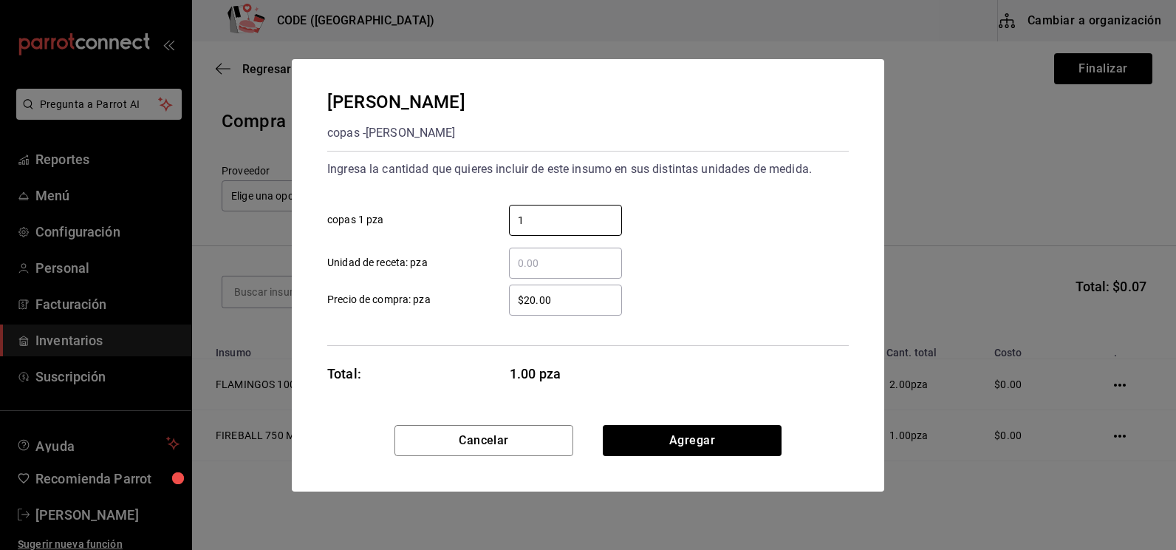
type input "1"
click at [598, 301] on input "$20.00" at bounding box center [565, 300] width 113 height 18
type input "$2"
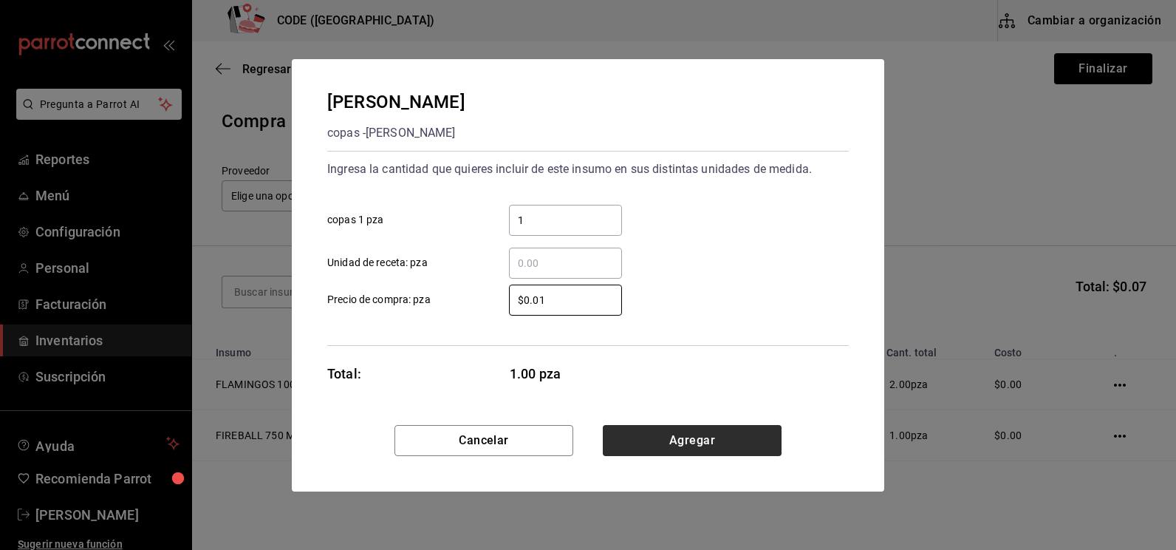
type input "$0.01"
click at [637, 439] on button "Agregar" at bounding box center [692, 440] width 179 height 31
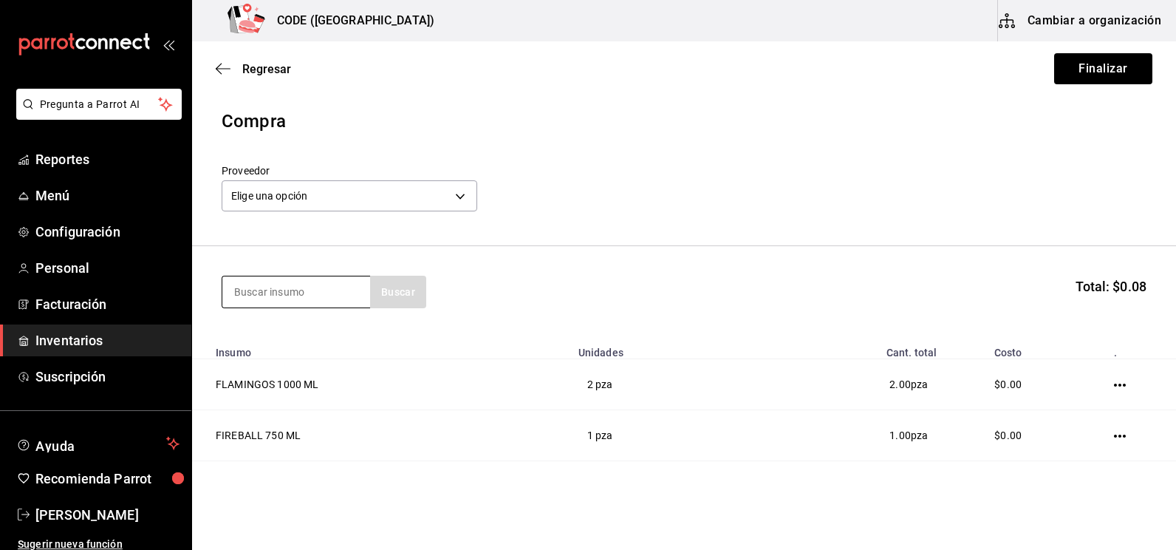
click at [346, 298] on input at bounding box center [296, 291] width 148 height 31
type input "quin"
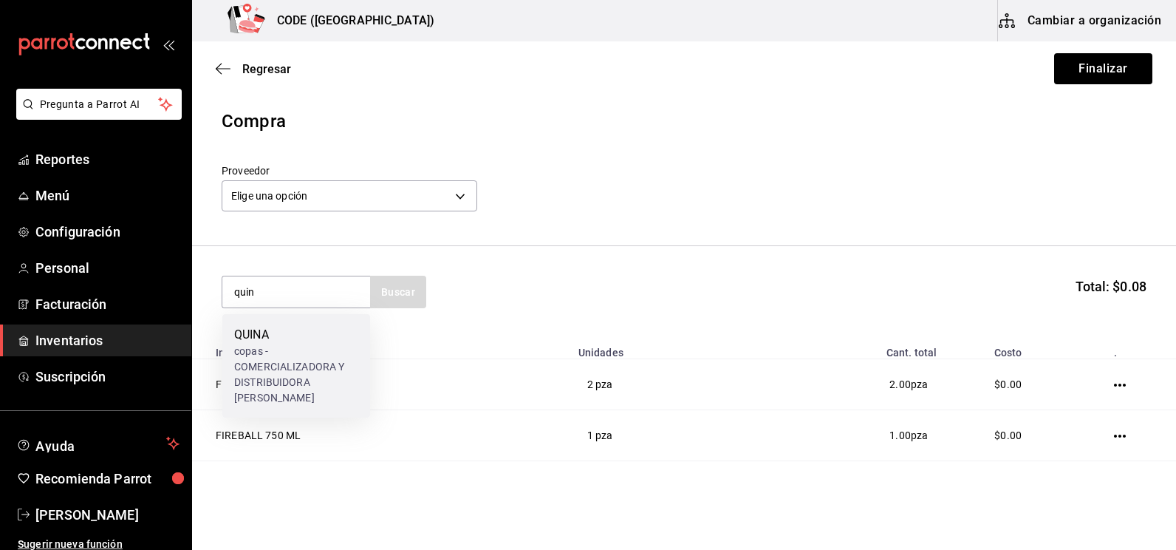
click at [326, 346] on div "copas - COMERCIALIZADORA Y DISTRIBUIDORA [PERSON_NAME]" at bounding box center [296, 374] width 124 height 62
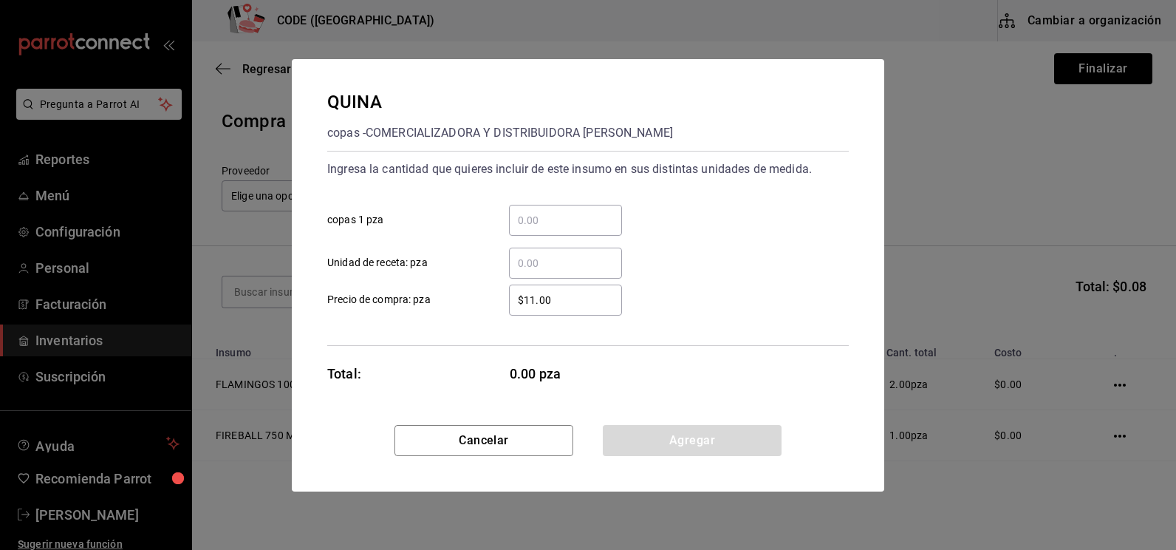
click at [539, 233] on div "​" at bounding box center [565, 220] width 113 height 31
click at [539, 229] on input "​ copas 1 pza" at bounding box center [565, 220] width 113 height 18
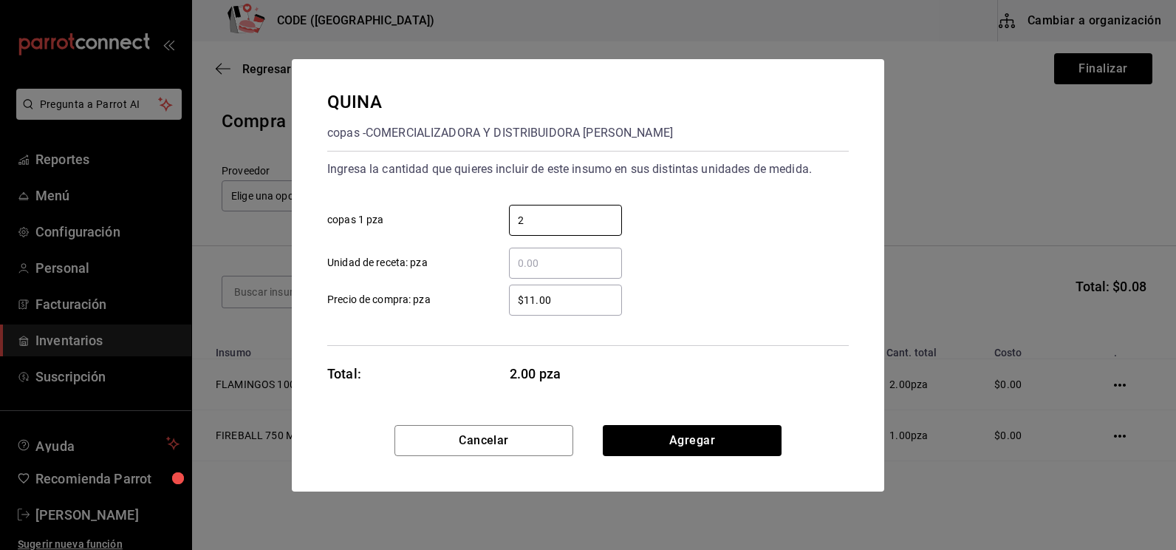
type input "2"
click at [557, 297] on input "$11.00" at bounding box center [565, 300] width 113 height 18
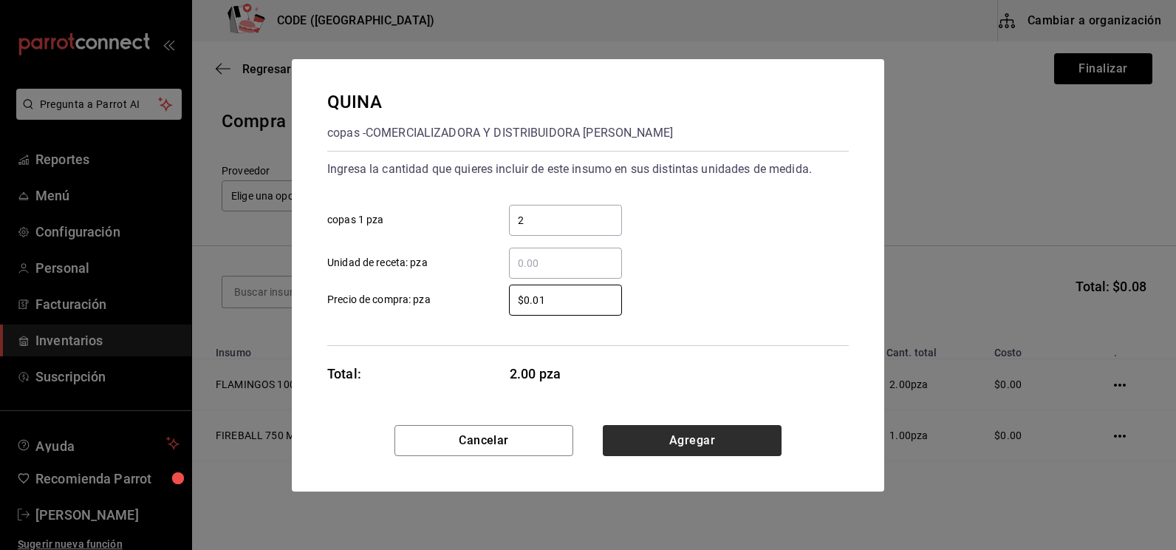
type input "$0.01"
click at [637, 442] on button "Agregar" at bounding box center [692, 440] width 179 height 31
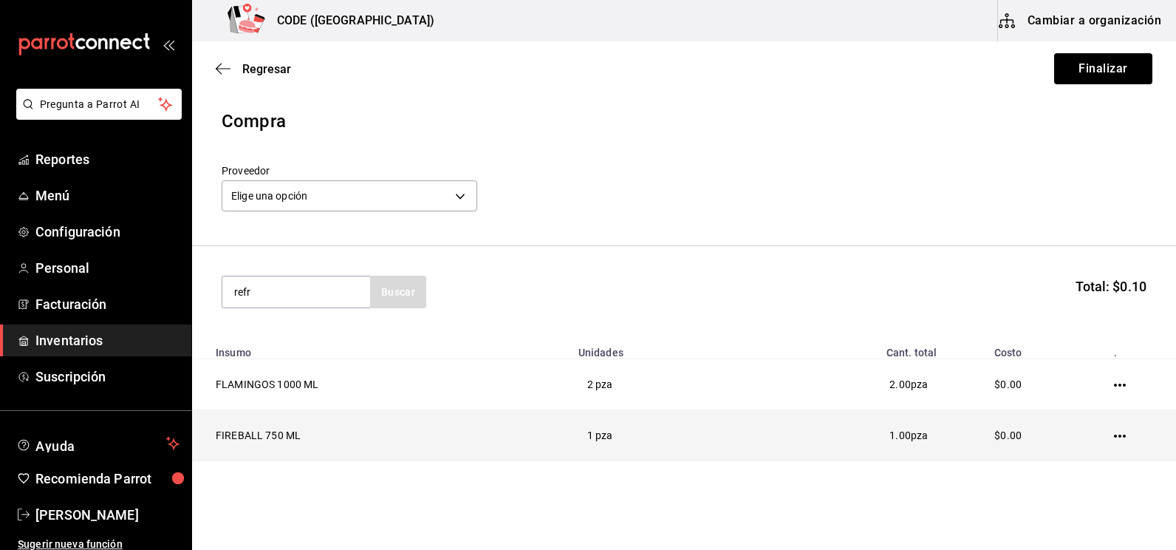
type input "refr"
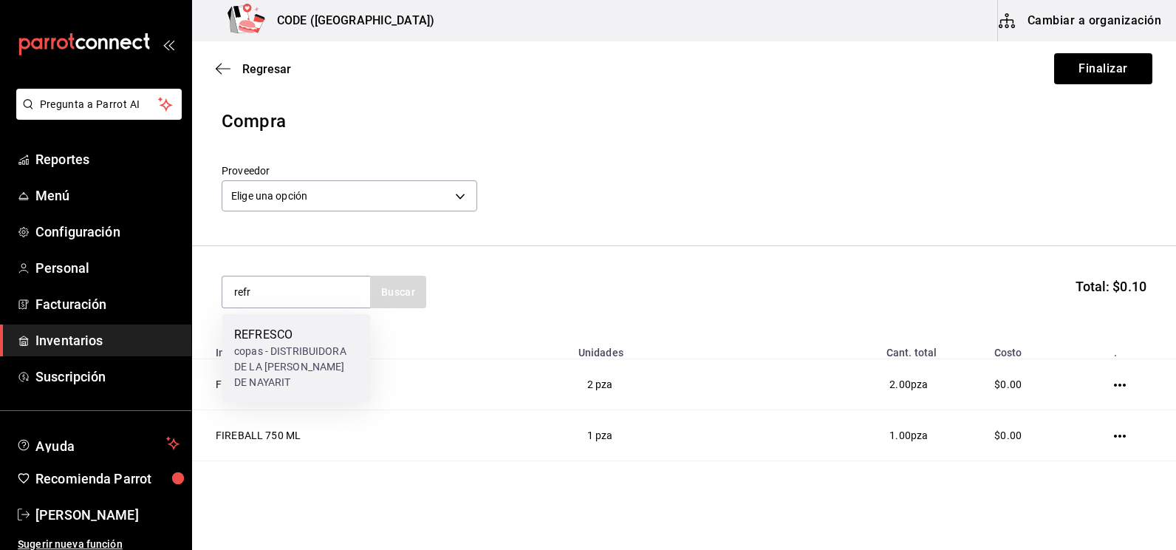
click at [315, 350] on div "copas - DISTRIBUIDORA DE LA [PERSON_NAME] DE NAYARIT" at bounding box center [296, 366] width 124 height 47
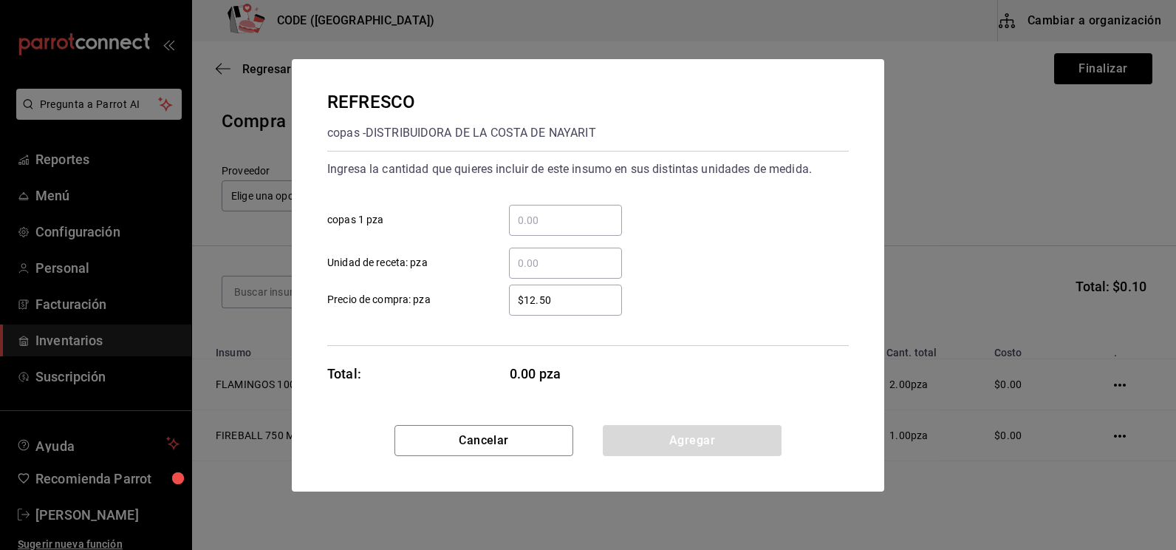
click at [535, 218] on input "​ copas 1 pza" at bounding box center [565, 220] width 113 height 18
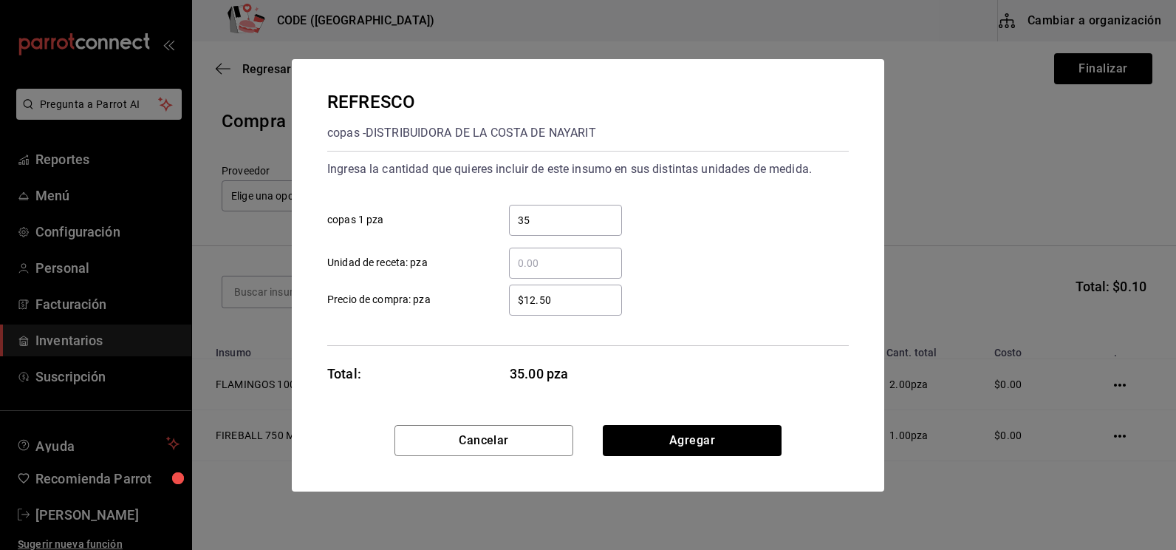
type input "35"
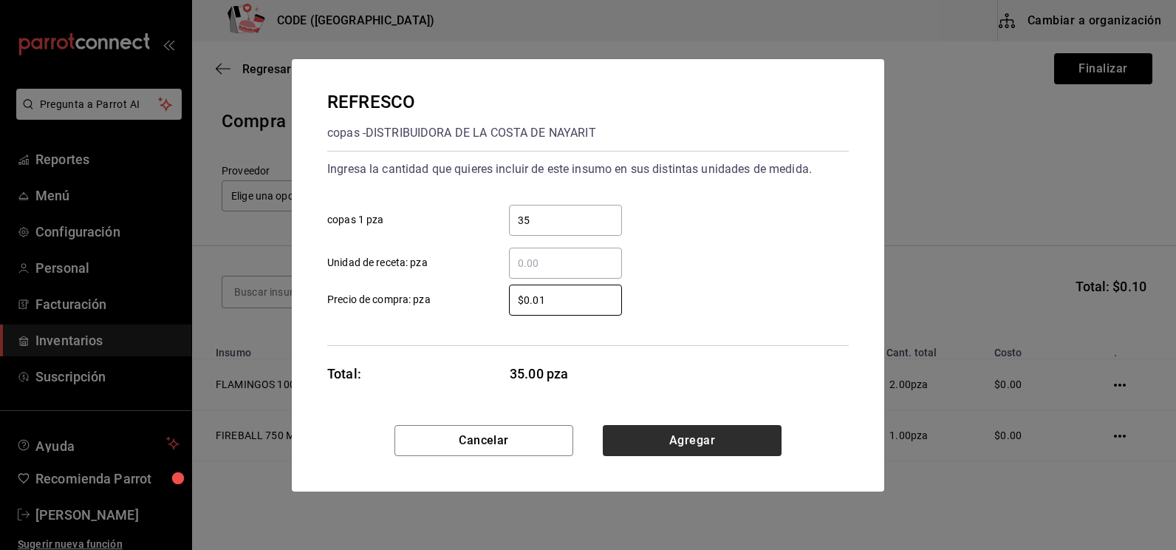
type input "$0.01"
click at [628, 435] on button "Agregar" at bounding box center [692, 440] width 179 height 31
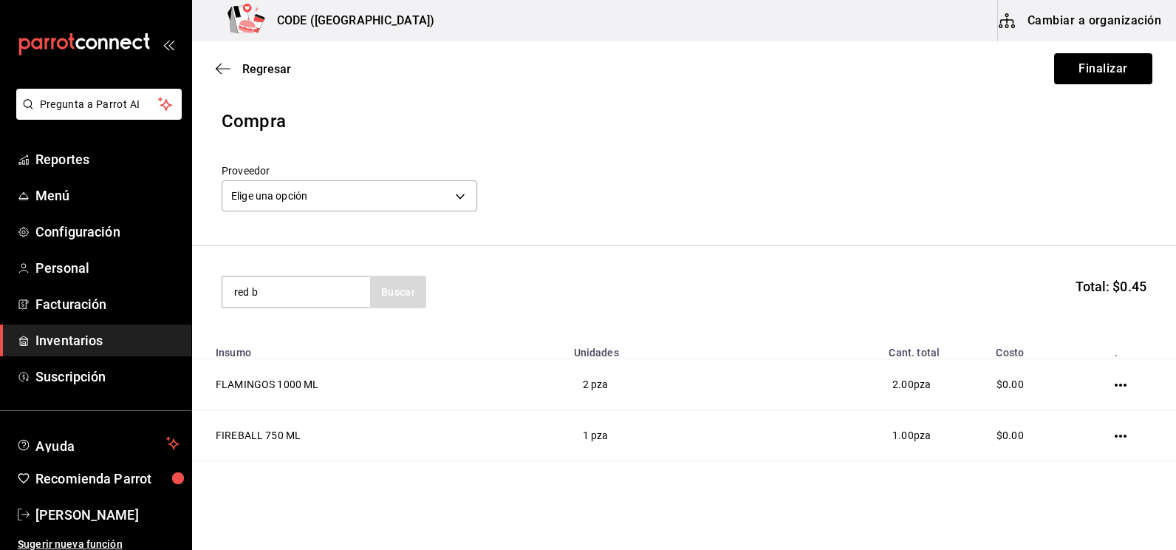
type input "red b"
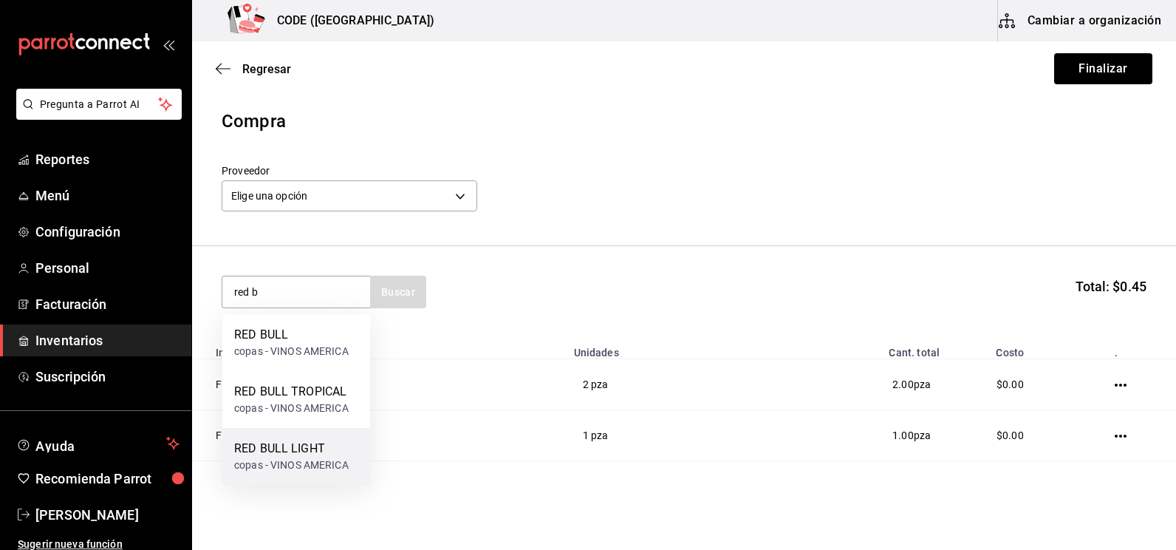
click at [301, 461] on div "copas - VINOS AMERICA" at bounding box center [291, 465] width 114 height 16
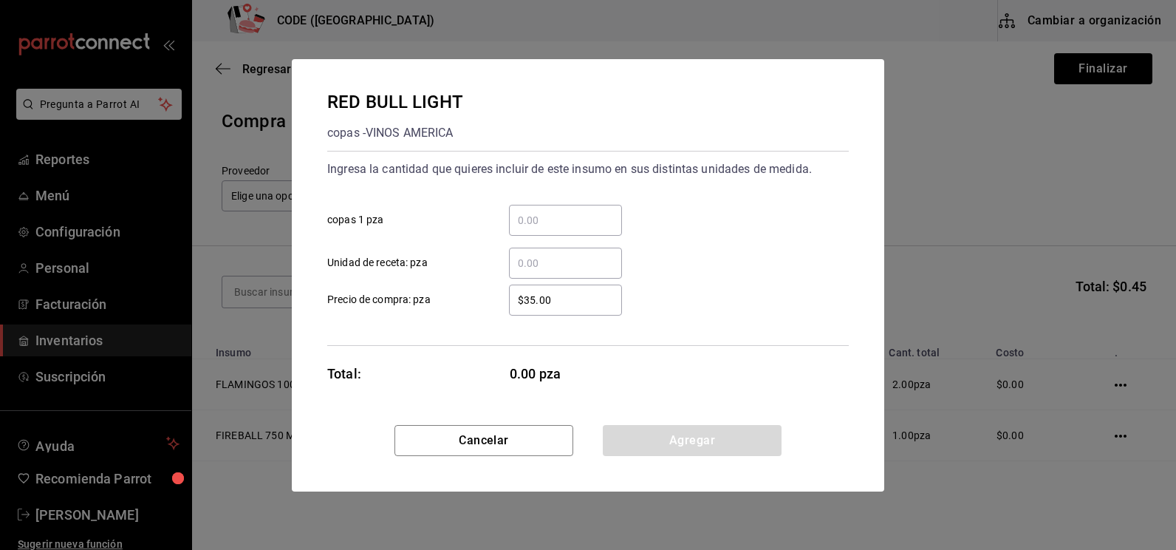
click at [523, 216] on input "​ copas 1 pza" at bounding box center [565, 220] width 113 height 18
type input "7"
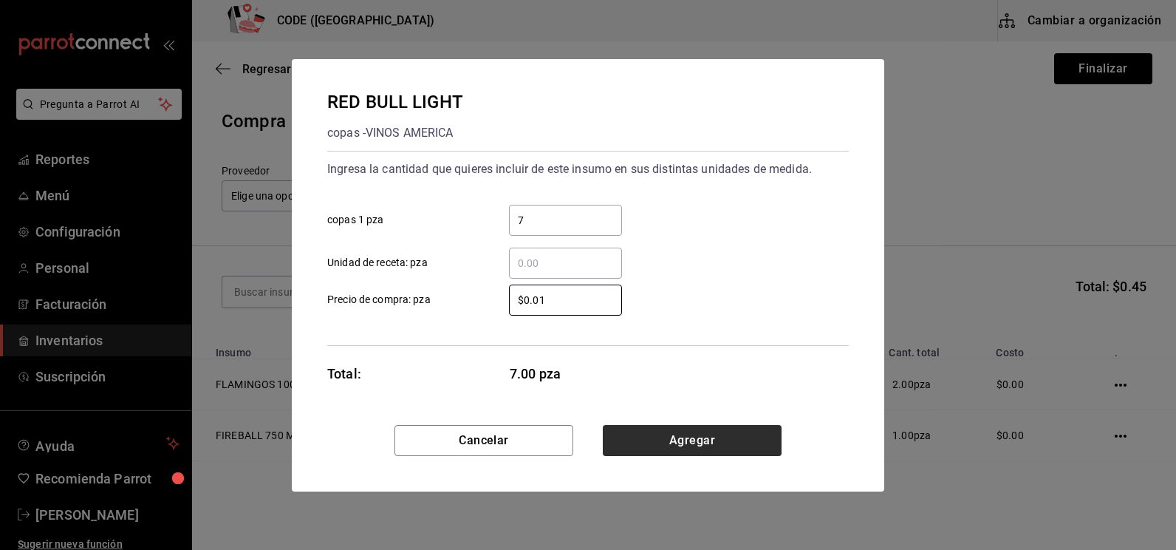
type input "$0.01"
click at [641, 432] on button "Agregar" at bounding box center [692, 440] width 179 height 31
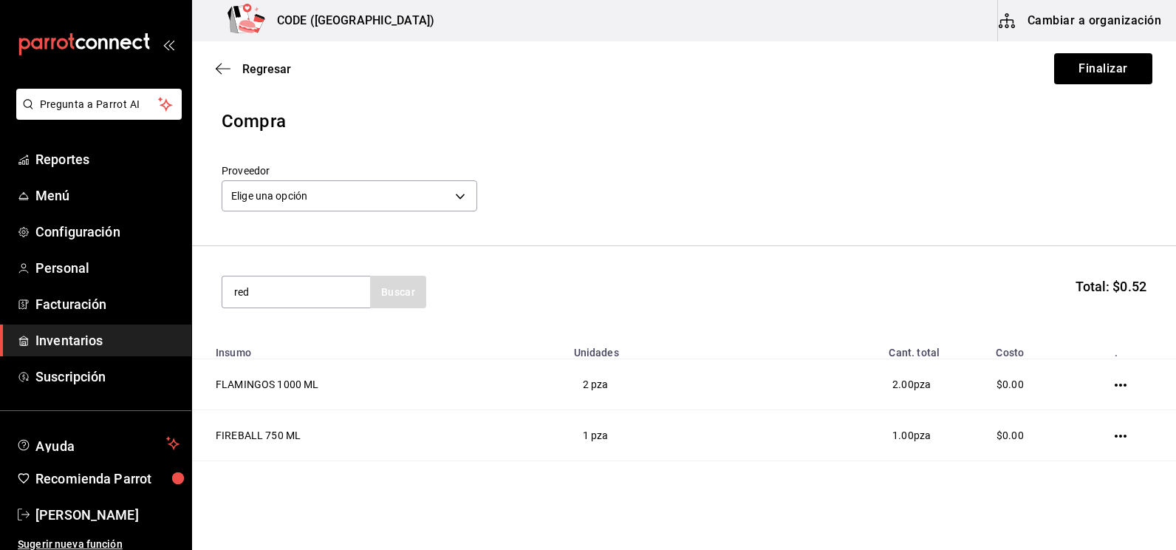
type input "red"
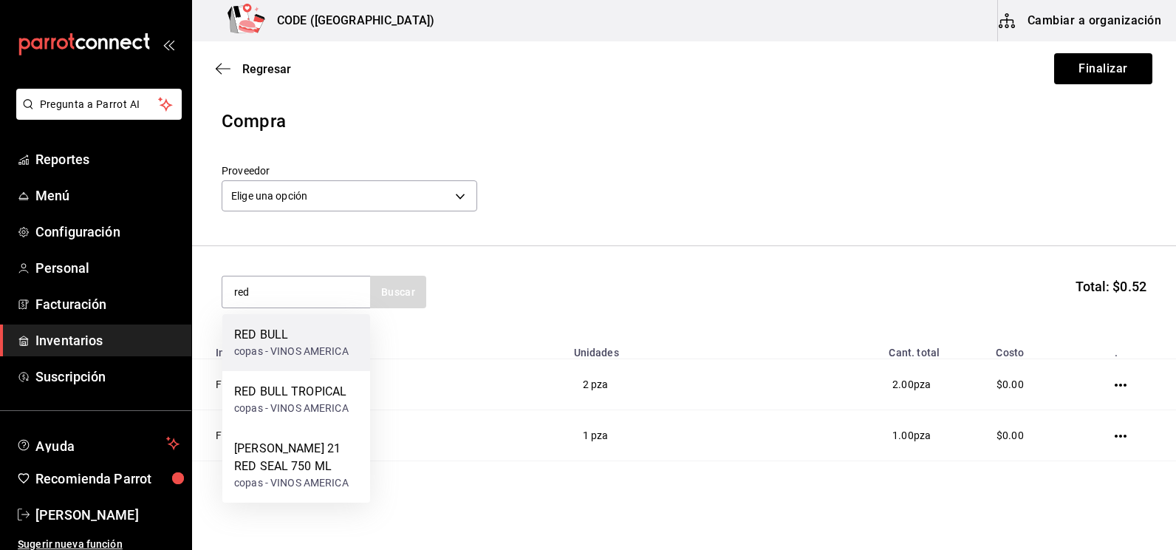
click at [324, 337] on div "RED BULL" at bounding box center [291, 335] width 114 height 18
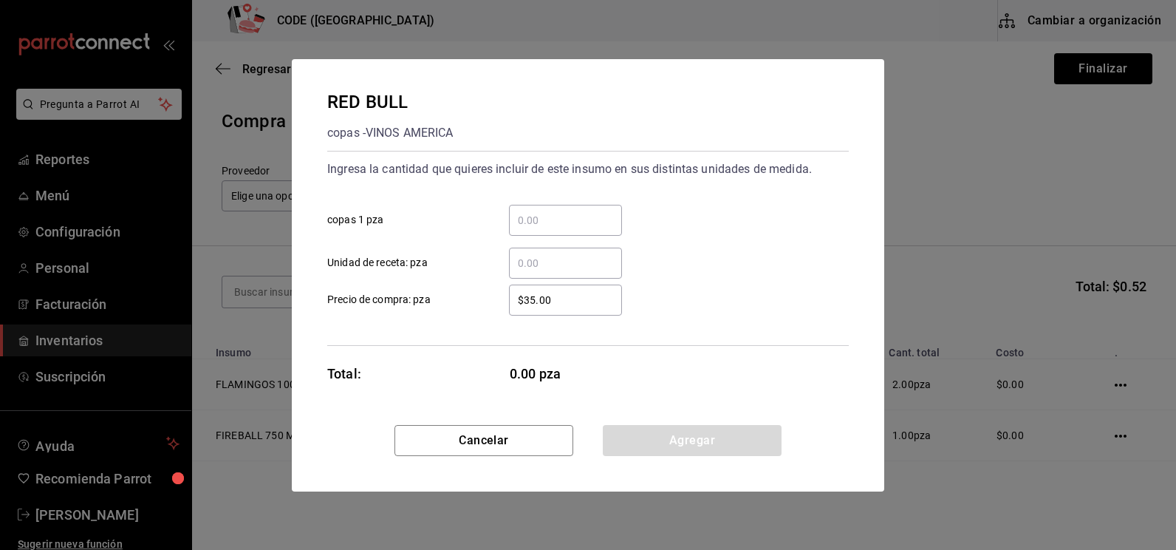
click at [538, 221] on input "​ copas 1 pza" at bounding box center [565, 220] width 113 height 18
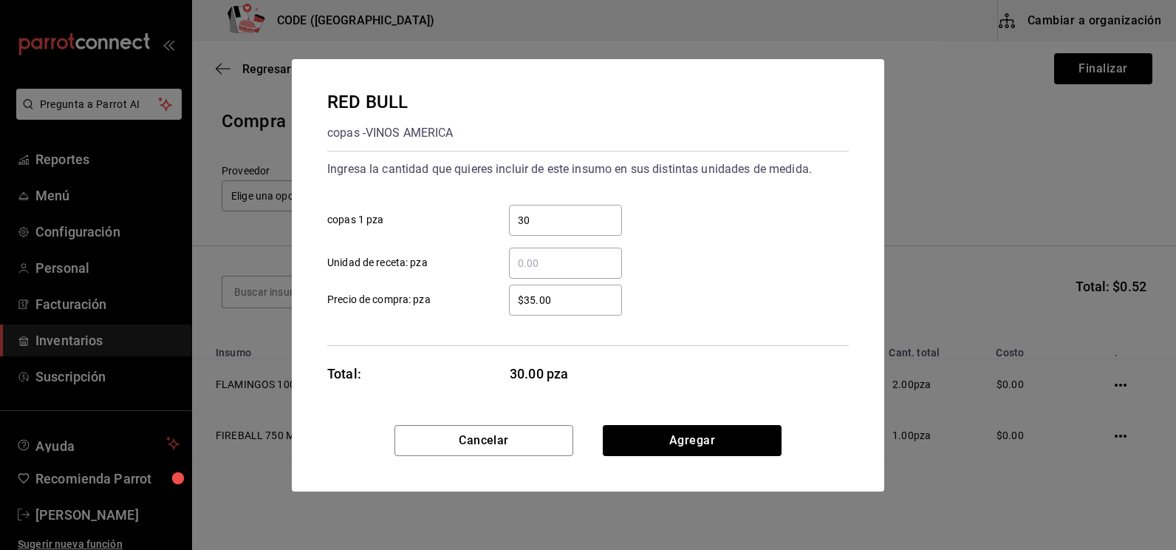
type input "30"
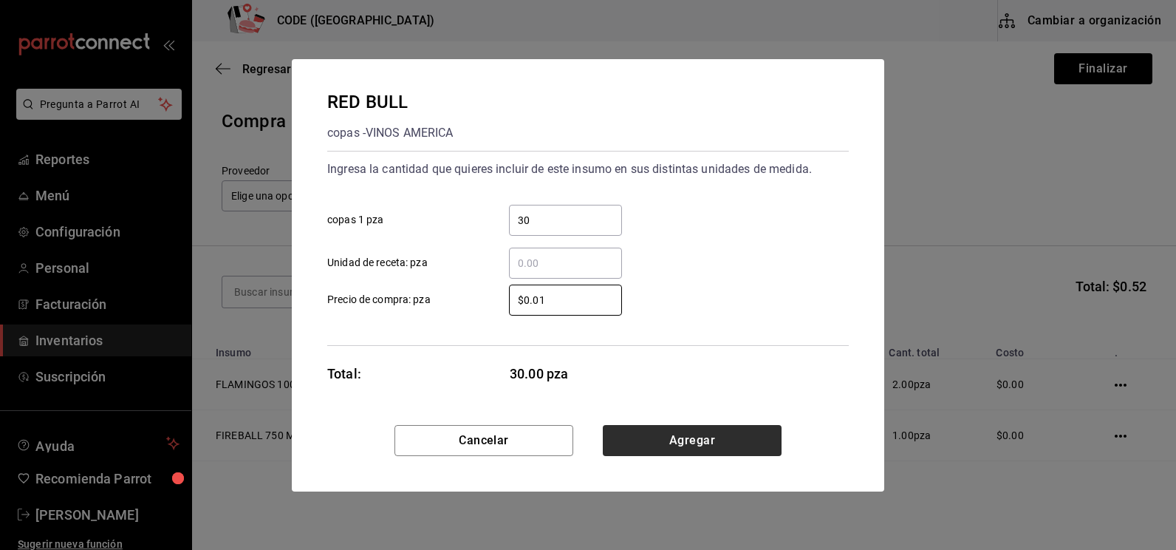
type input "$0.01"
click at [639, 437] on button "Agregar" at bounding box center [692, 440] width 179 height 31
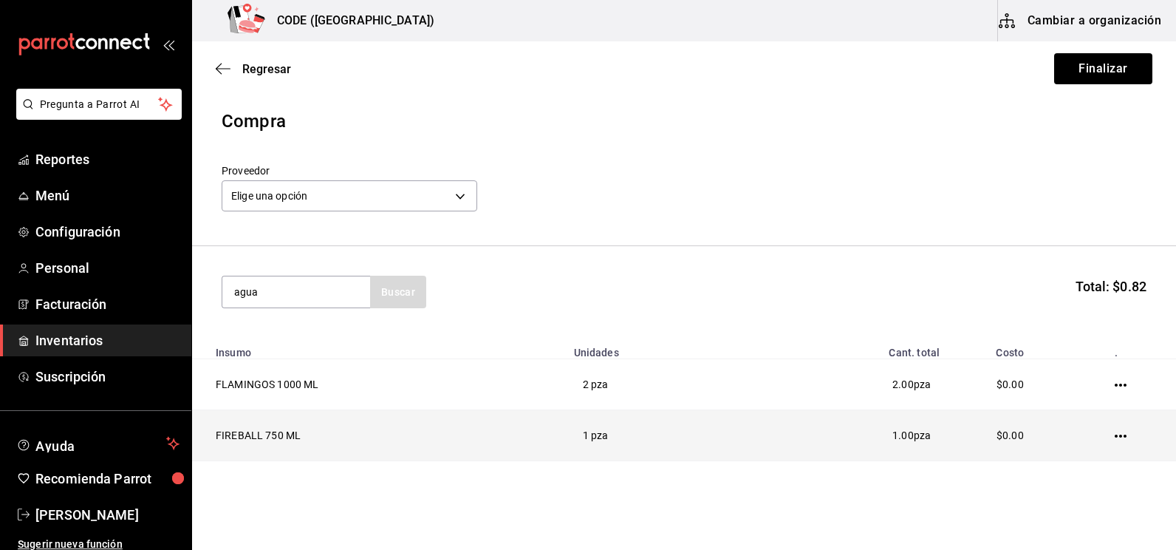
type input "agua"
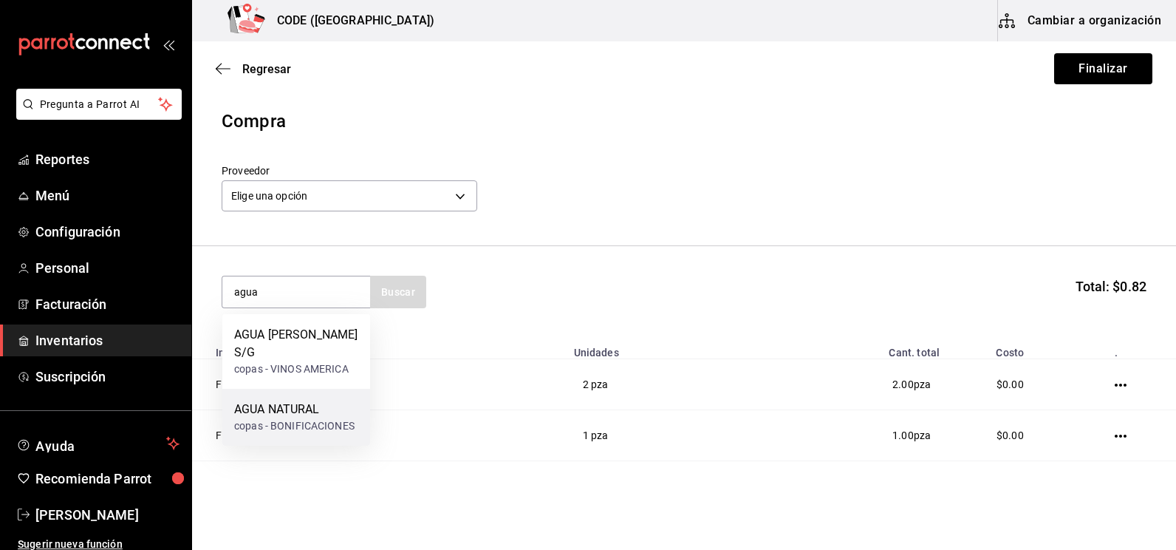
click at [318, 400] on div "AGUA NATURAL" at bounding box center [294, 409] width 120 height 18
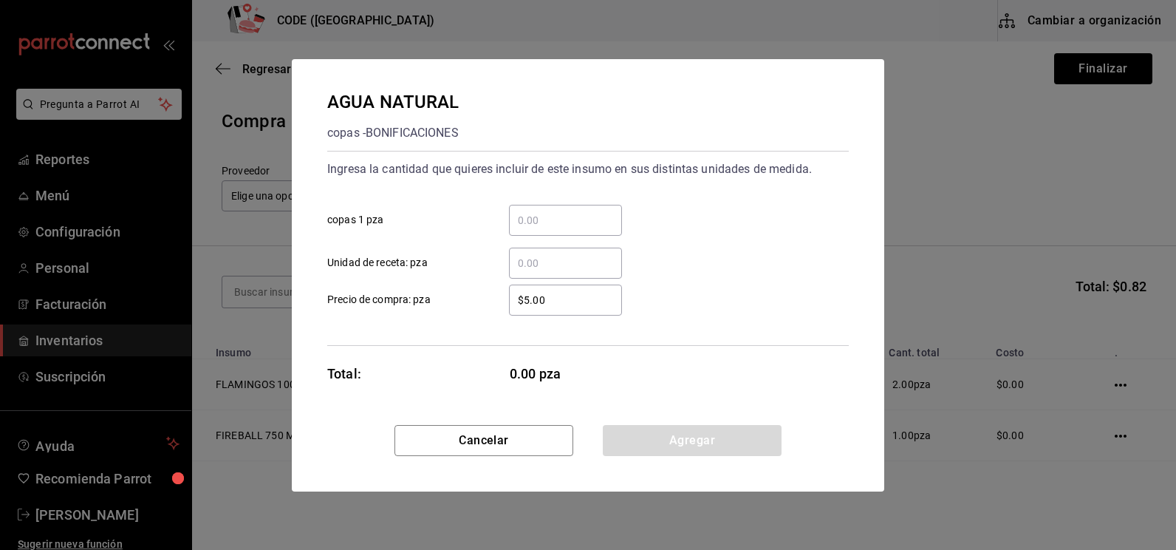
click at [575, 219] on input "​ copas 1 pza" at bounding box center [565, 220] width 113 height 18
type input "6"
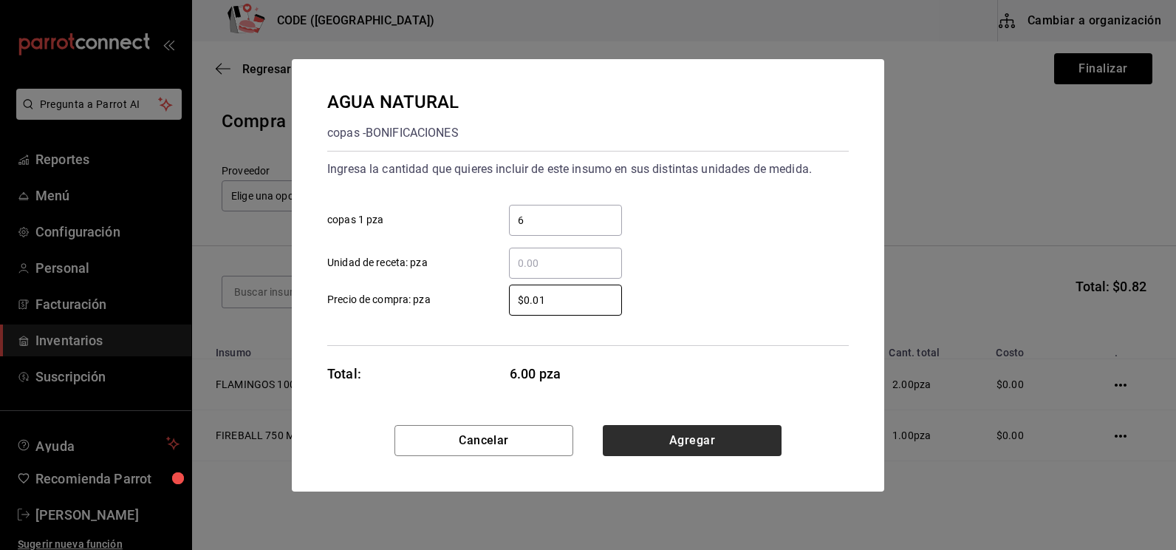
type input "$0.01"
click at [618, 440] on button "Agregar" at bounding box center [692, 440] width 179 height 31
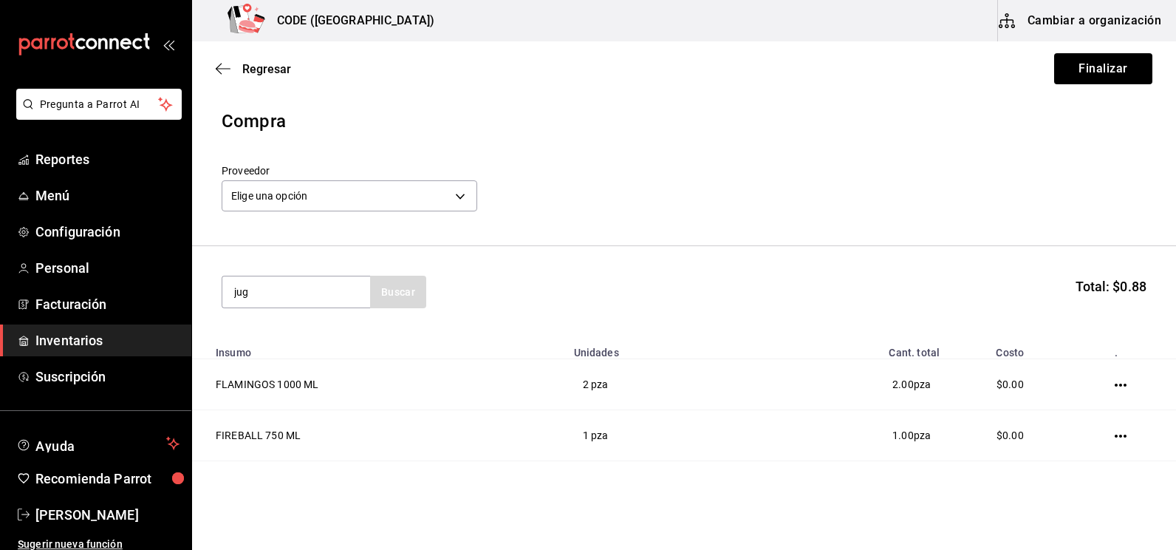
type input "jug"
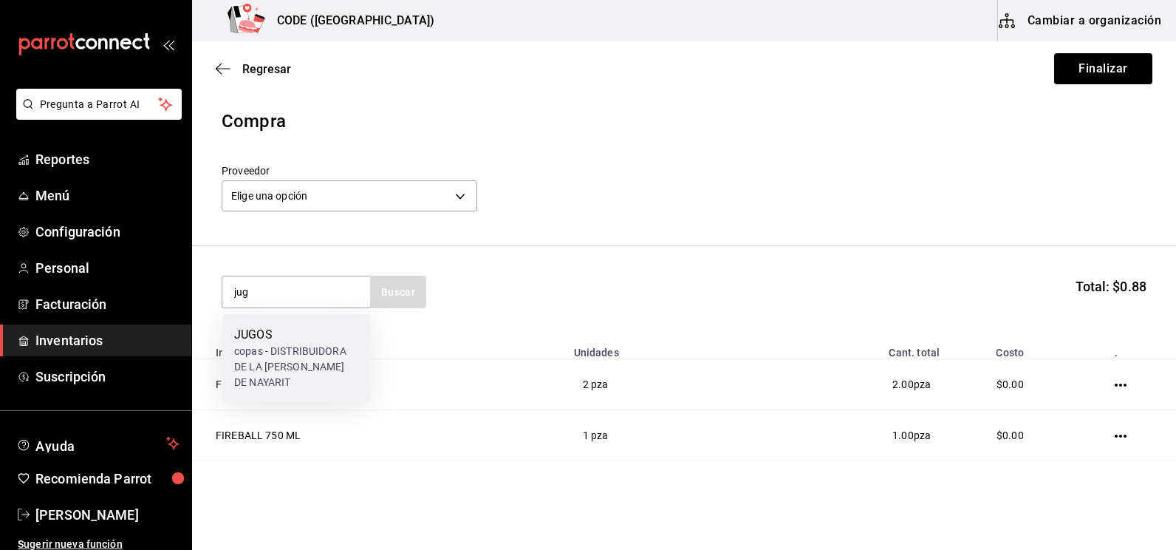
click at [338, 352] on div "copas - DISTRIBUIDORA DE LA [PERSON_NAME] DE NAYARIT" at bounding box center [296, 366] width 124 height 47
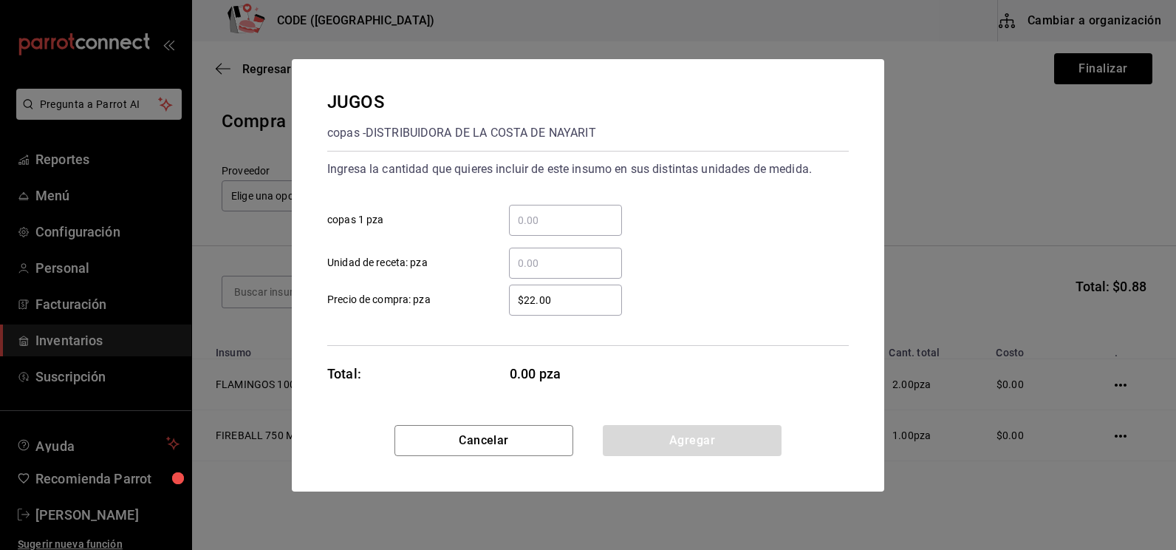
click at [569, 216] on input "​ copas 1 pza" at bounding box center [565, 220] width 113 height 18
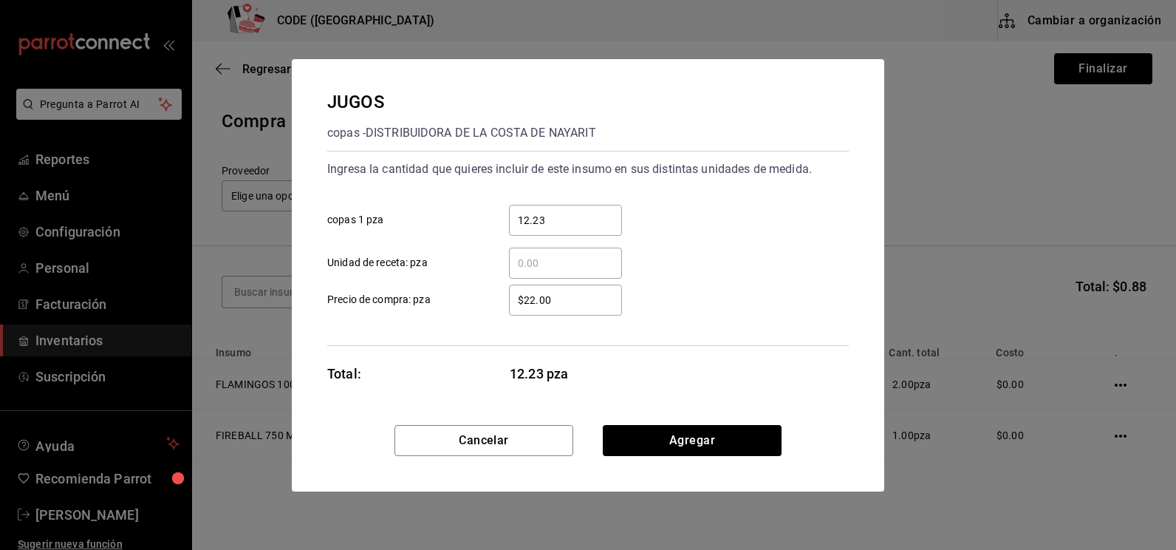
type input "12.23"
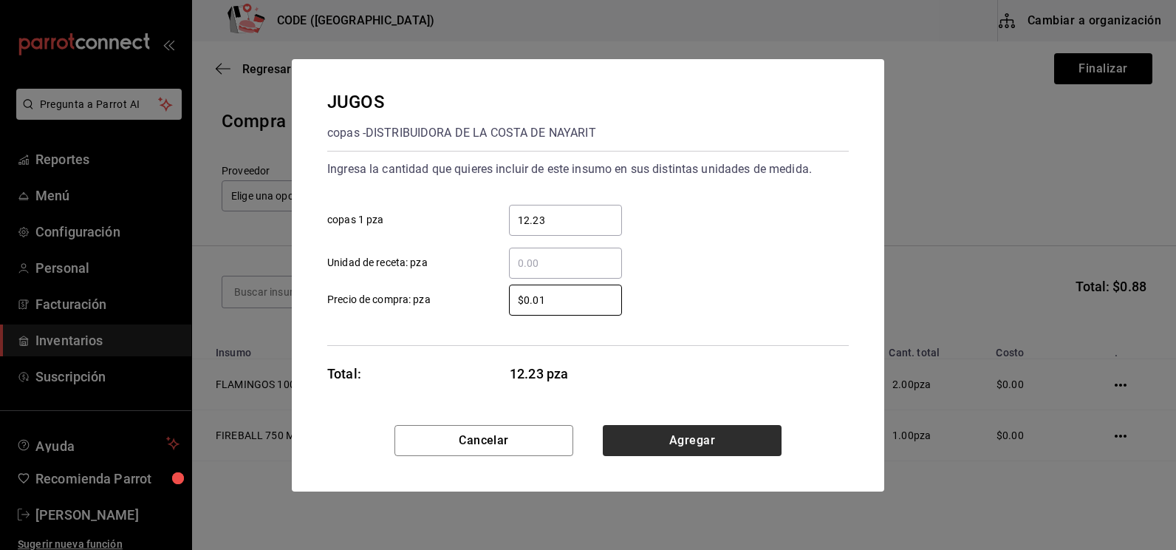
type input "$0.01"
click at [623, 428] on button "Agregar" at bounding box center [692, 440] width 179 height 31
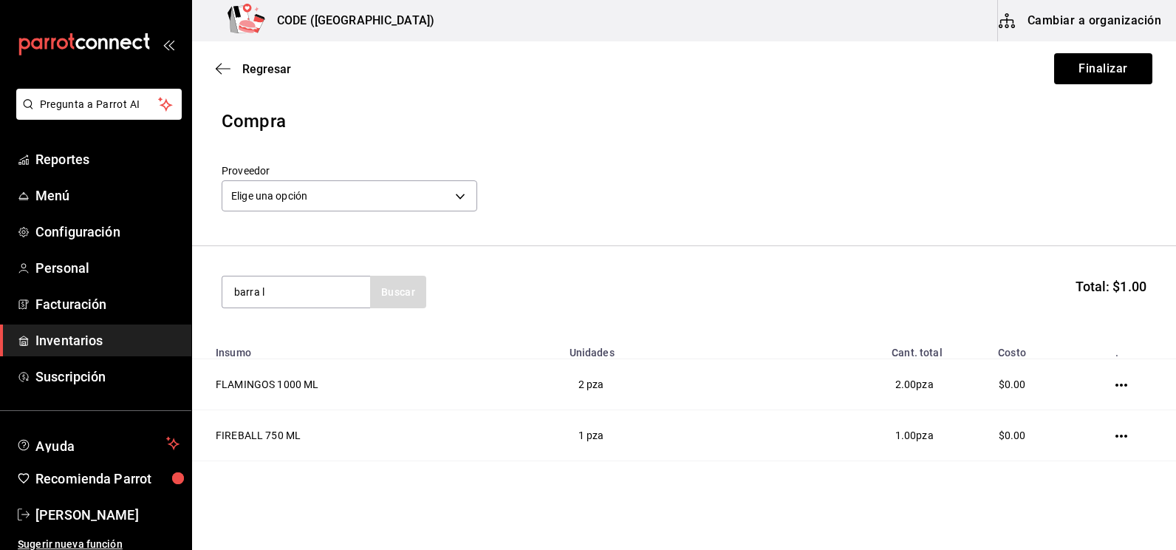
type input "barra l"
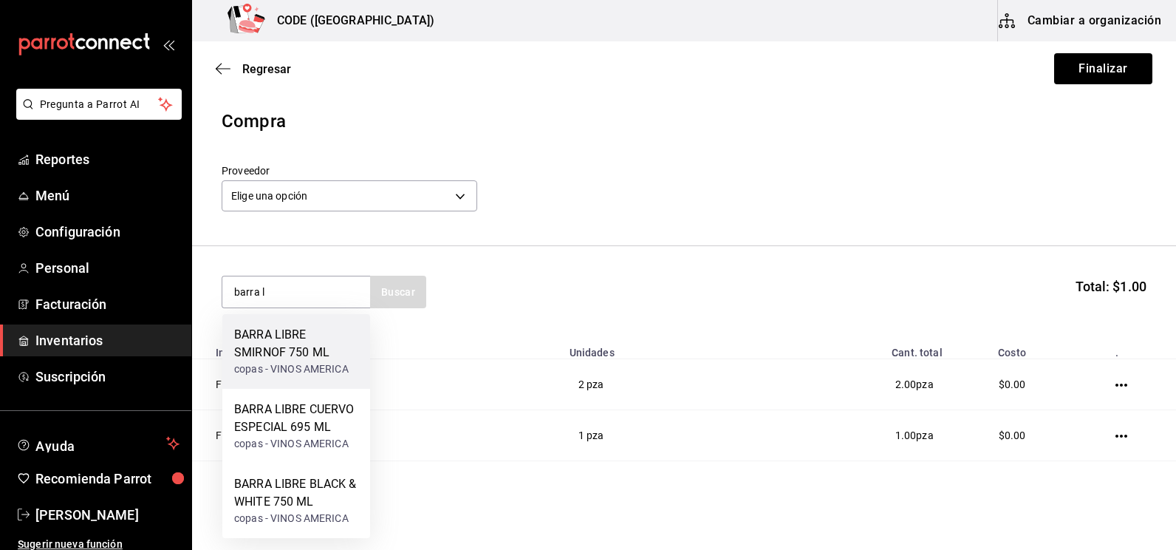
click at [311, 346] on div "BARRA LIBRE SMIRNOF 750 ML" at bounding box center [296, 343] width 124 height 35
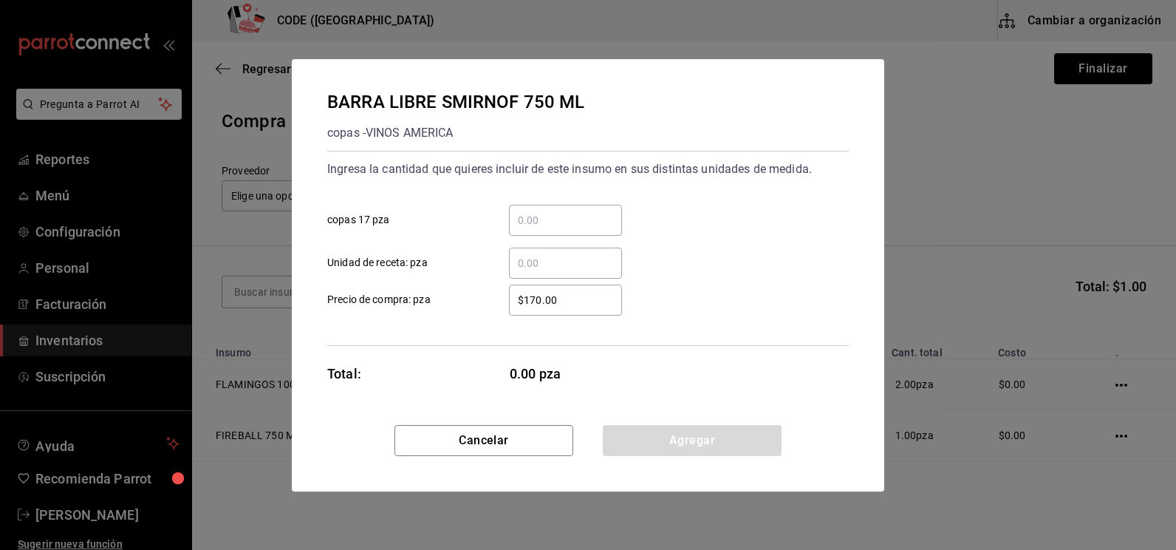
click at [533, 217] on input "​ copas 17 pza" at bounding box center [565, 220] width 113 height 18
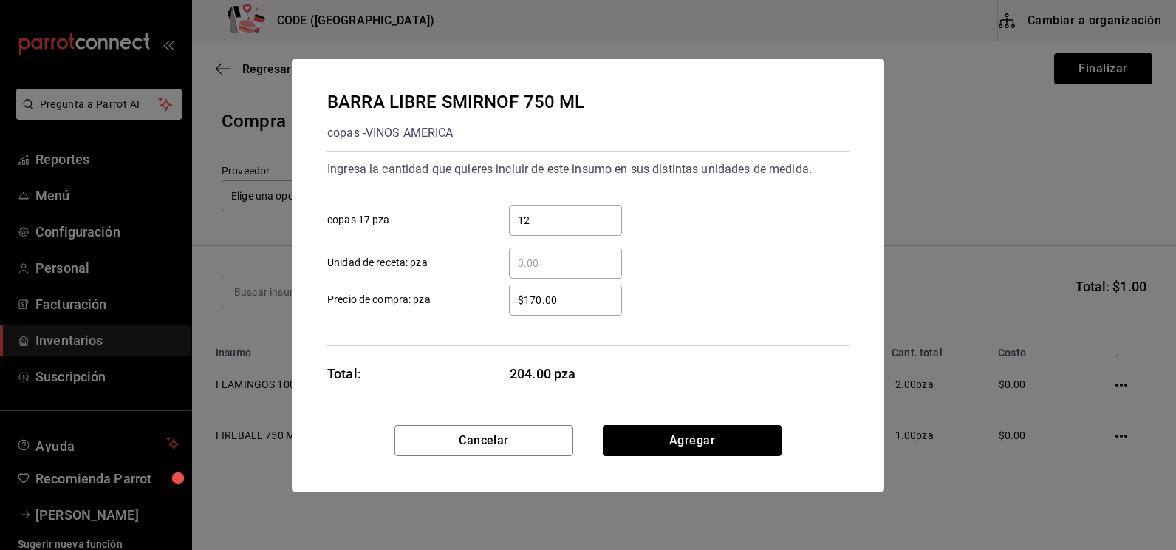
type input "1"
type input "121"
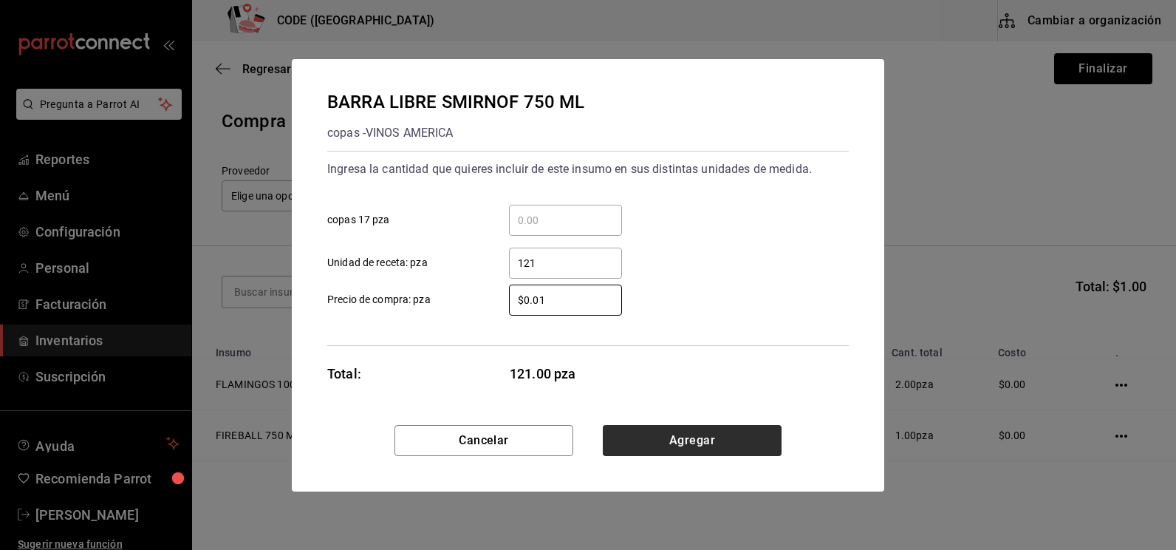
type input "$0.01"
click at [623, 432] on button "Agregar" at bounding box center [692, 440] width 179 height 31
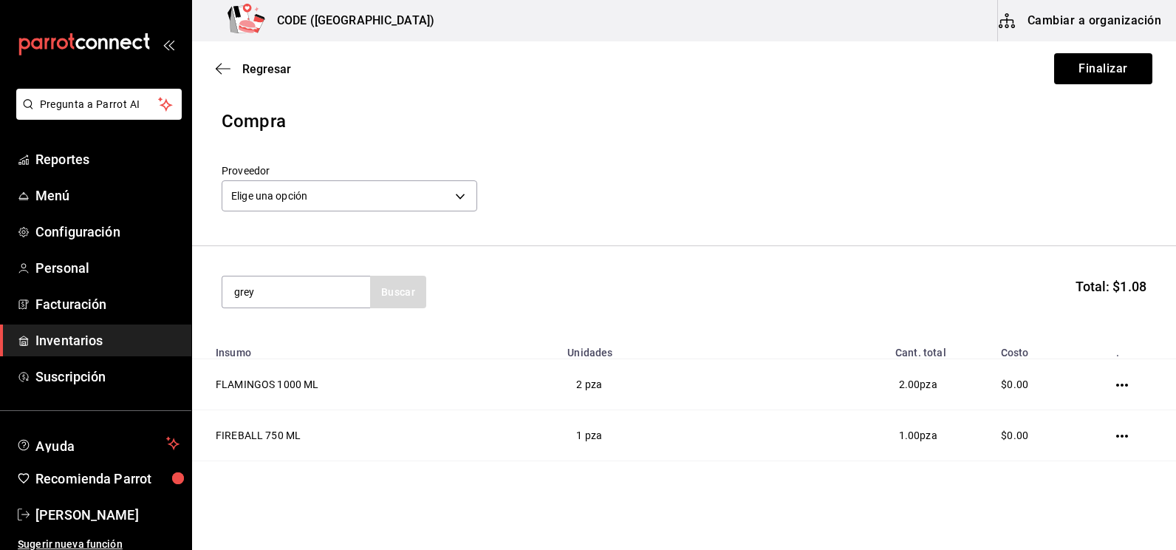
type input "grey"
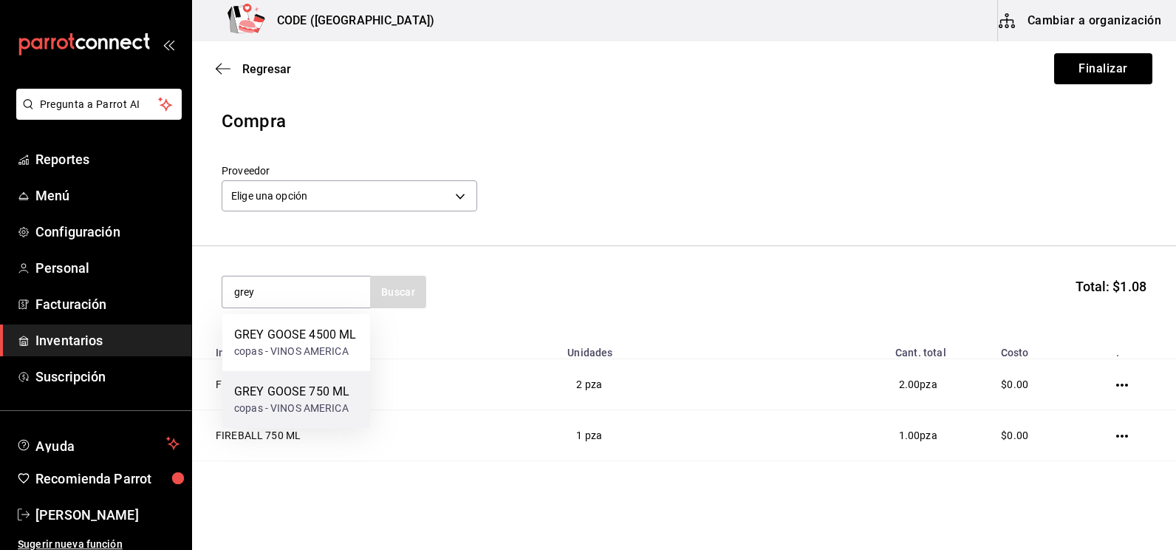
click at [339, 392] on div "GREY GOOSE 750 ML" at bounding box center [291, 392] width 115 height 18
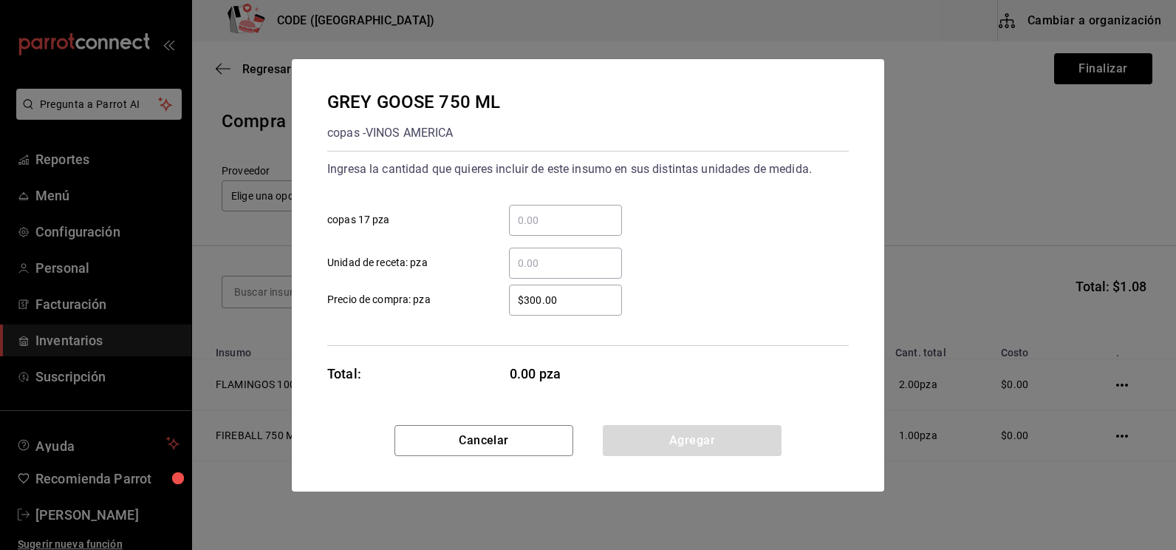
click at [568, 252] on div "​" at bounding box center [565, 262] width 113 height 31
click at [568, 254] on input "​ Unidad de receta: pza" at bounding box center [565, 263] width 113 height 18
type input "1"
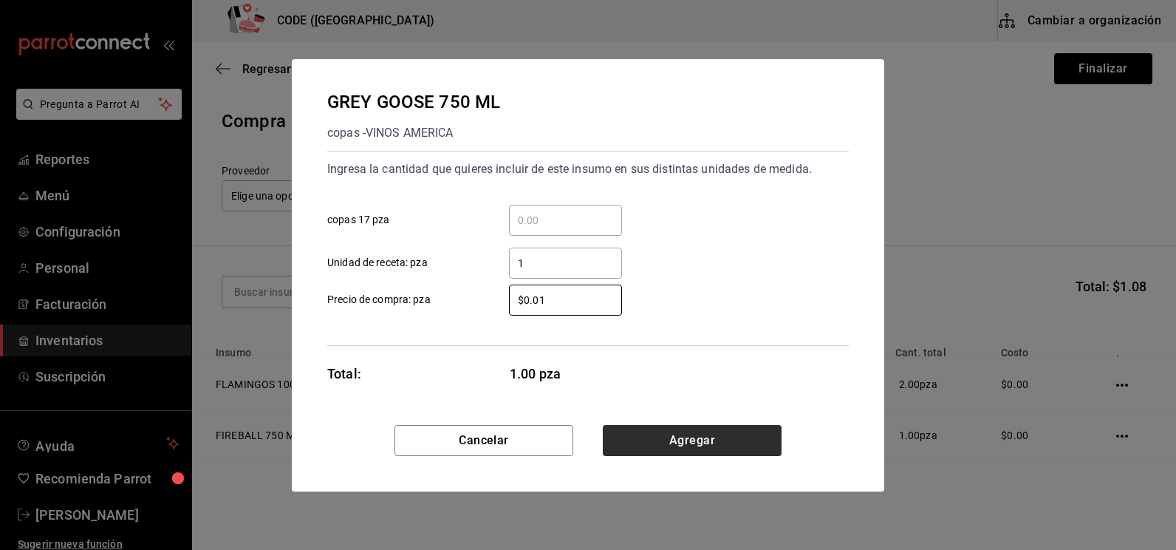
type input "$0.01"
click at [643, 437] on button "Agregar" at bounding box center [692, 440] width 179 height 31
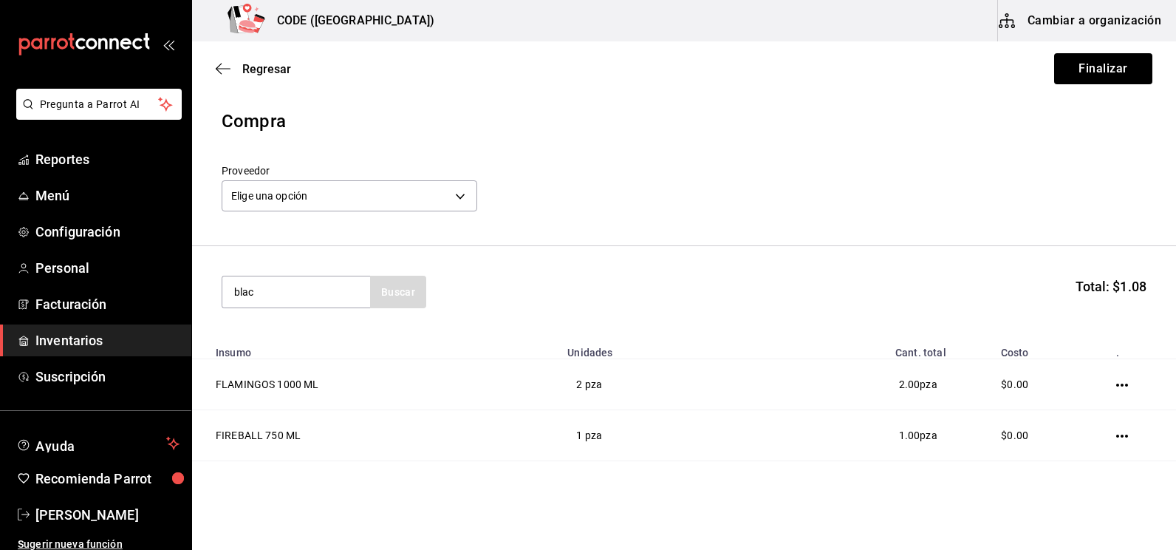
type input "blac"
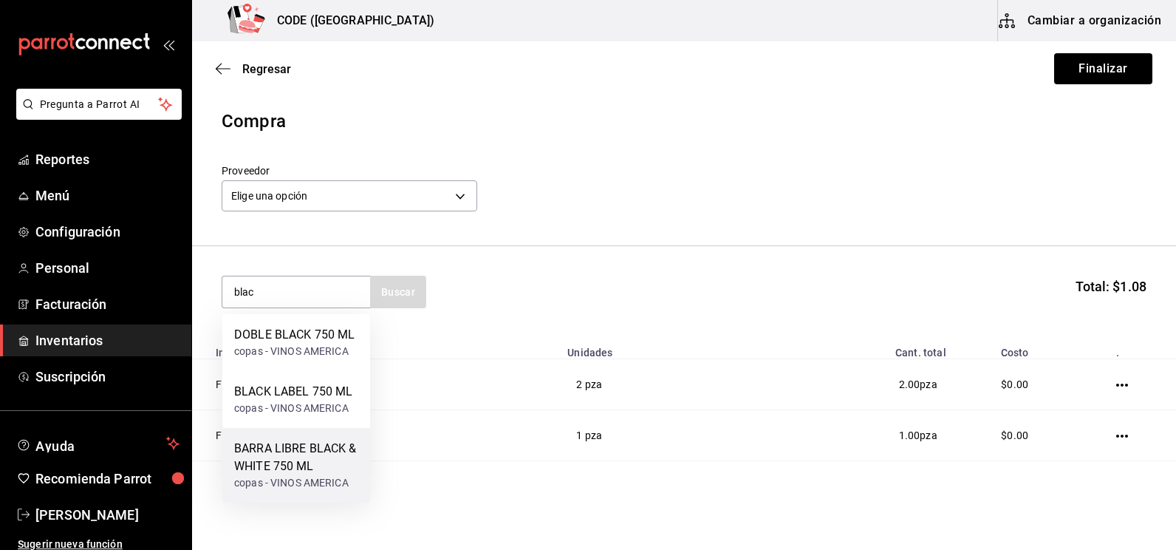
click at [323, 447] on div "BARRA LIBRE BLACK & WHITE 750 ML" at bounding box center [296, 456] width 124 height 35
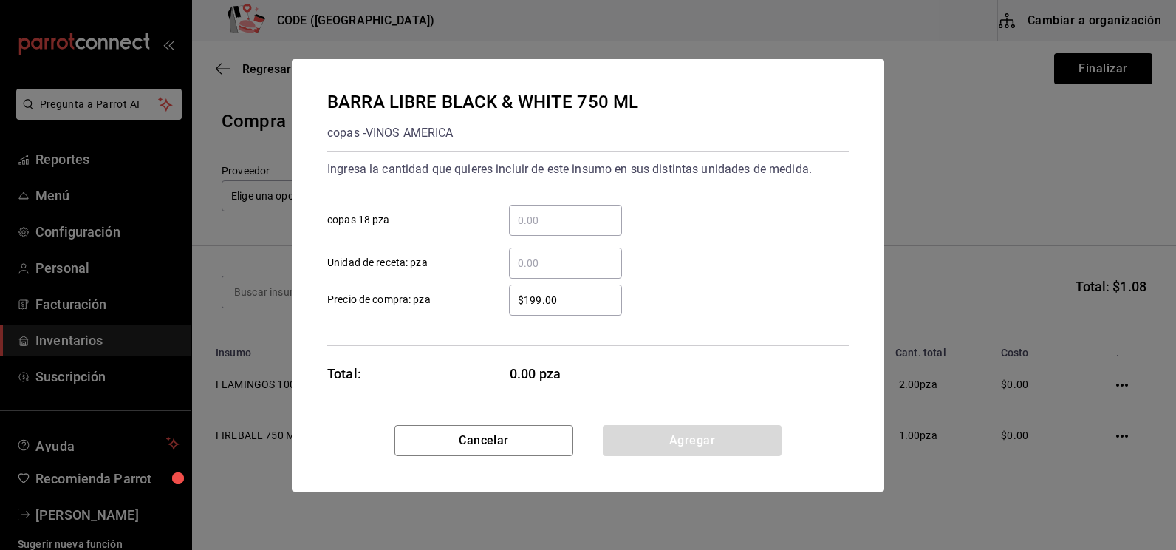
click at [547, 218] on input "​ copas 18 pza" at bounding box center [565, 220] width 113 height 18
click at [544, 265] on input "​ Unidad de receta: pza" at bounding box center [565, 263] width 113 height 18
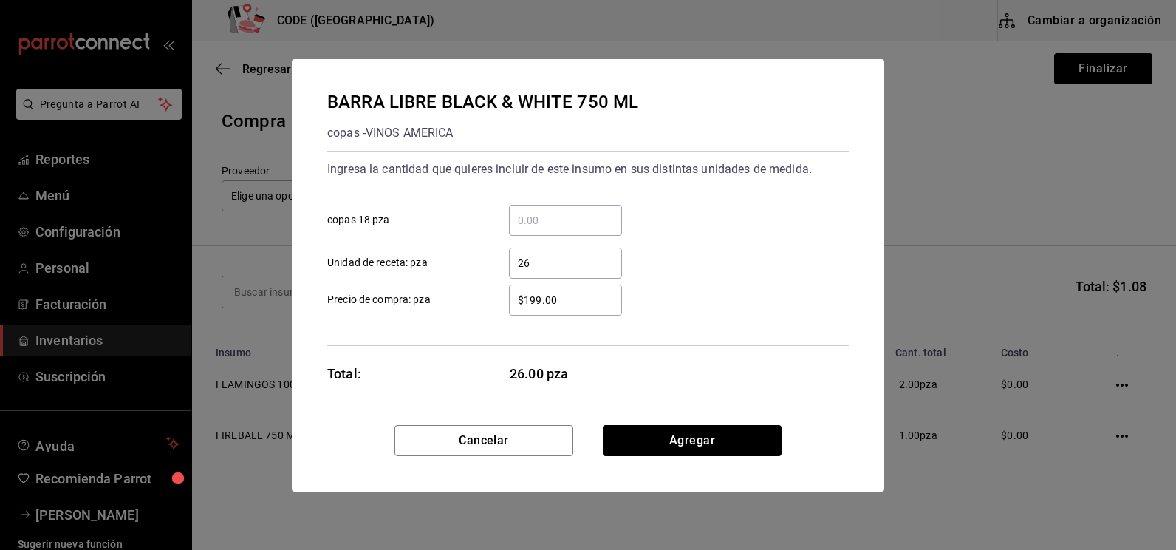
type input "26"
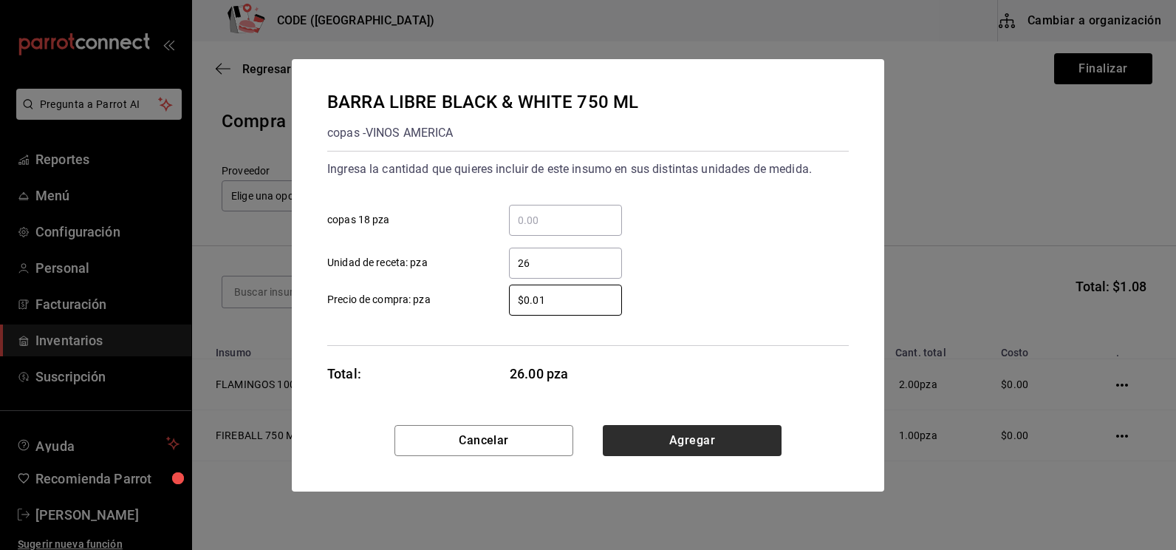
type input "$0.01"
click at [629, 435] on button "Agregar" at bounding box center [692, 440] width 179 height 31
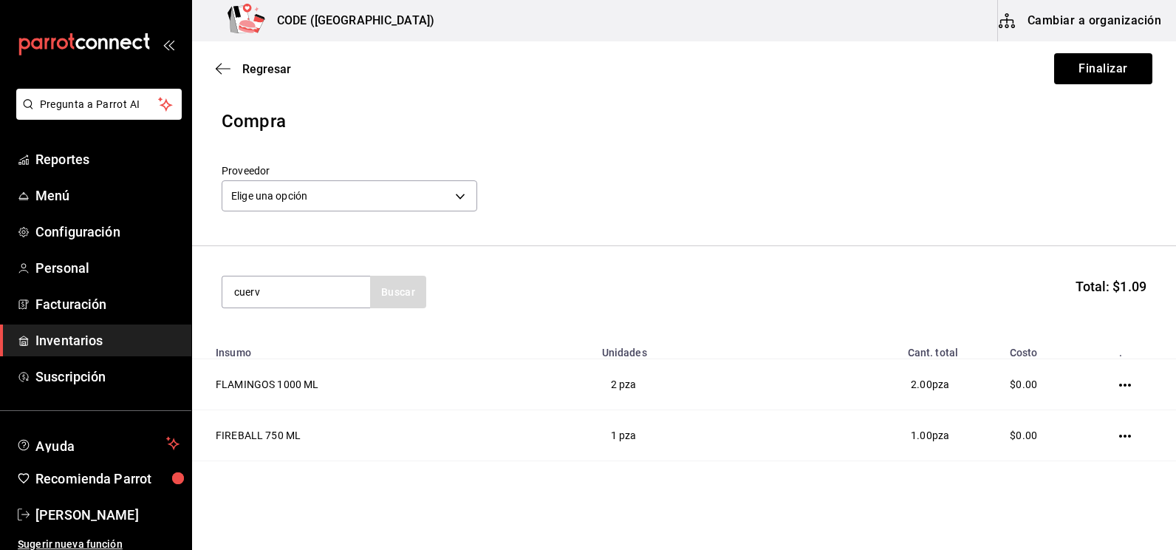
type input "cuerv"
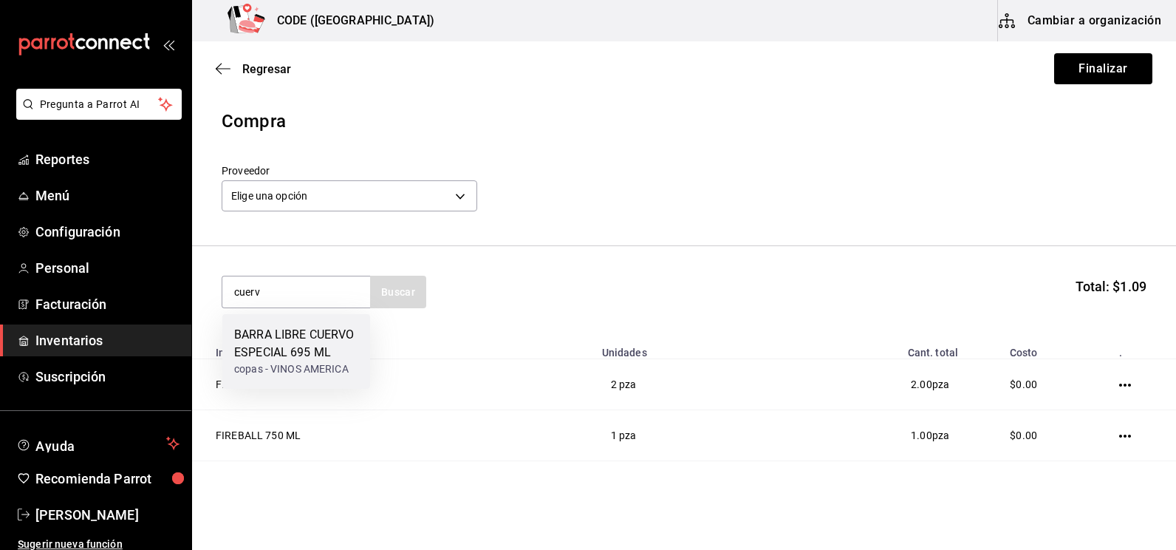
click at [337, 346] on div "BARRA LIBRE CUERVO ESPECIAL 695 ML" at bounding box center [296, 343] width 124 height 35
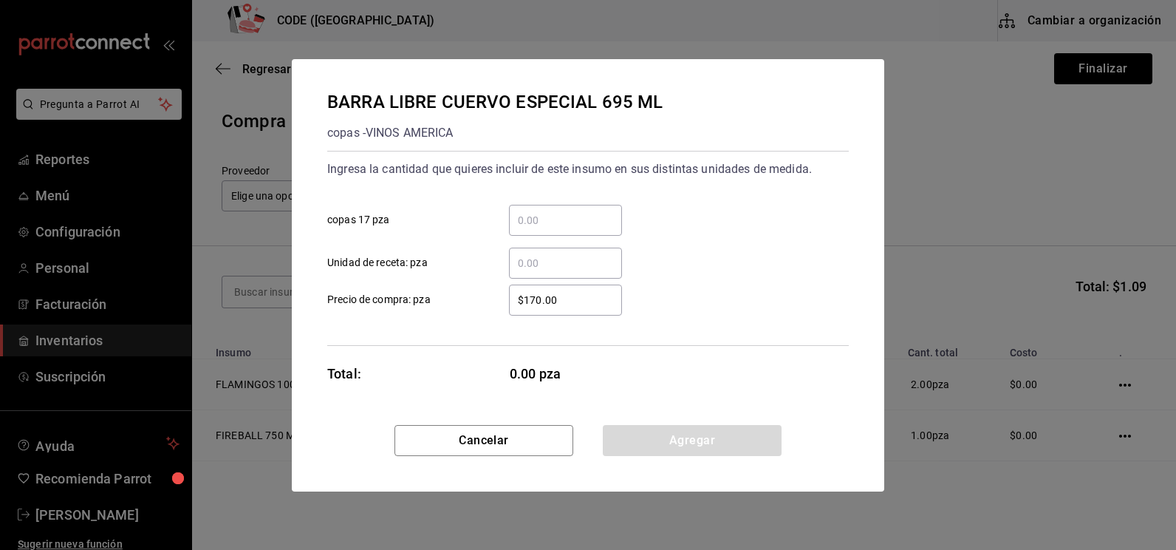
click at [543, 258] on input "​ Unidad de receta: pza" at bounding box center [565, 263] width 113 height 18
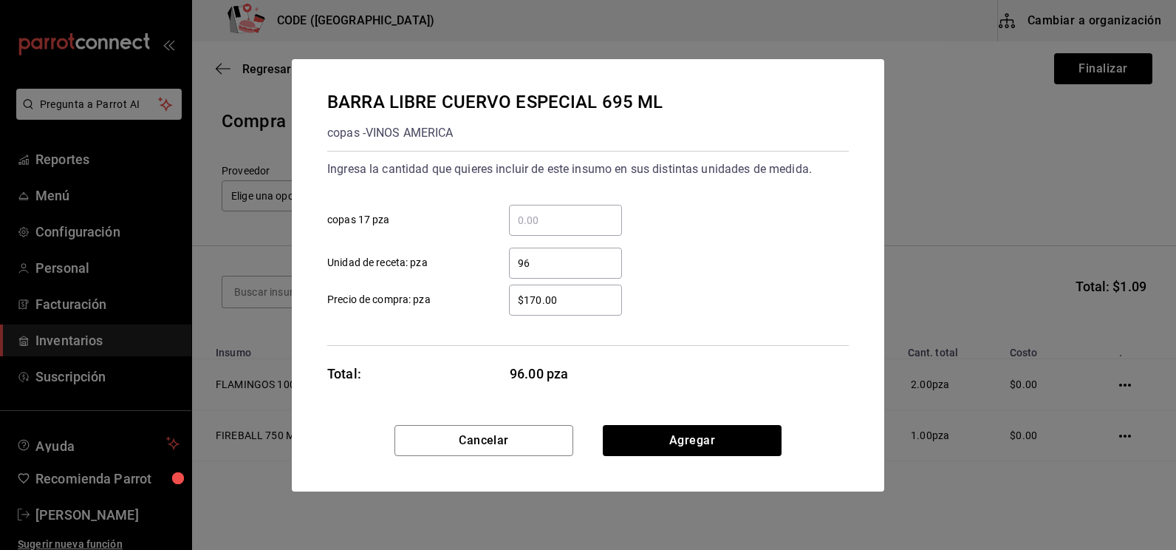
type input "96"
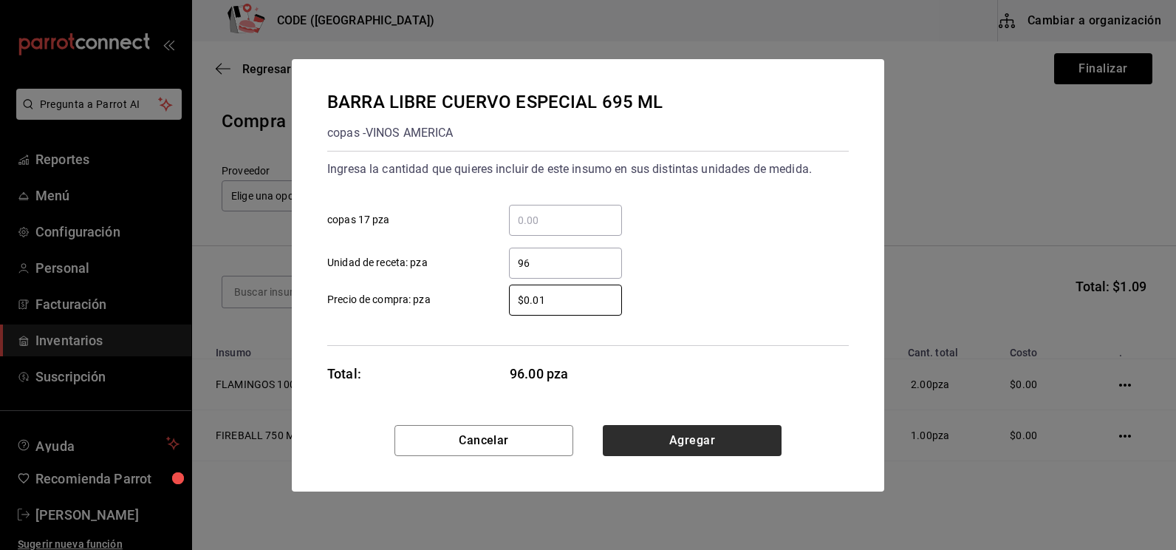
type input "$0.01"
click at [635, 428] on button "Agregar" at bounding box center [692, 440] width 179 height 31
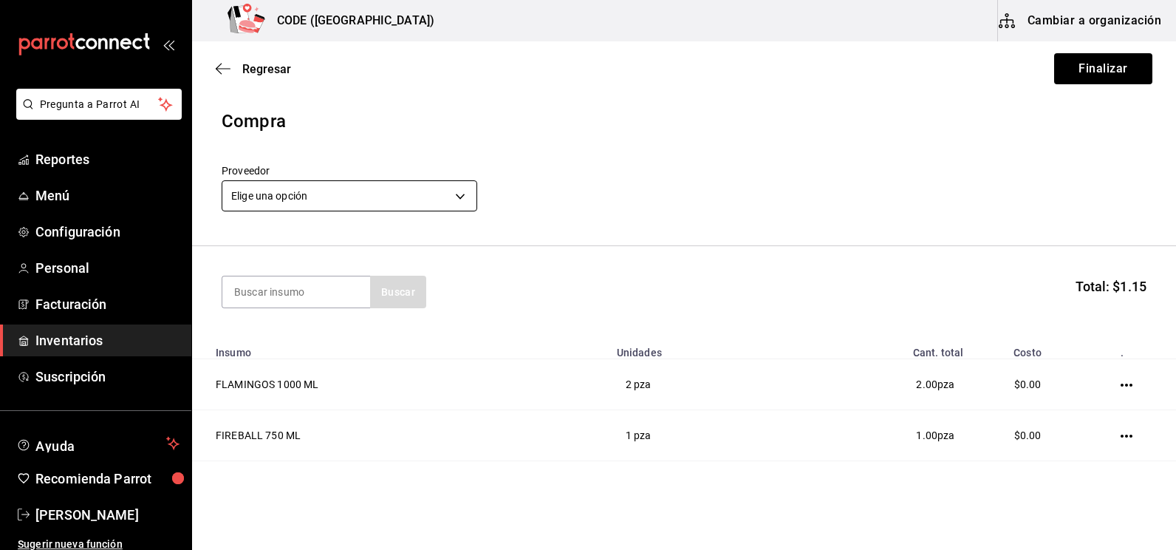
click at [437, 205] on body "Pregunta a Parrot AI Reportes Menú Configuración Personal Facturación Inventari…" at bounding box center [588, 233] width 1176 height 466
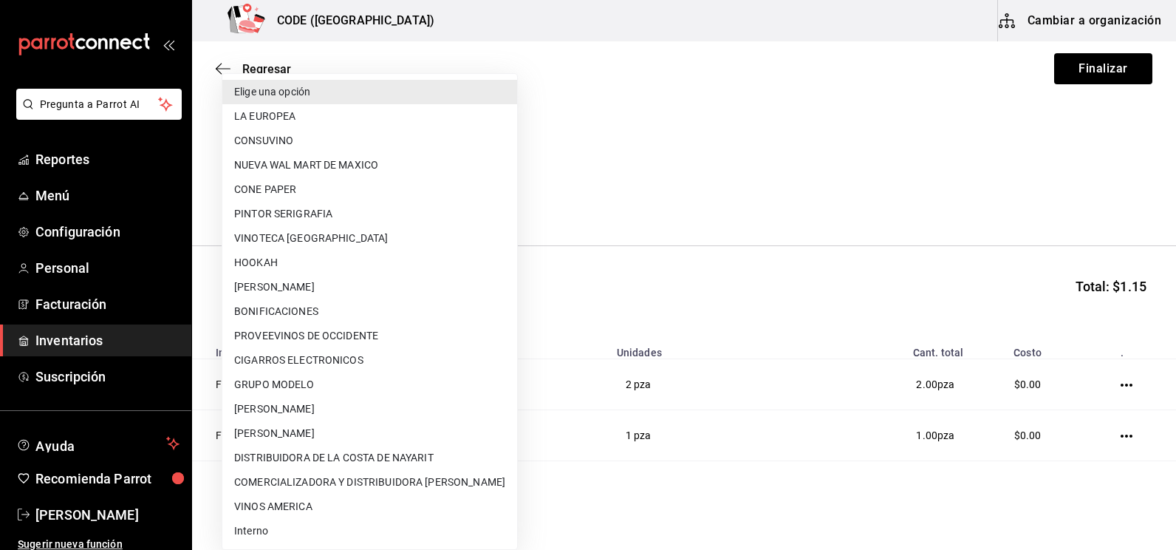
click at [273, 520] on li "Interno" at bounding box center [369, 531] width 295 height 24
type input "3a07a19e-be62-4050-a472-e8de4feefa02"
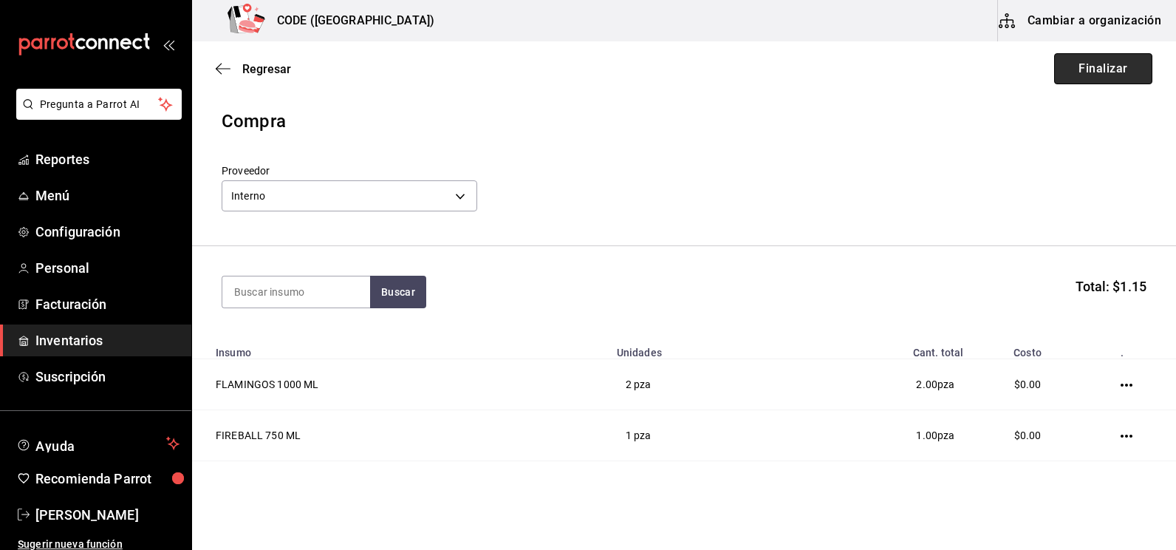
click at [1063, 66] on button "Finalizar" at bounding box center [1103, 68] width 98 height 31
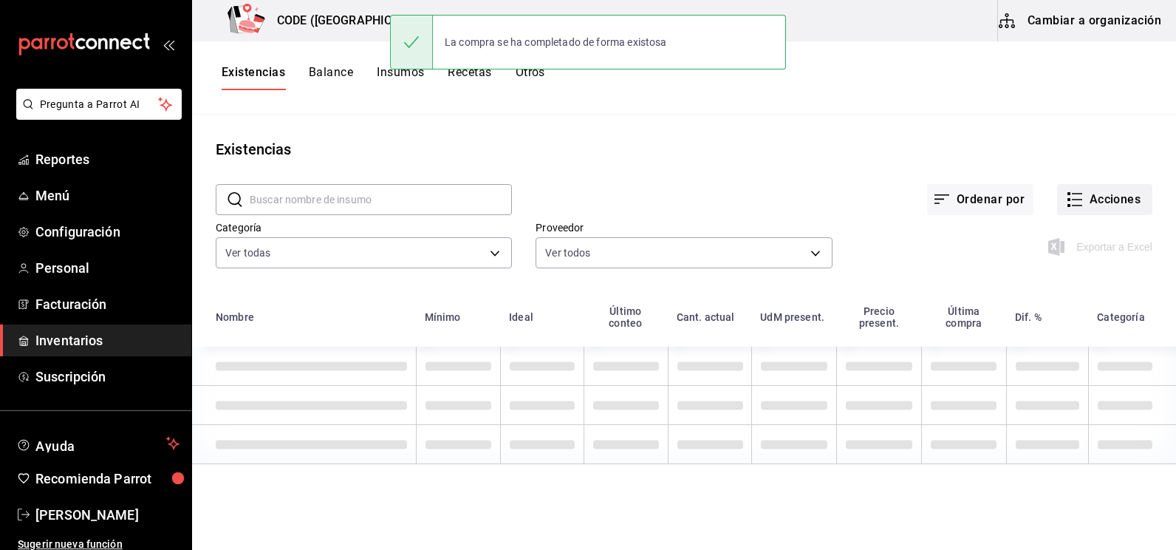
click at [1093, 196] on button "Acciones" at bounding box center [1104, 199] width 95 height 31
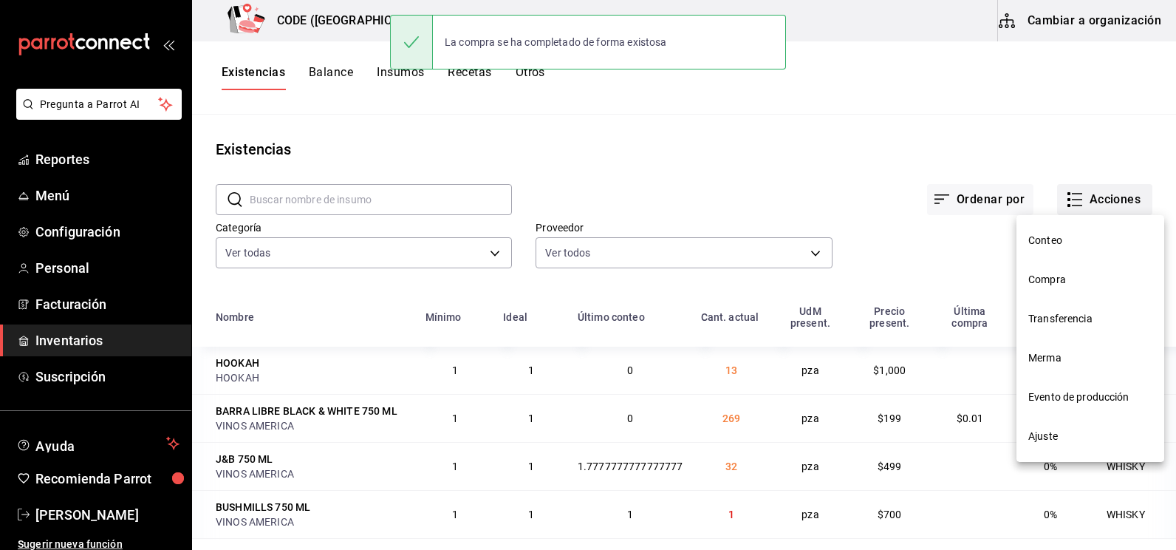
click at [1050, 272] on span "Compra" at bounding box center [1090, 280] width 124 height 16
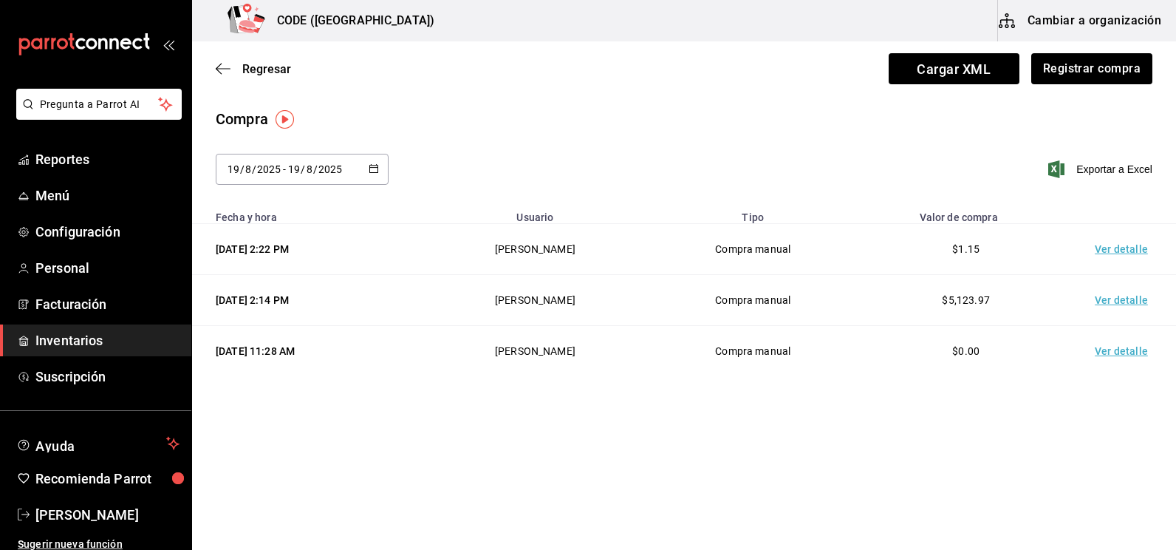
click at [1112, 250] on td "Ver detalle" at bounding box center [1123, 249] width 103 height 51
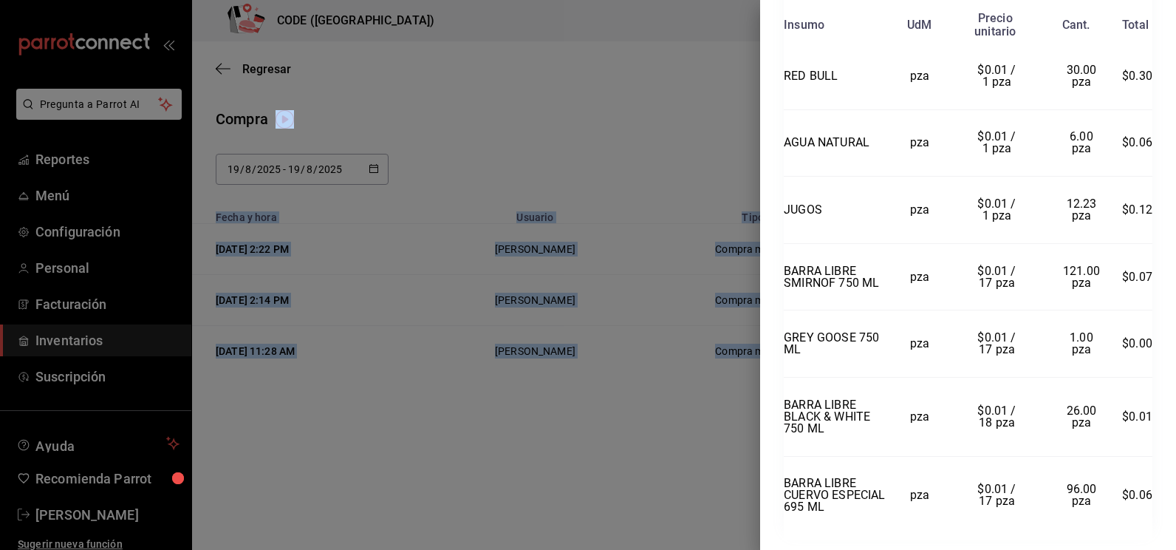
scroll to position [1143, 0]
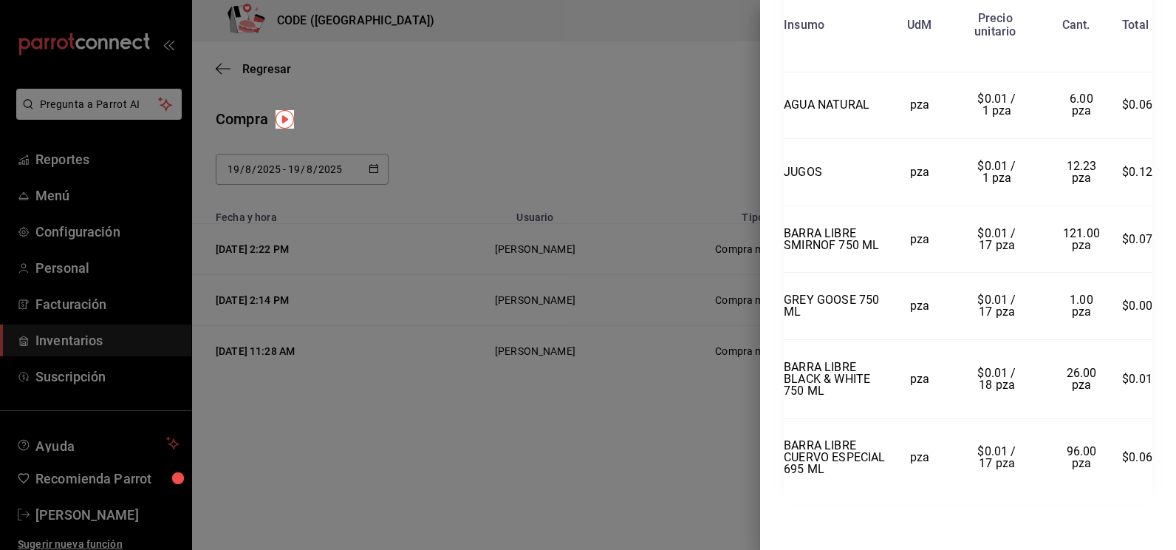
drag, startPoint x: 777, startPoint y: 36, endPoint x: 1146, endPoint y: 456, distance: 558.9
click at [1146, 456] on div "Compra Proveedor Interno Usuario [PERSON_NAME] y hora [DATE] 2:22:42 Total $1.1…" at bounding box center [968, 275] width 416 height 550
click at [449, 390] on div at bounding box center [588, 275] width 1176 height 550
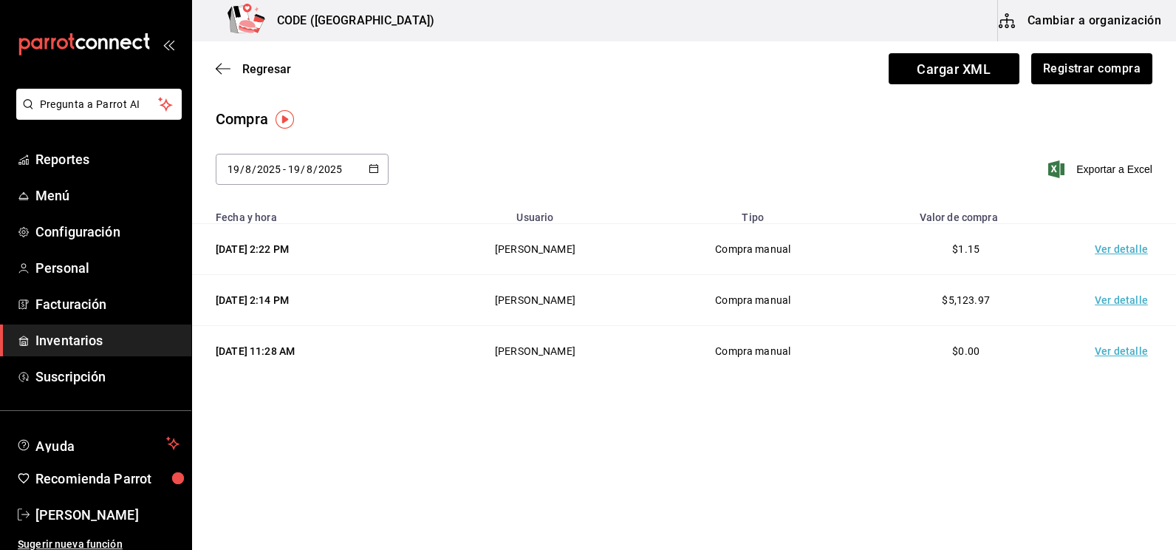
click at [1095, 245] on td "Ver detalle" at bounding box center [1123, 249] width 103 height 51
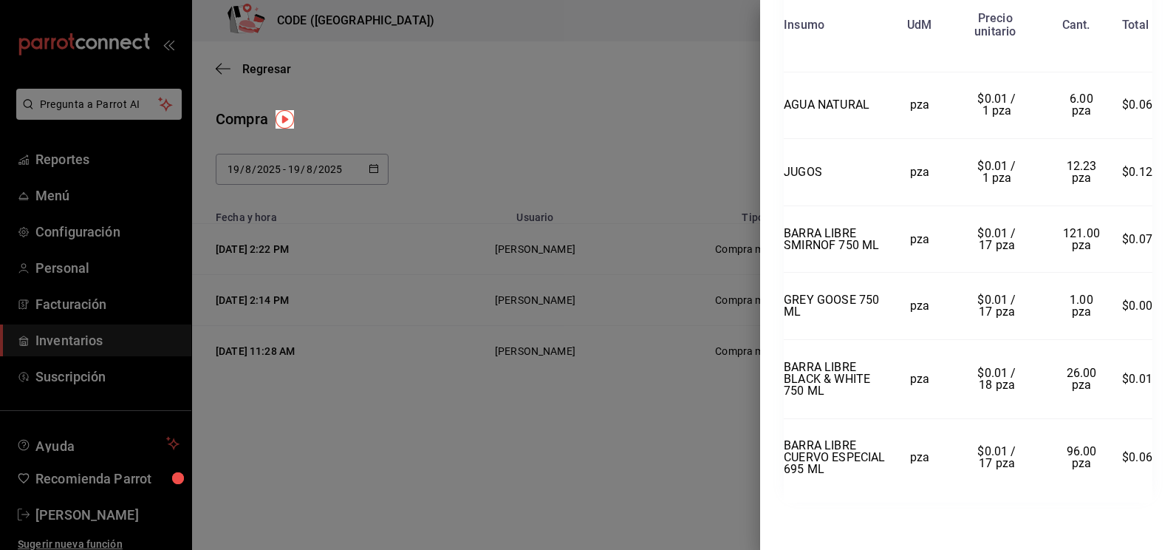
click at [682, 453] on div at bounding box center [588, 275] width 1176 height 550
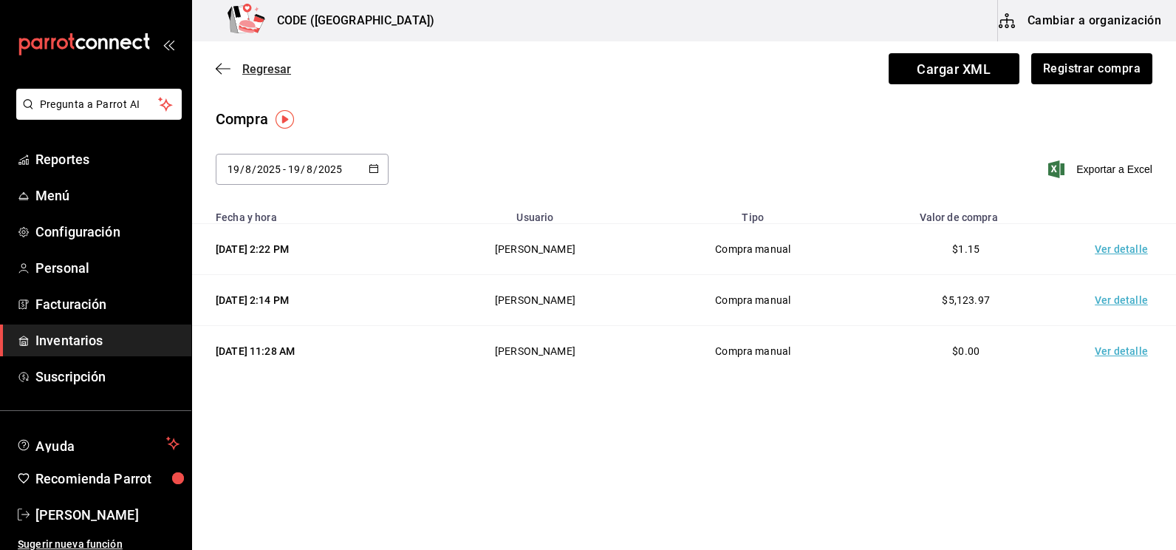
click at [258, 66] on span "Regresar" at bounding box center [266, 69] width 49 height 14
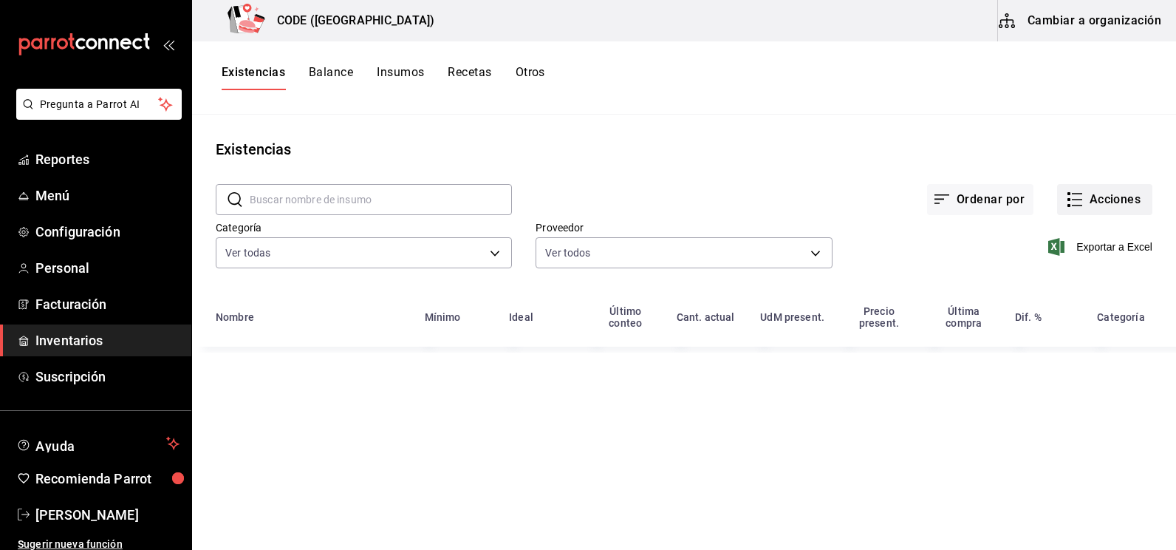
click at [1105, 200] on button "Acciones" at bounding box center [1104, 199] width 95 height 31
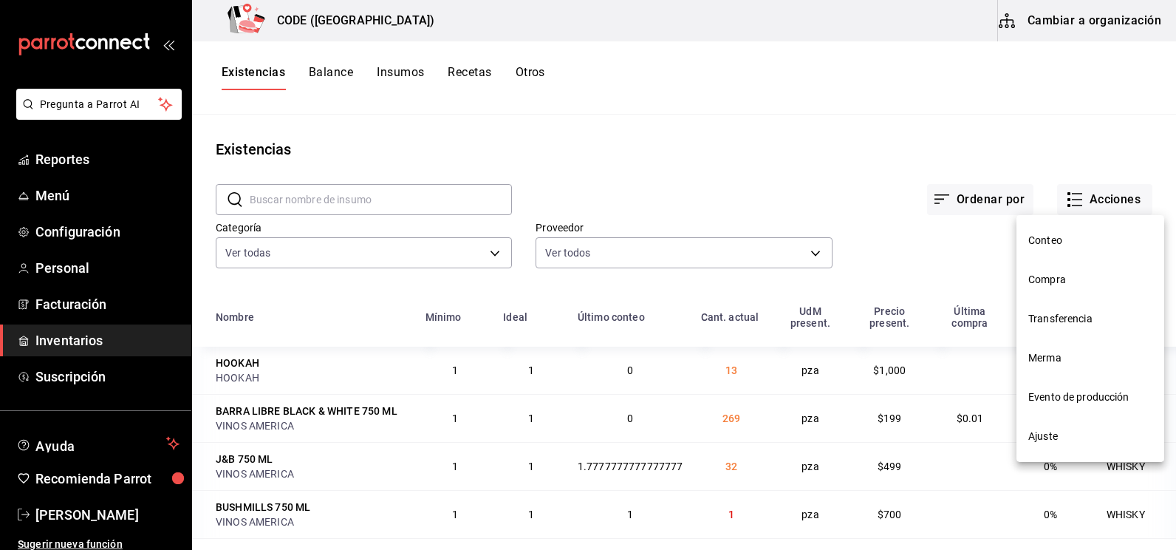
click at [1058, 348] on li "Merma" at bounding box center [1090, 357] width 148 height 39
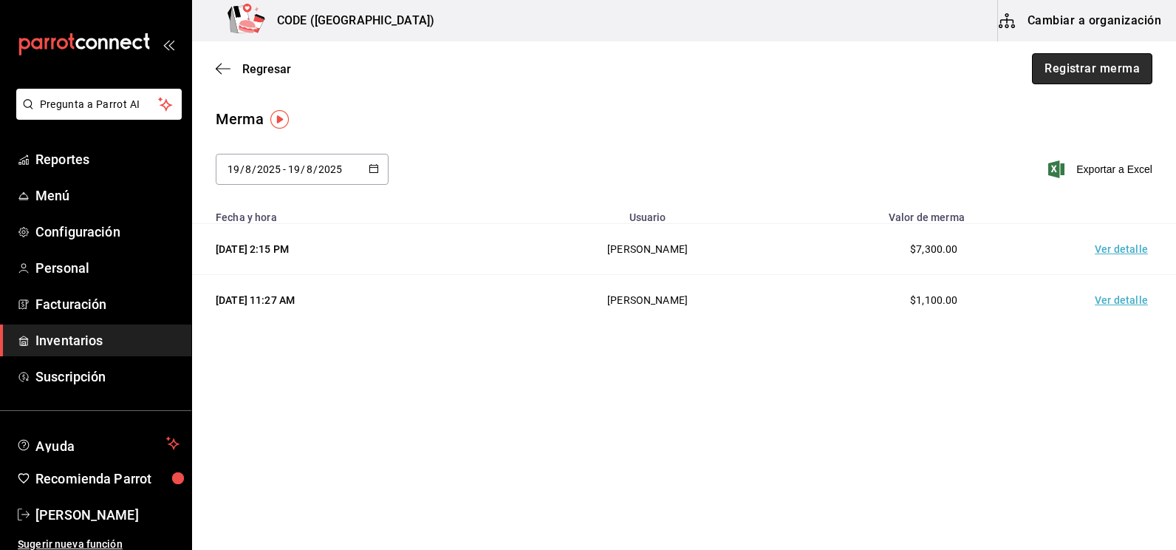
click at [1089, 74] on button "Registrar merma" at bounding box center [1092, 68] width 120 height 31
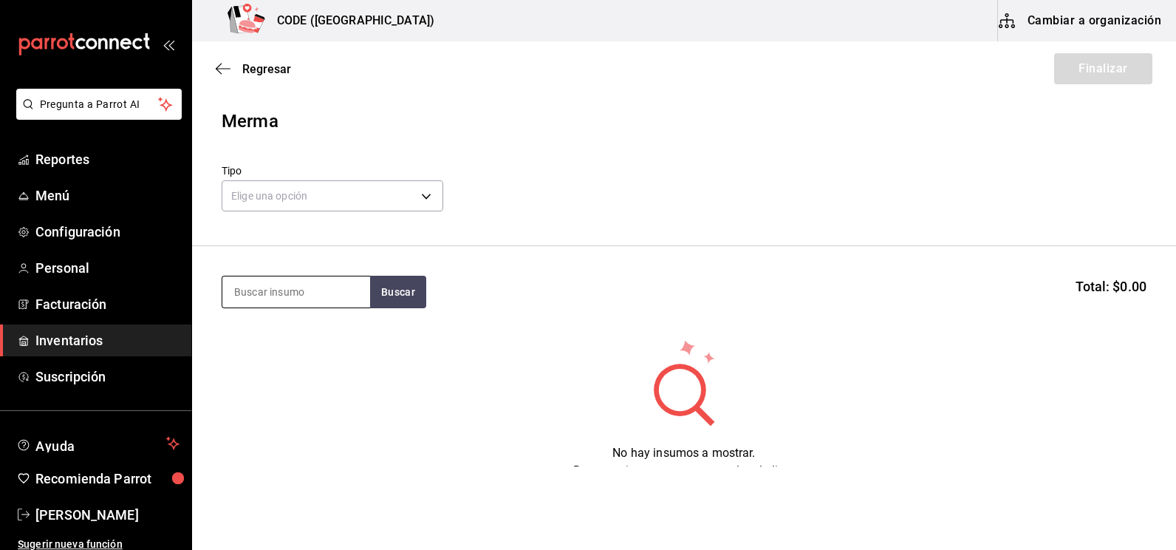
click at [322, 289] on input at bounding box center [296, 291] width 148 height 31
type input "contr"
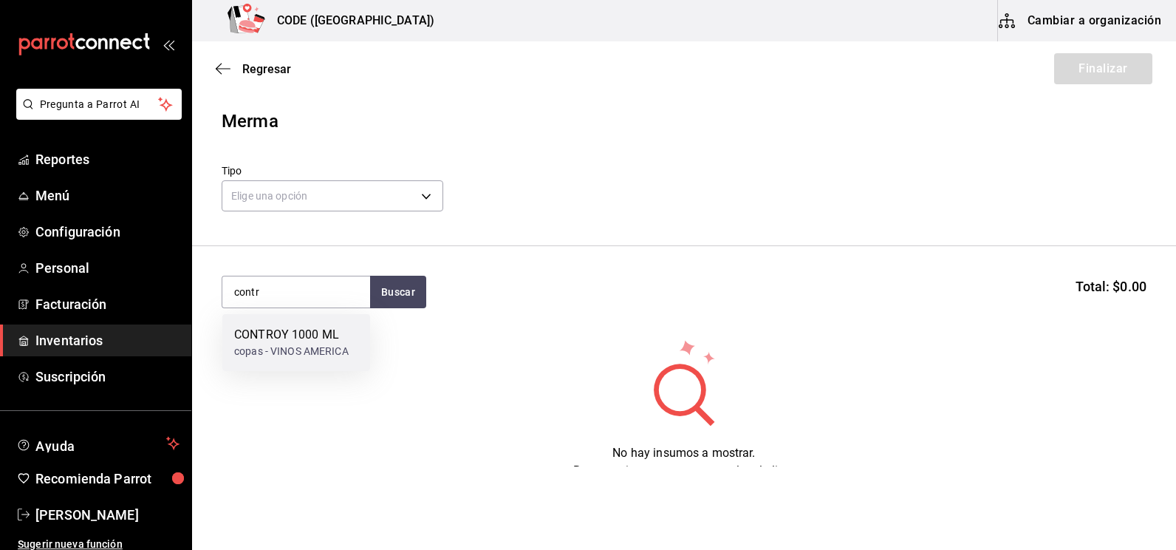
click at [318, 337] on div "CONTROY 1000 ML" at bounding box center [291, 335] width 114 height 18
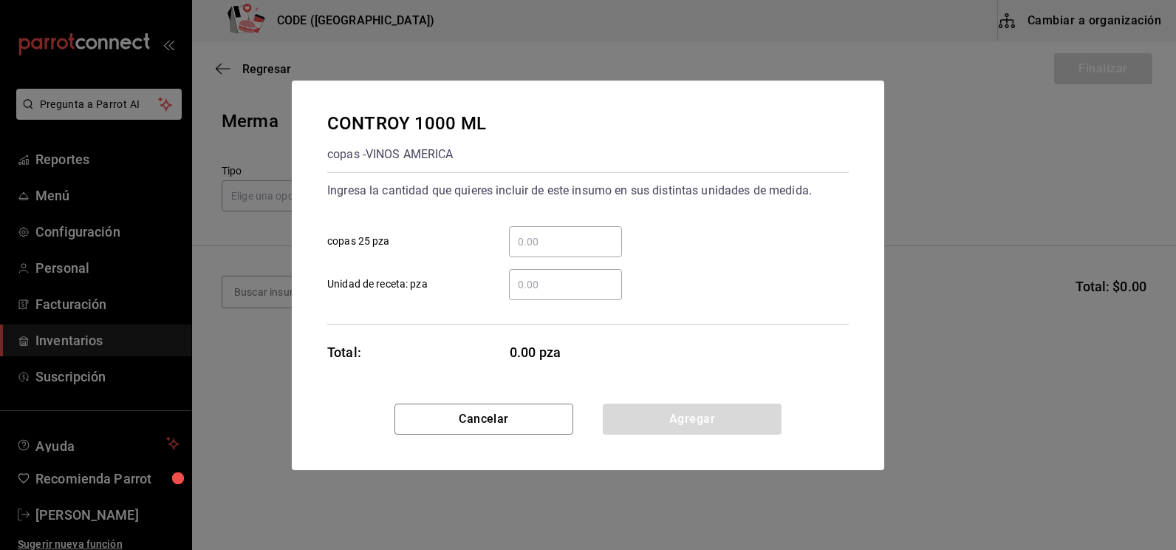
click at [522, 246] on input "​ copas 25 pza" at bounding box center [565, 242] width 113 height 18
click at [528, 282] on input "​ Unidad de receta: pza" at bounding box center [565, 285] width 113 height 18
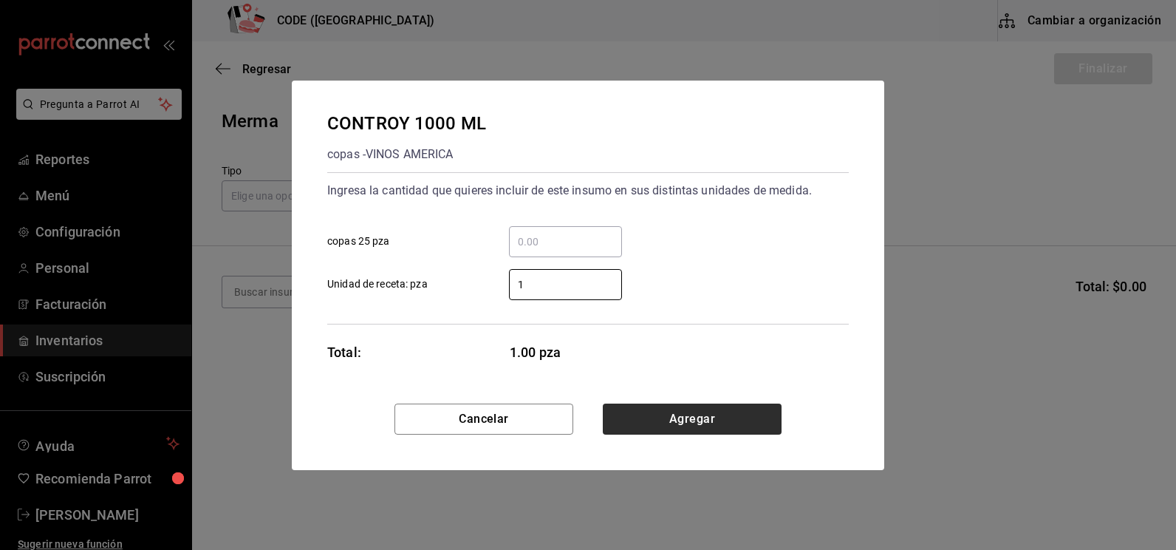
type input "1"
click at [618, 422] on button "Agregar" at bounding box center [692, 418] width 179 height 31
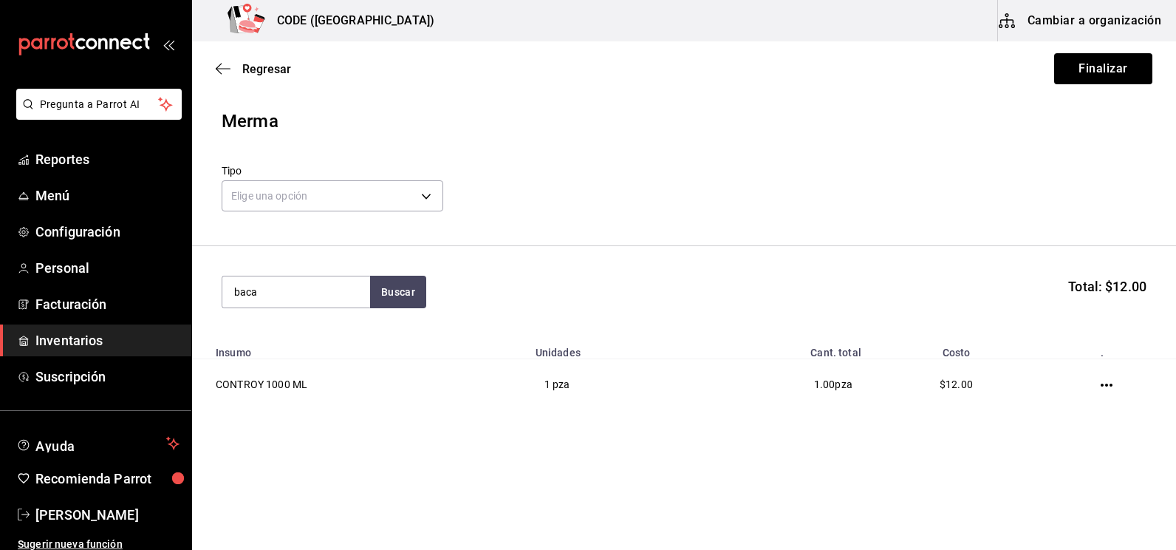
type input "baca"
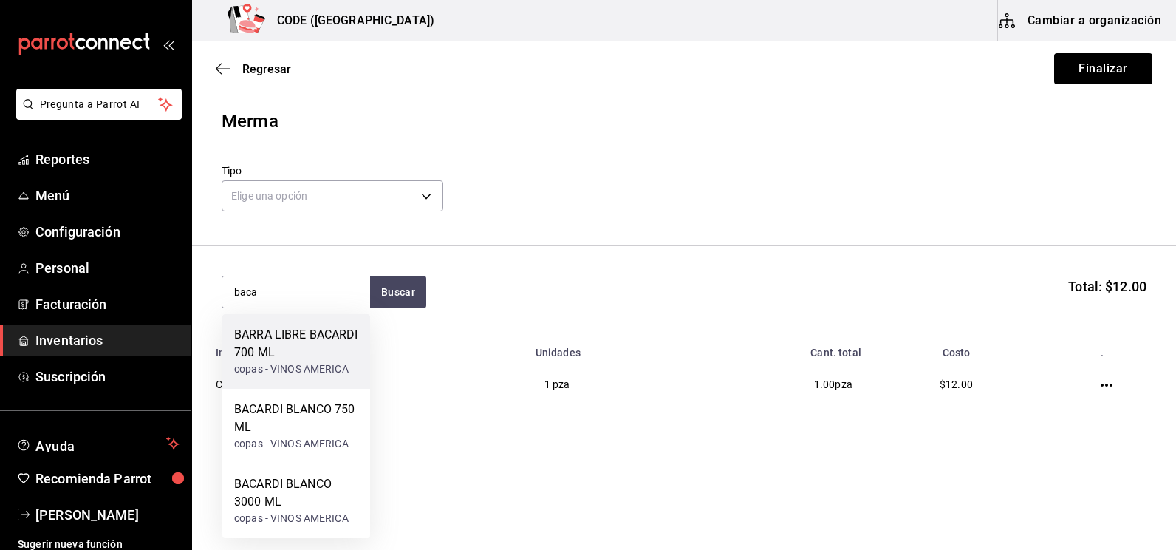
click at [322, 335] on div "BARRA LIBRE BACARDI 700 ML" at bounding box center [296, 343] width 124 height 35
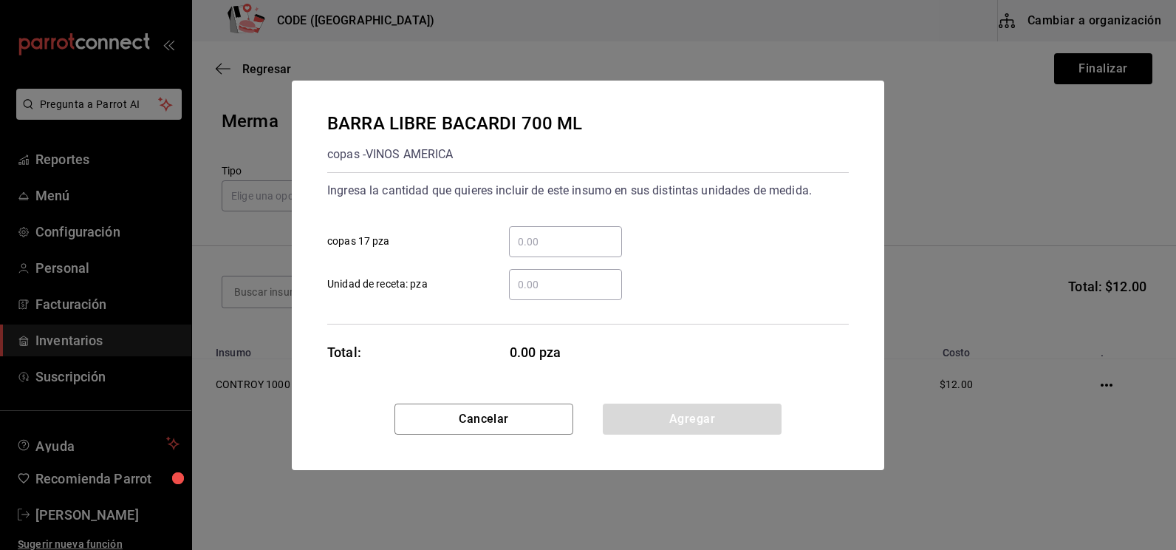
click at [534, 287] on input "​ Unidad de receta: pza" at bounding box center [565, 285] width 113 height 18
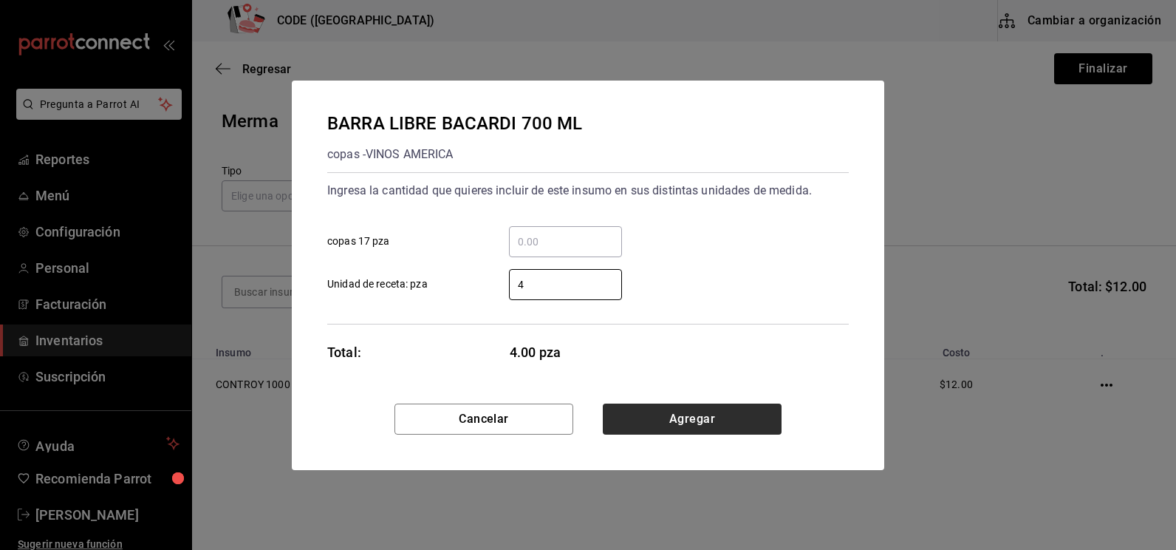
type input "4"
click at [679, 411] on button "Agregar" at bounding box center [692, 418] width 179 height 31
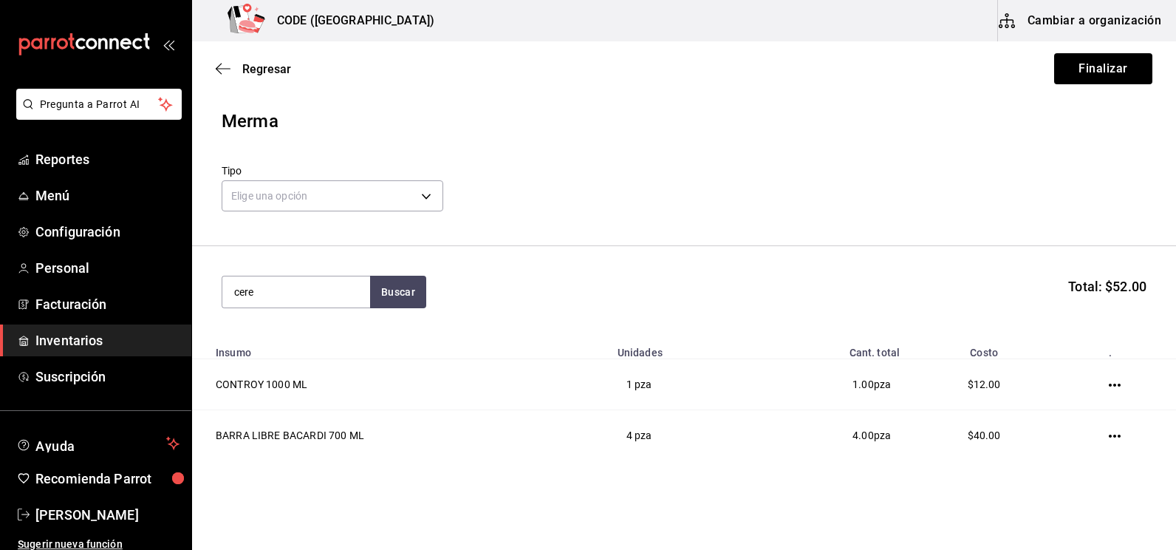
type input "cere"
click at [328, 353] on div "copas - [PERSON_NAME]" at bounding box center [292, 351] width 117 height 16
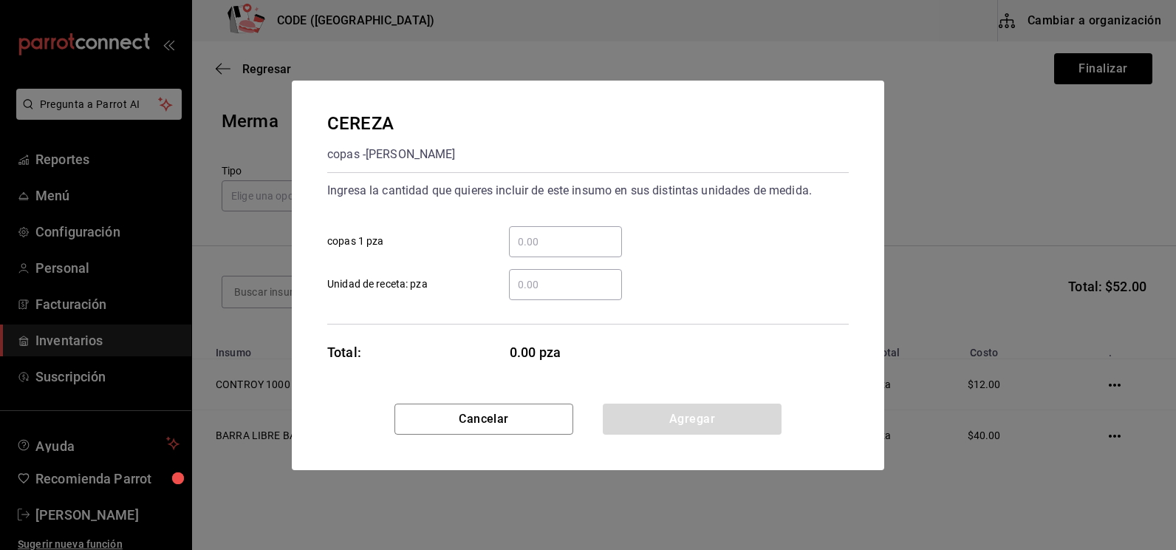
click at [547, 246] on input "​ copas 1 pza" at bounding box center [565, 242] width 113 height 18
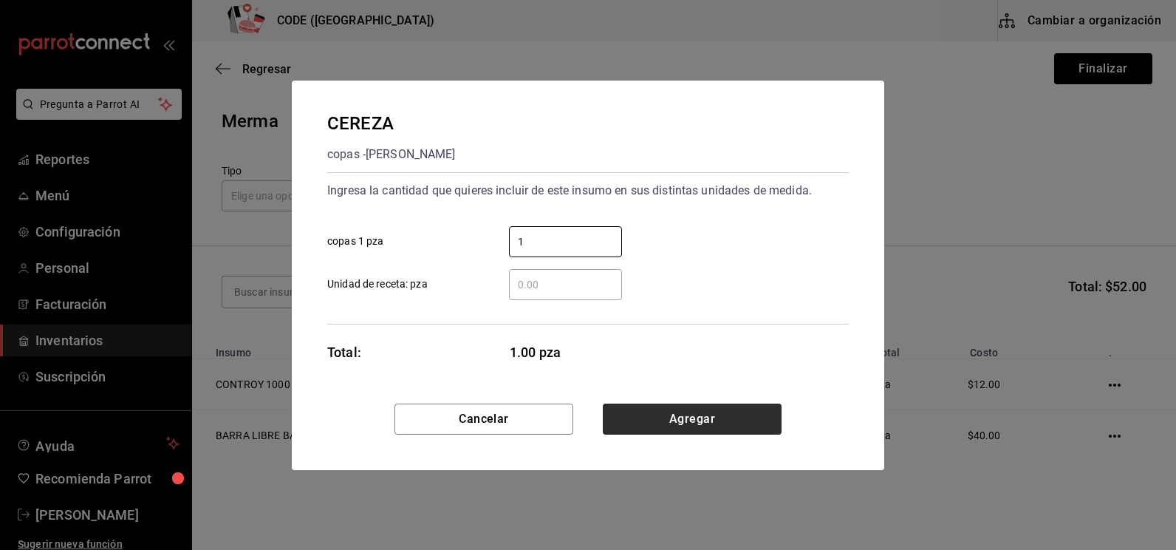
type input "1"
click at [633, 414] on button "Agregar" at bounding box center [692, 418] width 179 height 31
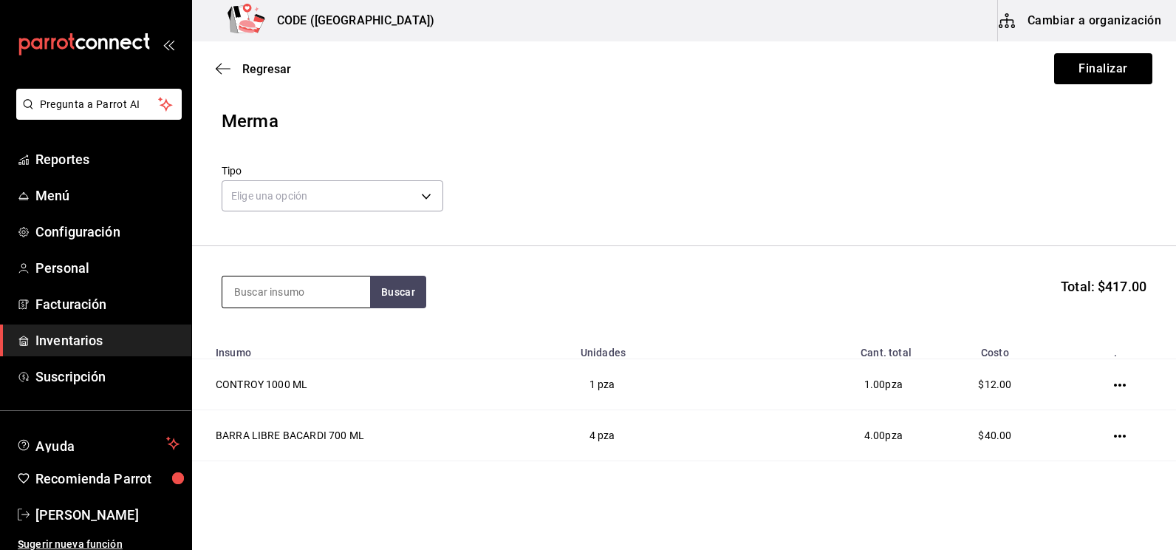
click at [321, 285] on input at bounding box center [296, 291] width 148 height 31
type input "jara"
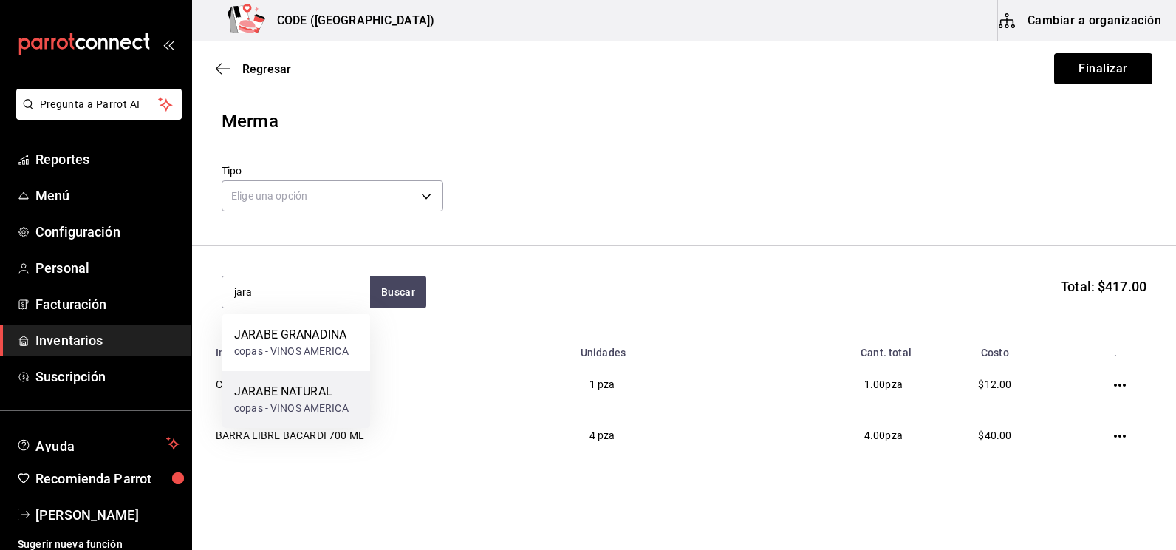
click at [297, 405] on div "copas - VINOS AMERICA" at bounding box center [291, 408] width 114 height 16
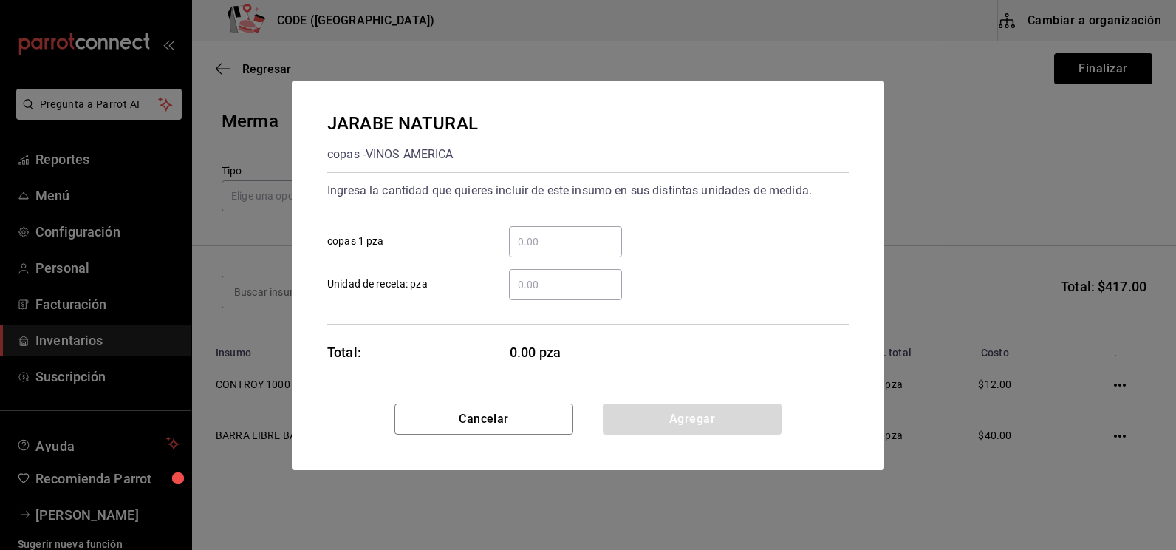
click at [532, 239] on input "​ copas 1 pza" at bounding box center [565, 242] width 113 height 18
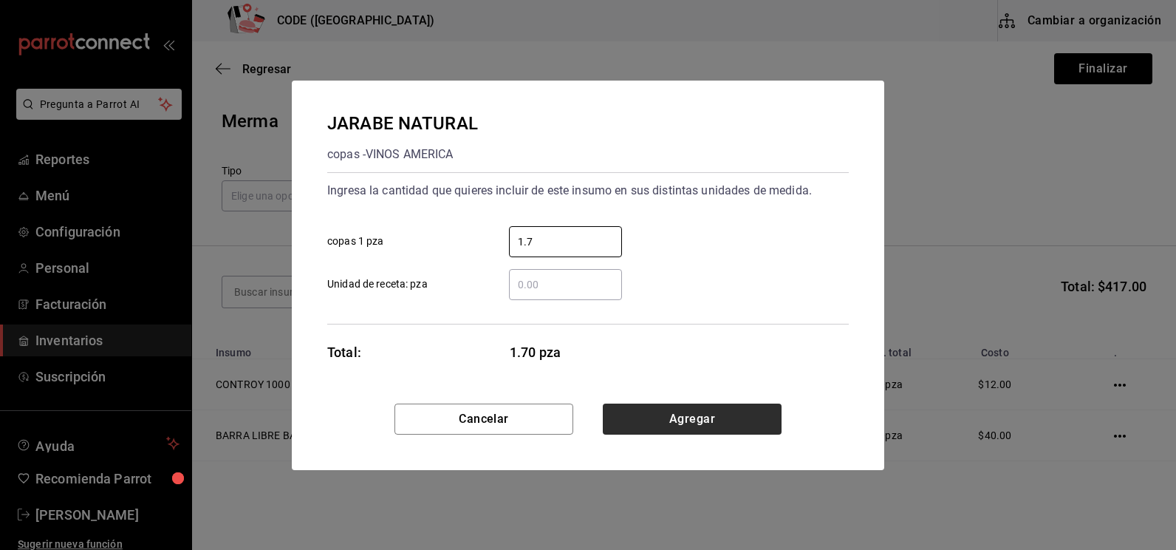
type input "1.7"
click at [633, 412] on button "Agregar" at bounding box center [692, 418] width 179 height 31
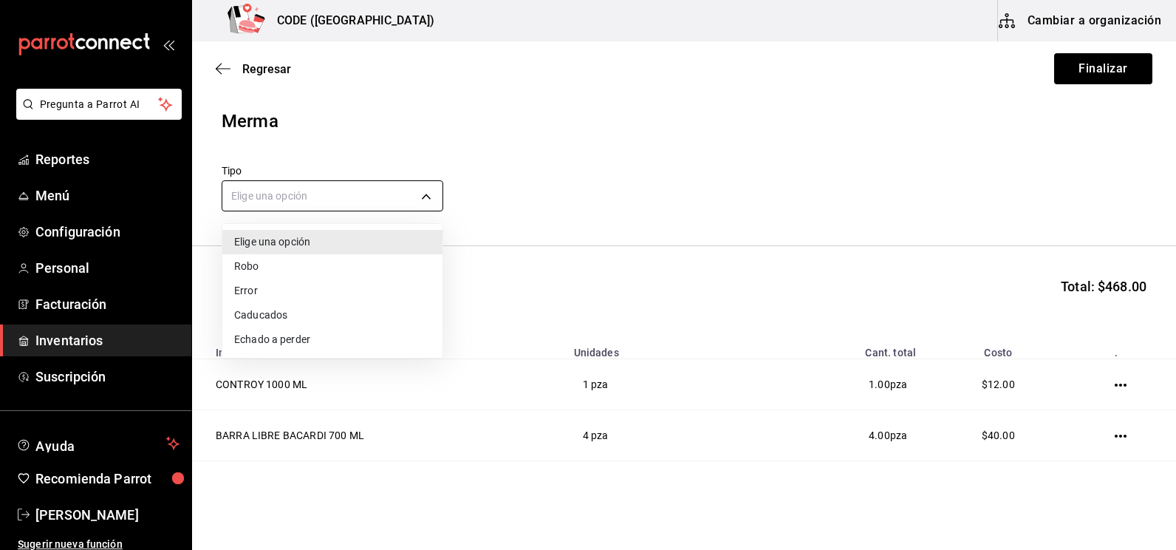
click at [339, 189] on body "Pregunta a Parrot AI Reportes Menú Configuración Personal Facturación Inventari…" at bounding box center [588, 233] width 1176 height 466
click at [273, 292] on li "Error" at bounding box center [332, 290] width 220 height 24
type input "ERROR"
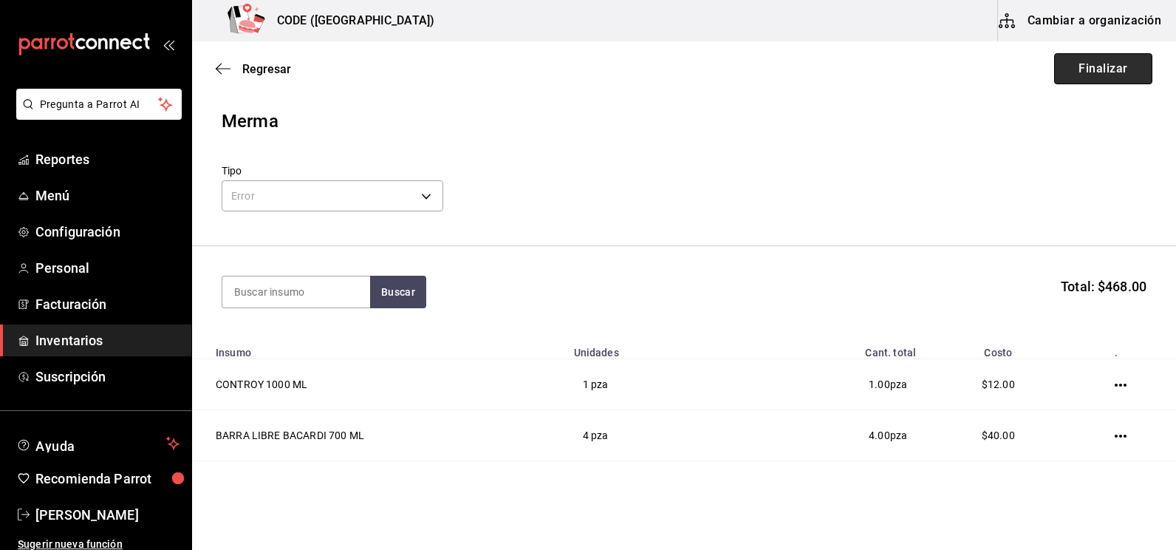
click at [1095, 79] on button "Finalizar" at bounding box center [1103, 68] width 98 height 31
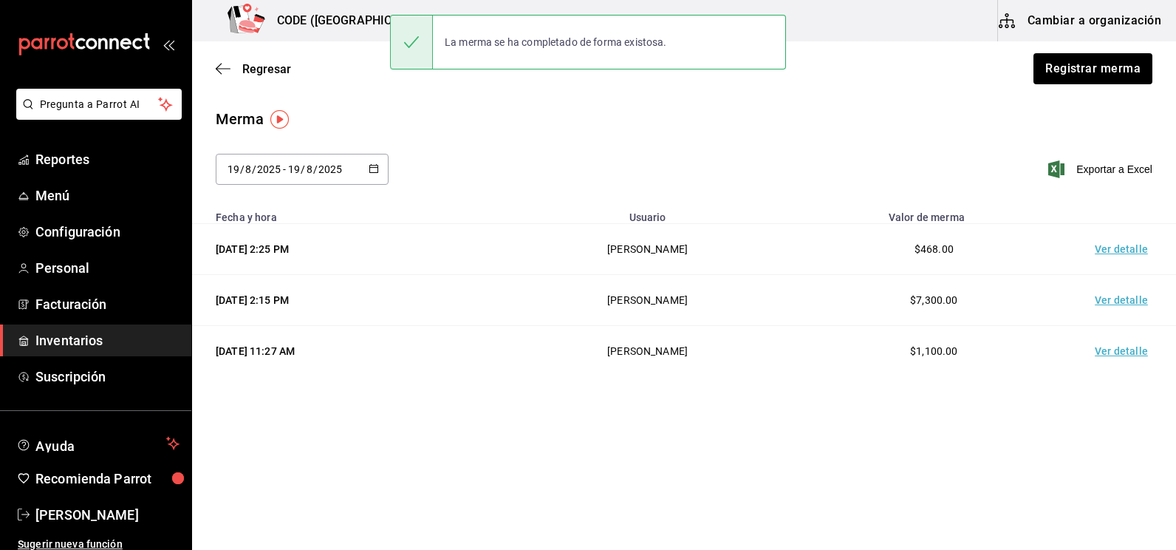
click at [1124, 253] on td "Ver detalle" at bounding box center [1123, 249] width 103 height 51
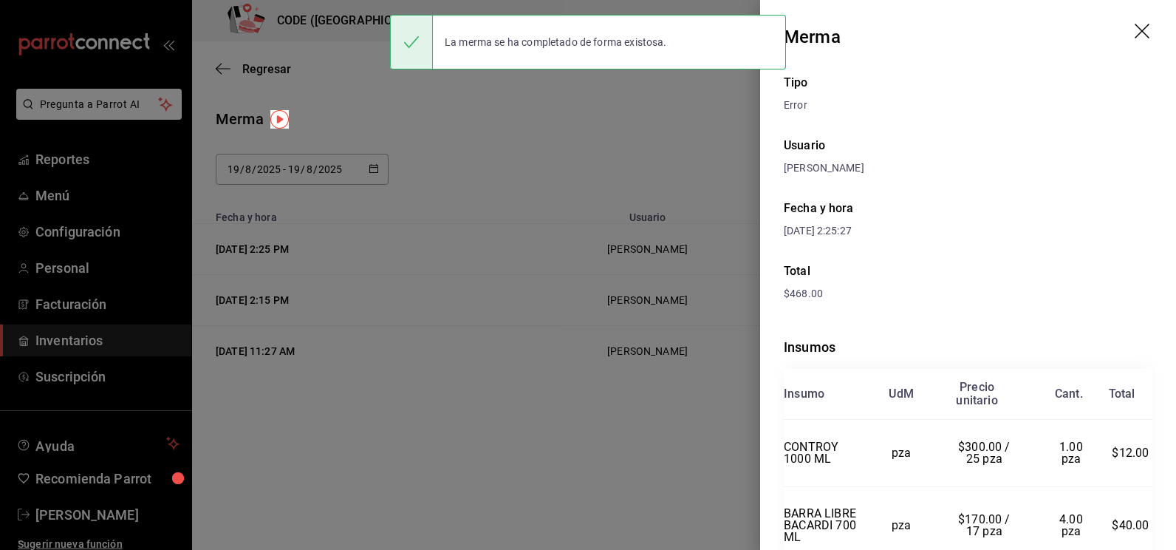
drag, startPoint x: 784, startPoint y: 35, endPoint x: 795, endPoint y: 49, distance: 17.4
click at [795, 49] on body "Pregunta a Parrot AI Reportes Menú Configuración Personal Facturación Inventari…" at bounding box center [588, 233] width 1176 height 466
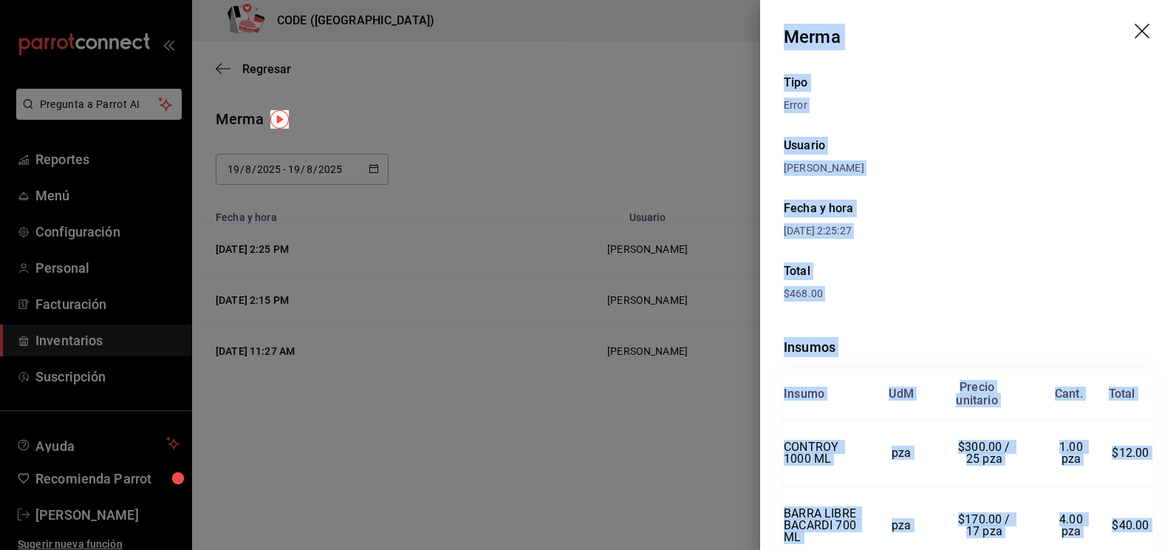
drag, startPoint x: 1137, startPoint y: 477, endPoint x: 790, endPoint y: 30, distance: 566.3
click at [790, 30] on div "Merma Tipo Error Usuario [PERSON_NAME] y hora [DATE] 2:25:27 Total $468.00 Insu…" at bounding box center [968, 275] width 416 height 550
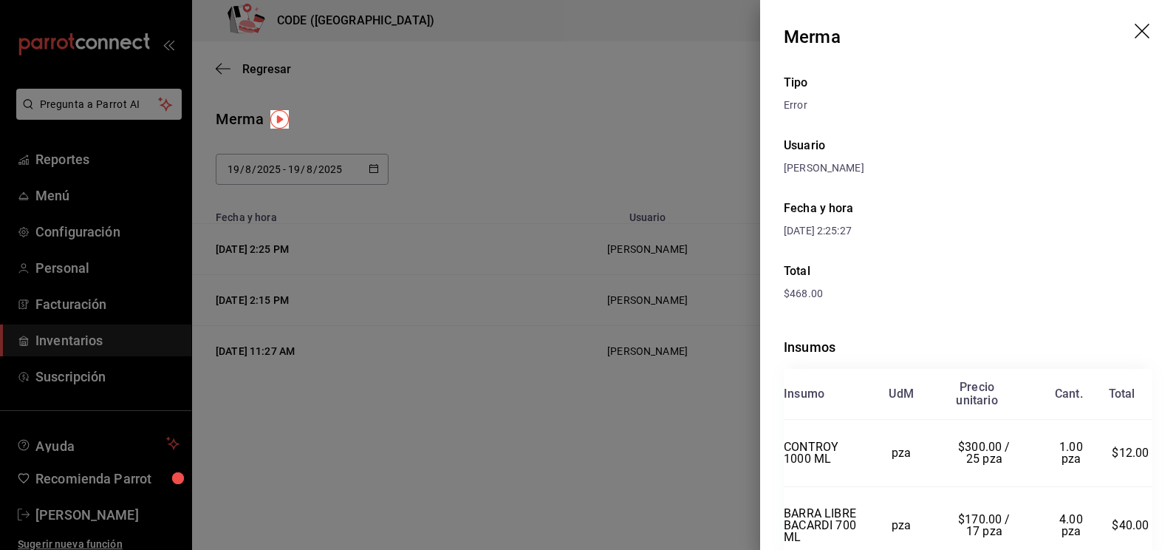
click at [391, 367] on div at bounding box center [588, 275] width 1176 height 550
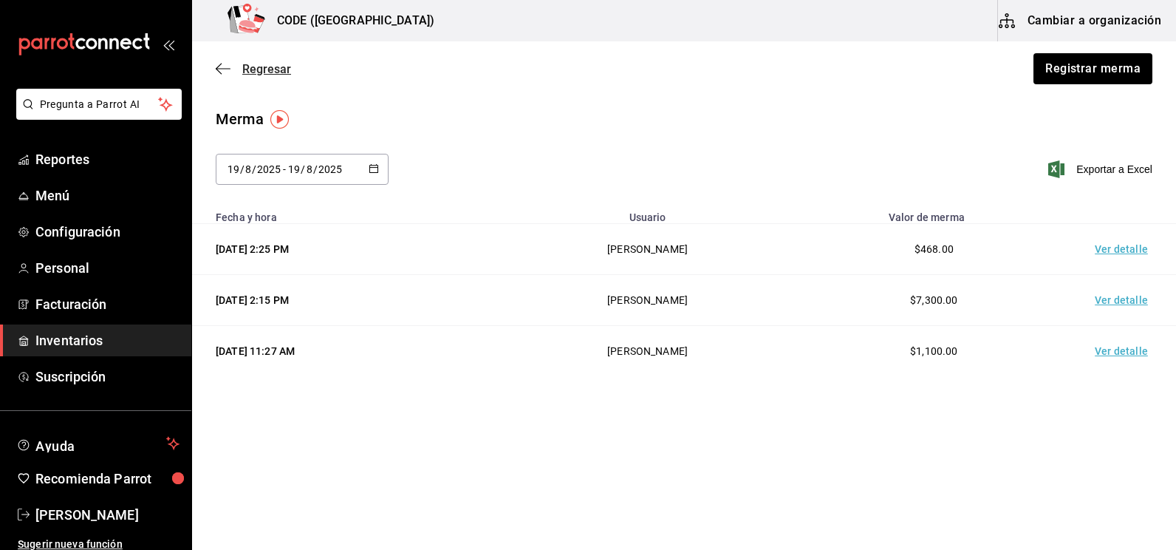
click at [276, 74] on span "Regresar" at bounding box center [266, 69] width 49 height 14
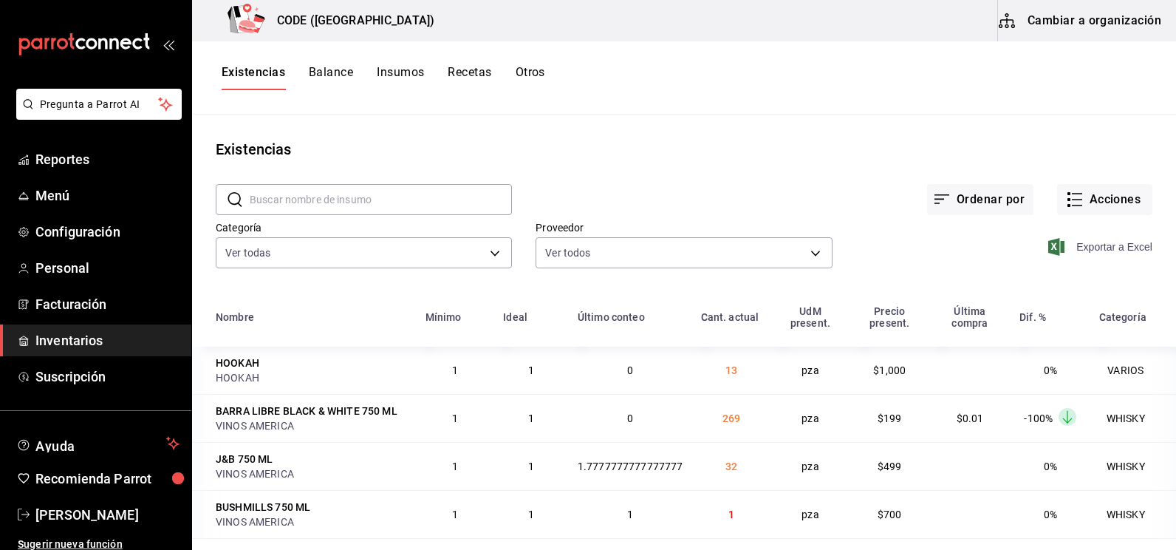
click at [1072, 244] on span "Exportar a Excel" at bounding box center [1101, 247] width 101 height 18
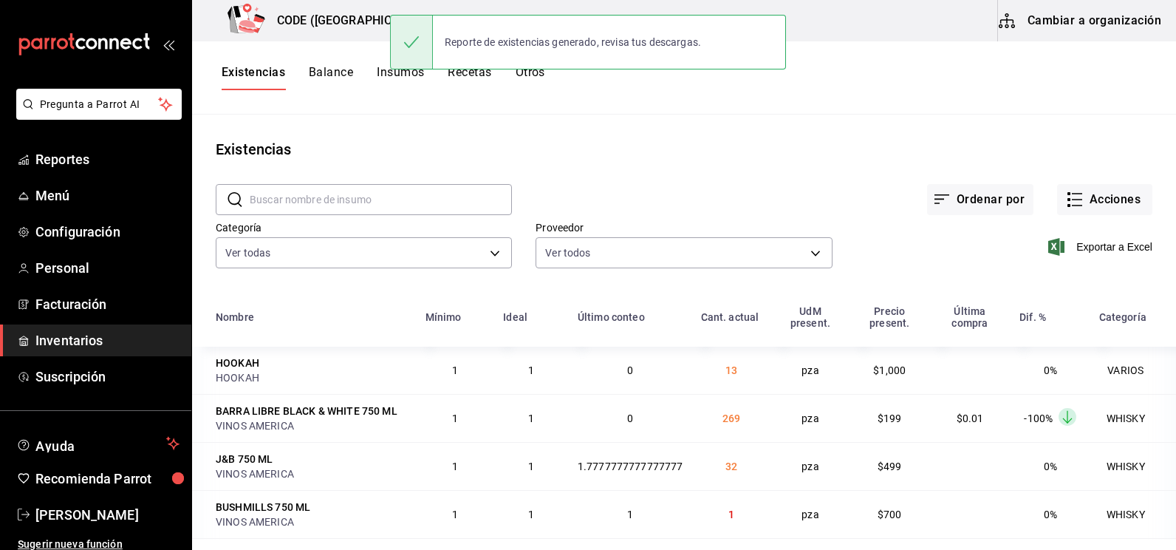
click at [777, 137] on main "Existencias ​ ​ Ordenar por Acciones Categoría Ver todas 7625fb74-ce78-458f-b8a…" at bounding box center [684, 326] width 984 height 425
